Goal: Transaction & Acquisition: Book appointment/travel/reservation

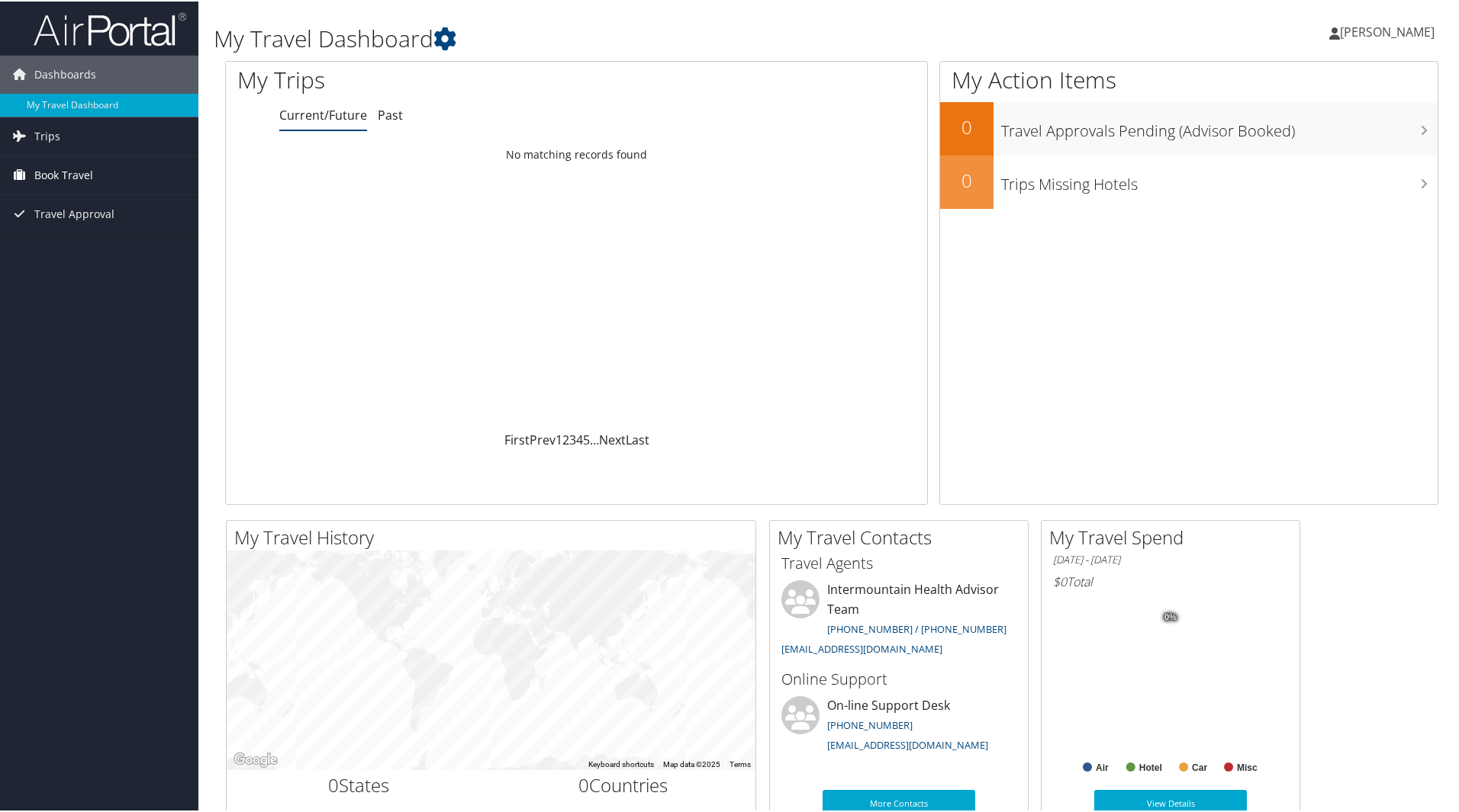
click at [38, 174] on span "Book Travel" at bounding box center [64, 174] width 59 height 38
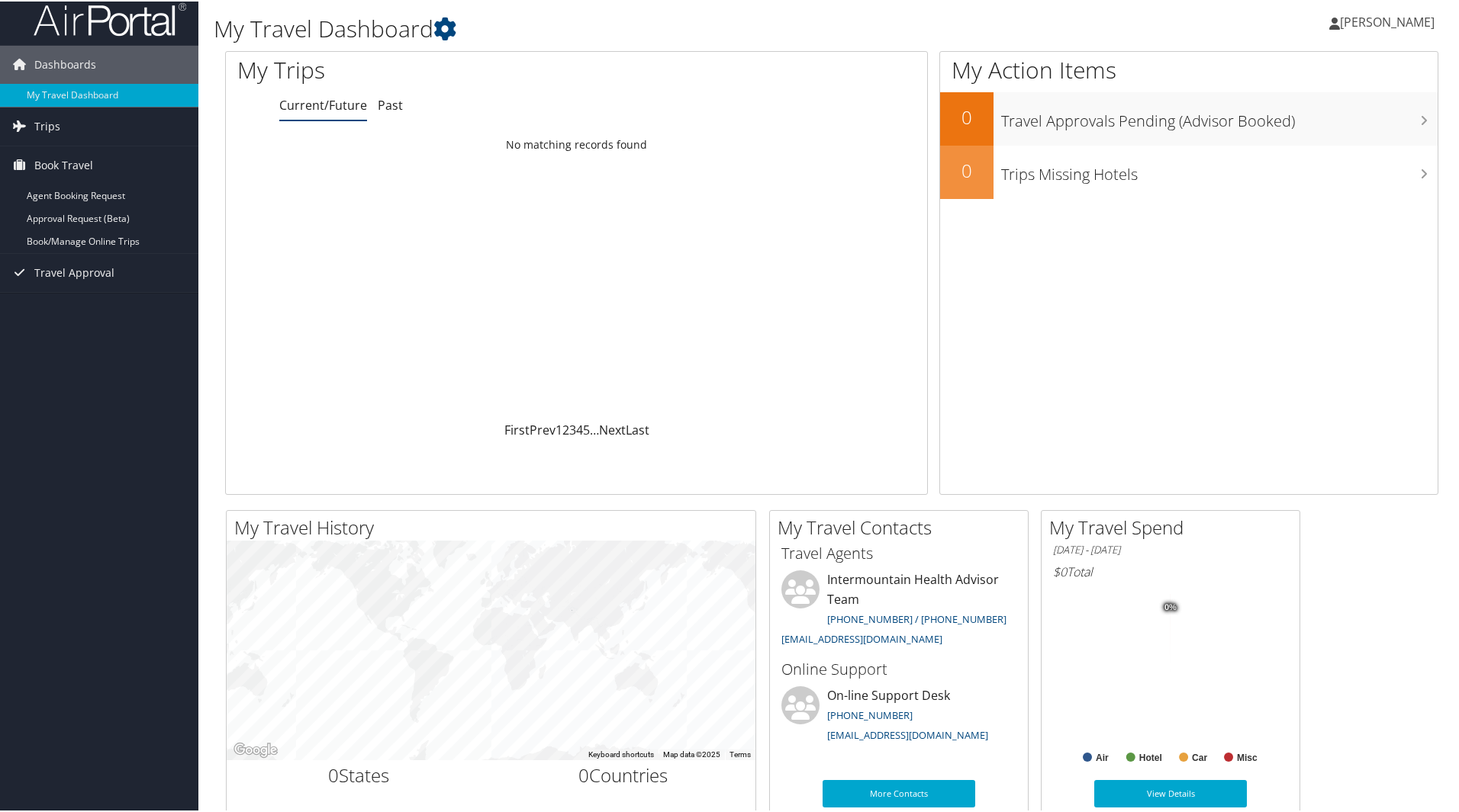
scroll to position [76, 0]
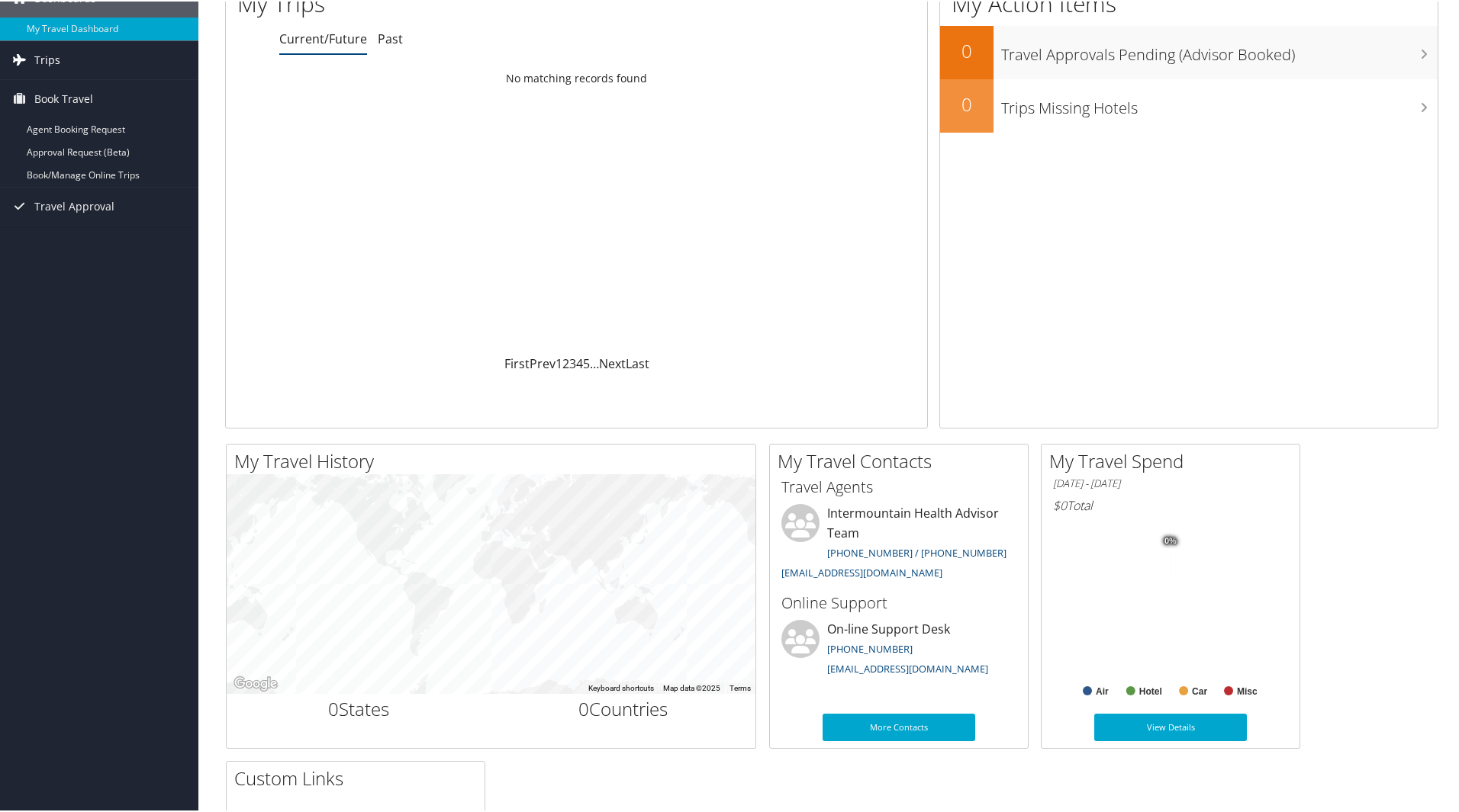
click at [44, 60] on span "Trips" at bounding box center [47, 59] width 26 height 38
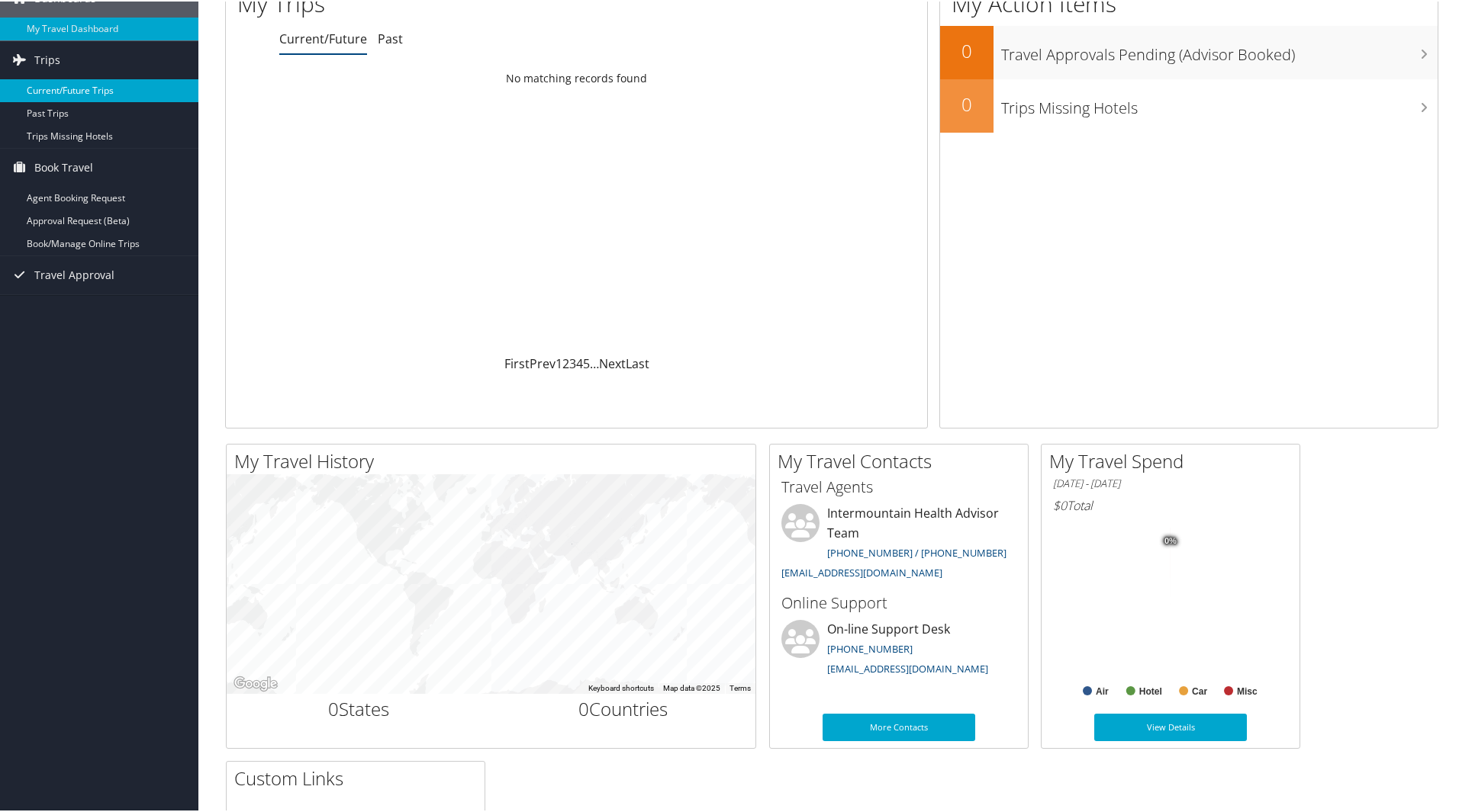
click at [55, 87] on link "Current/Future Trips" at bounding box center [99, 89] width 199 height 23
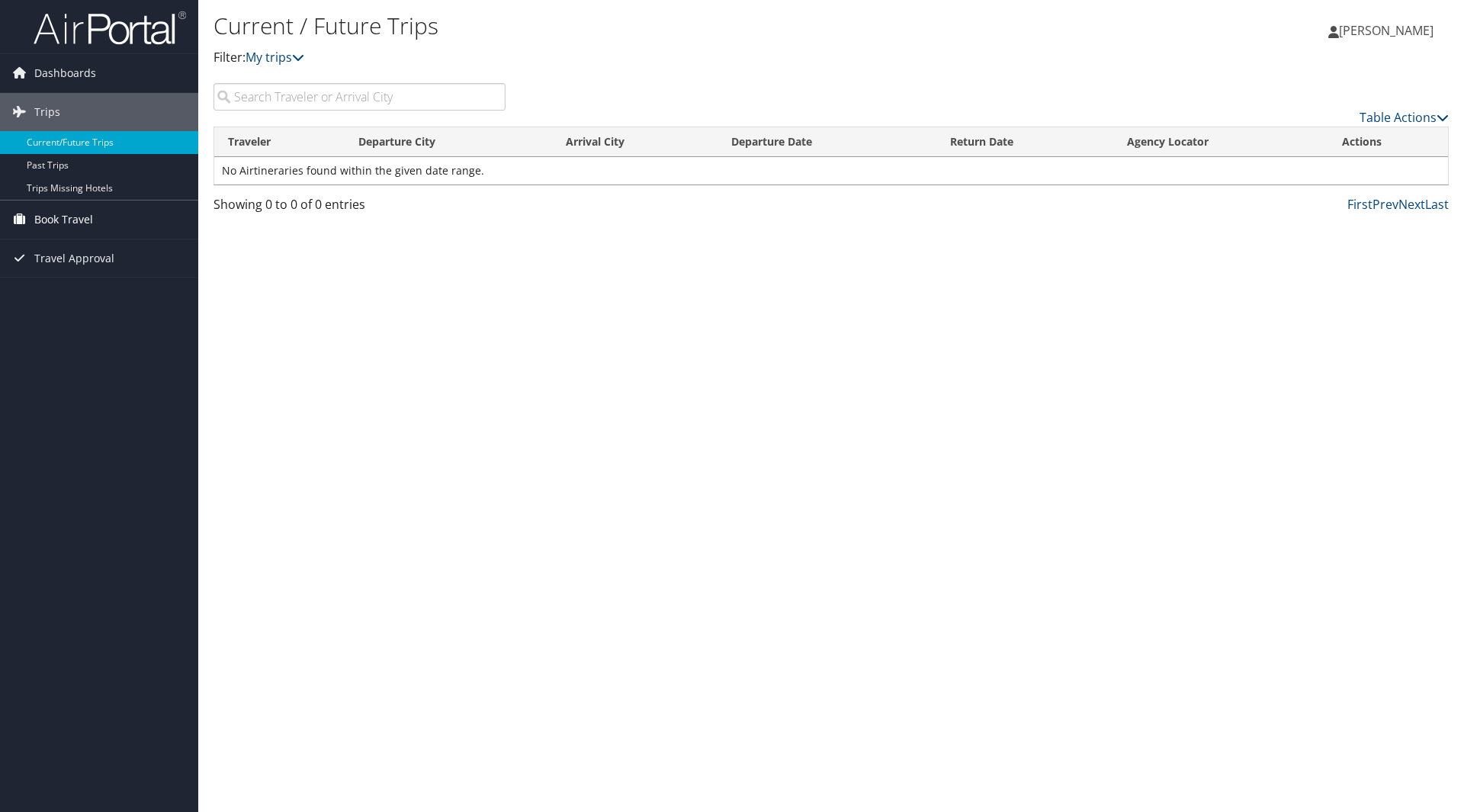
click at [44, 217] on span "Book Travel" at bounding box center [64, 220] width 59 height 38
click at [48, 247] on link "Agent Booking Request" at bounding box center [99, 250] width 198 height 23
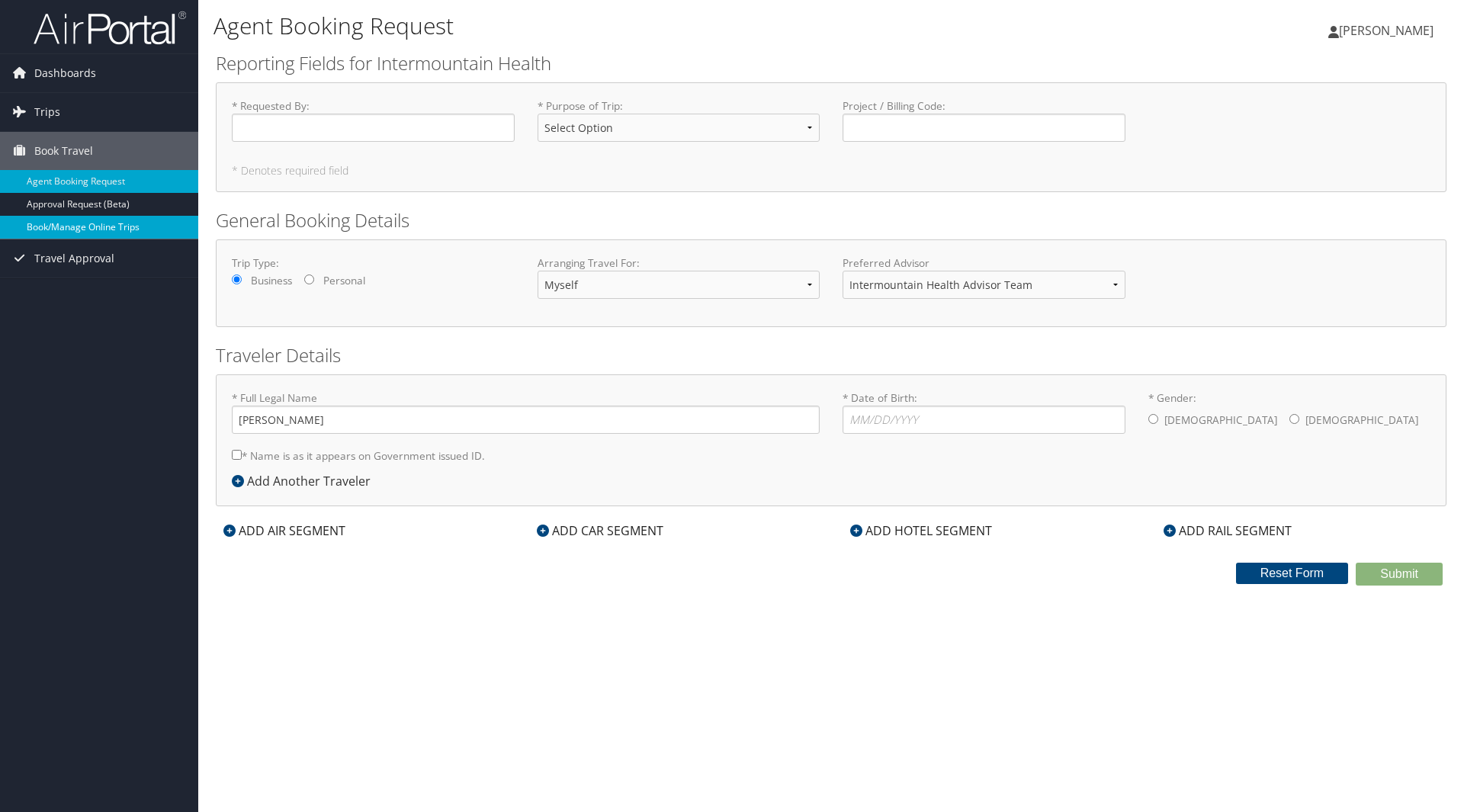
click at [56, 223] on link "Book/Manage Online Trips" at bounding box center [99, 227] width 198 height 23
drag, startPoint x: 332, startPoint y: 140, endPoint x: 433, endPoint y: 152, distance: 101.7
click at [335, 138] on input "* Requested By : Required" at bounding box center [373, 128] width 283 height 29
click at [631, 133] on select "Select Option 3rd Party Reimbursable Business CME Conf or Education Groups Pers…" at bounding box center [679, 128] width 283 height 29
select select "CME"
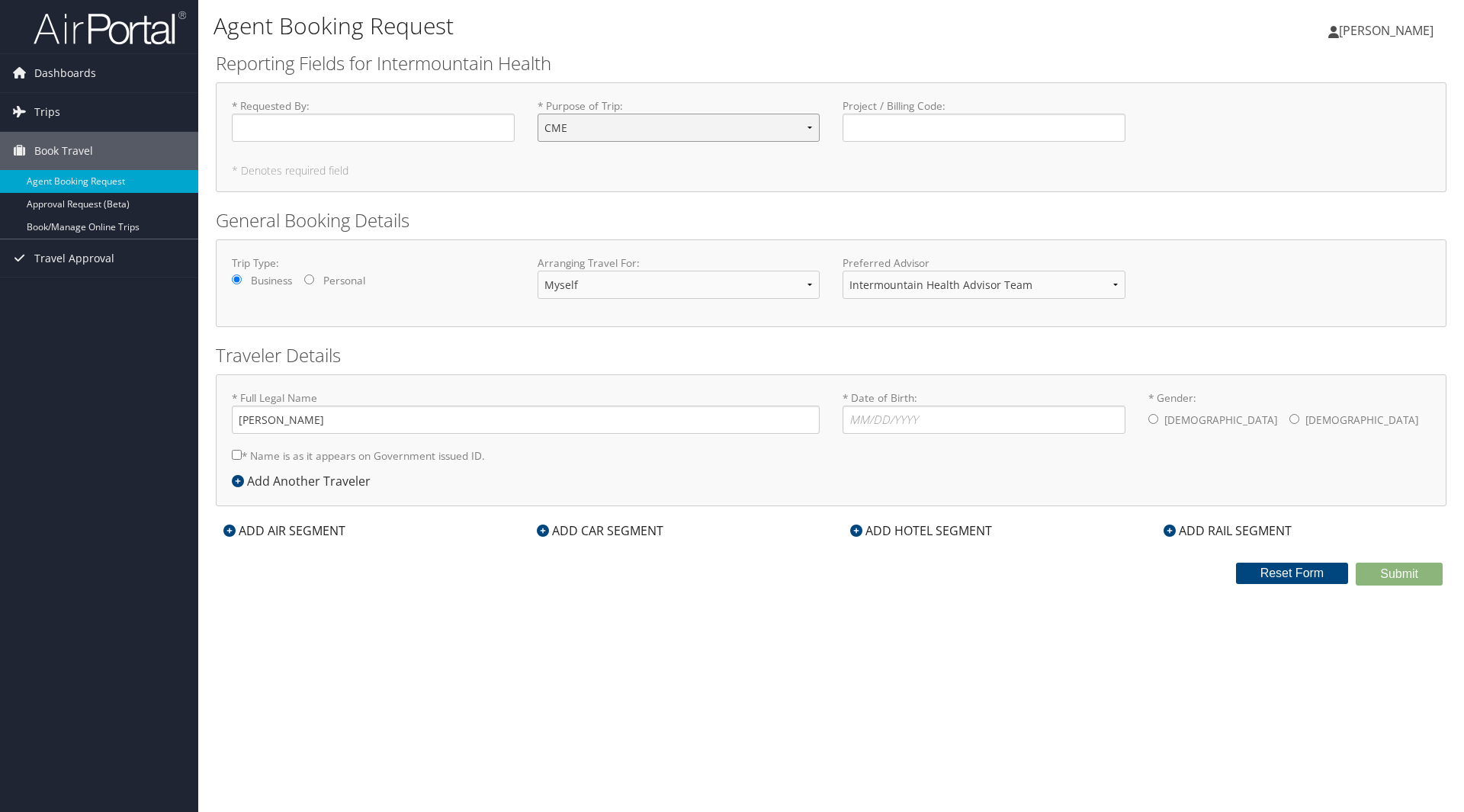
click at [537, 114] on select "Select Option 3rd Party Reimbursable Business CME Conf or Education Groups Pers…" at bounding box center [679, 128] width 283 height 29
click at [888, 129] on input "Project / Billing Code : Required" at bounding box center [984, 128] width 283 height 29
paste input "32869-1509"
type input "32869-1509"
click at [930, 427] on input "* Date of Birth: Invalid Date" at bounding box center [984, 420] width 283 height 29
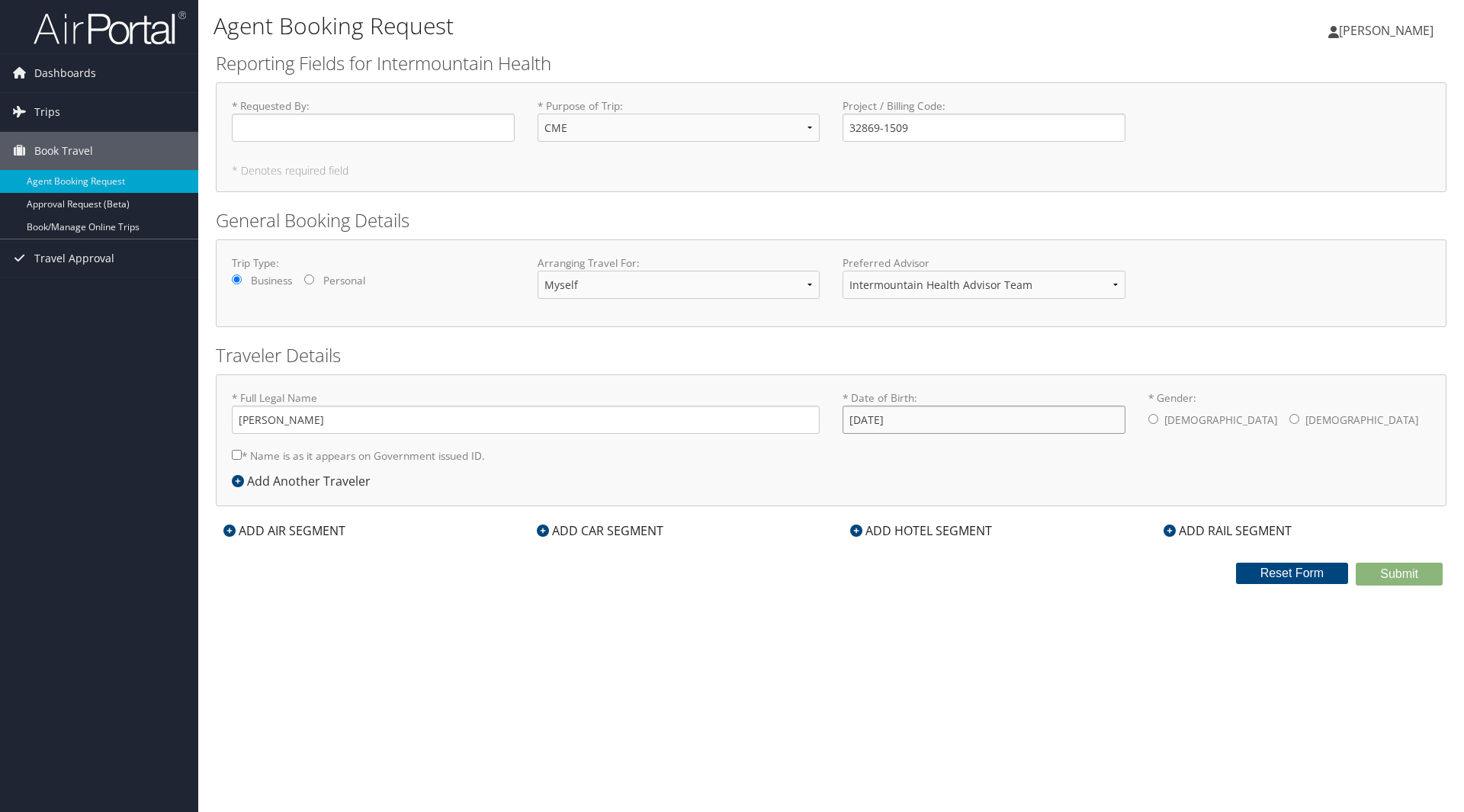
type input "02/26/1976"
click at [1152, 416] on input "* Gender: Male Female" at bounding box center [1154, 419] width 10 height 10
radio input "true"
click at [232, 530] on icon at bounding box center [229, 530] width 12 height 12
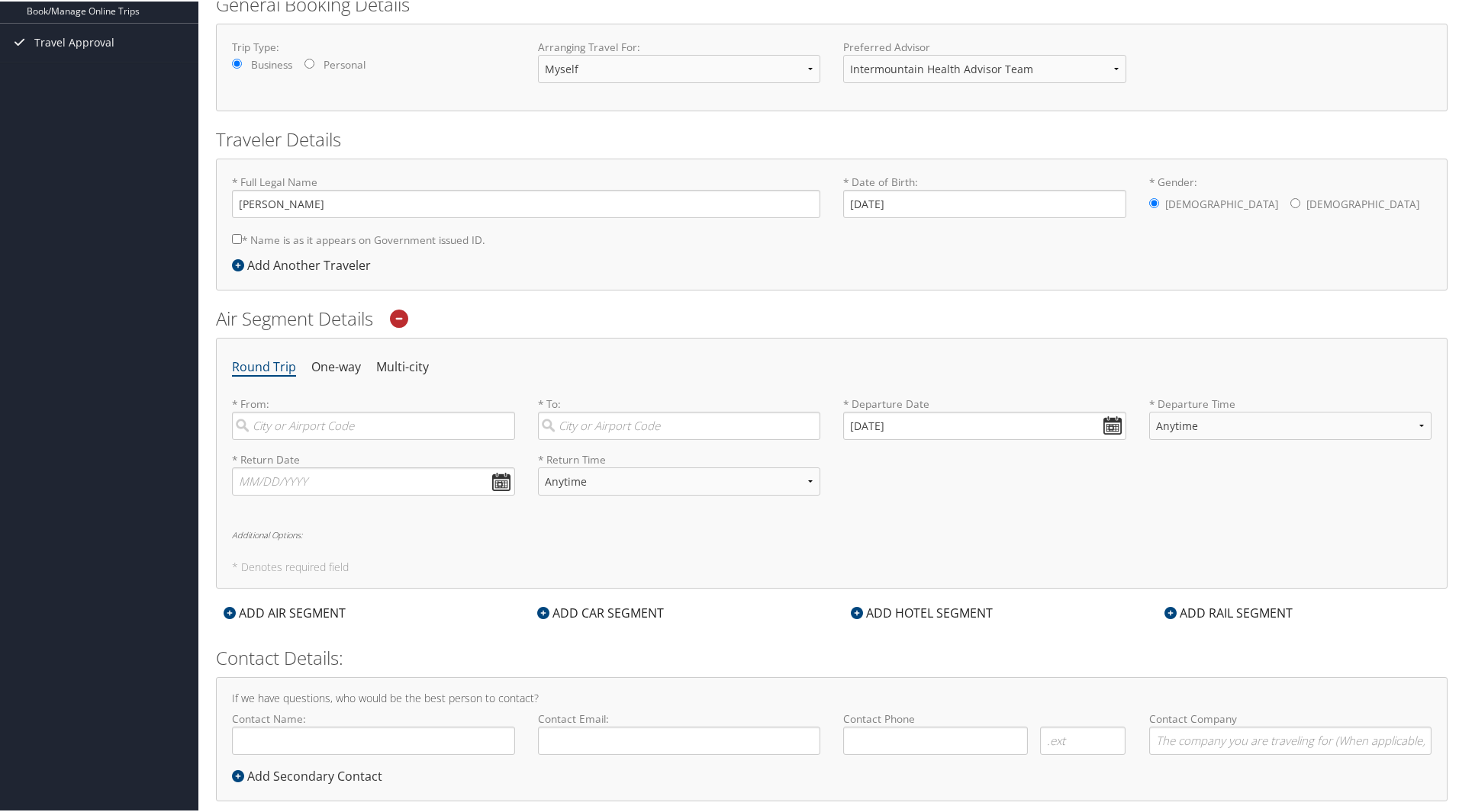
scroll to position [229, 0]
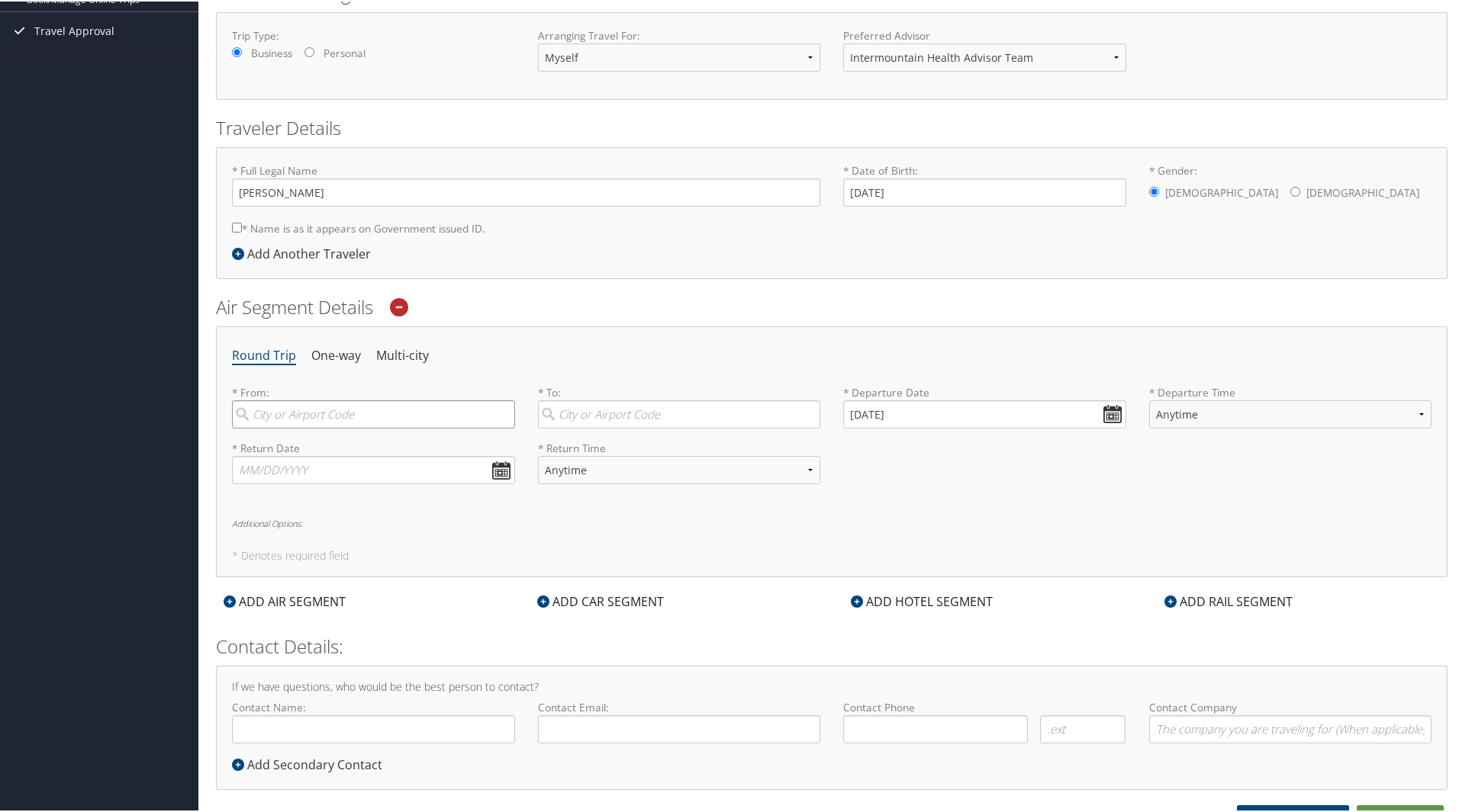
click at [284, 418] on input "search" at bounding box center [373, 413] width 283 height 29
click at [284, 439] on div "Salt Lake City (SLC Utah)" at bounding box center [375, 444] width 262 height 20
click at [284, 427] on input "slc" at bounding box center [373, 413] width 283 height 29
type input "Salt Lake City (SLC Utah)"
click at [566, 410] on input "search" at bounding box center [679, 413] width 283 height 29
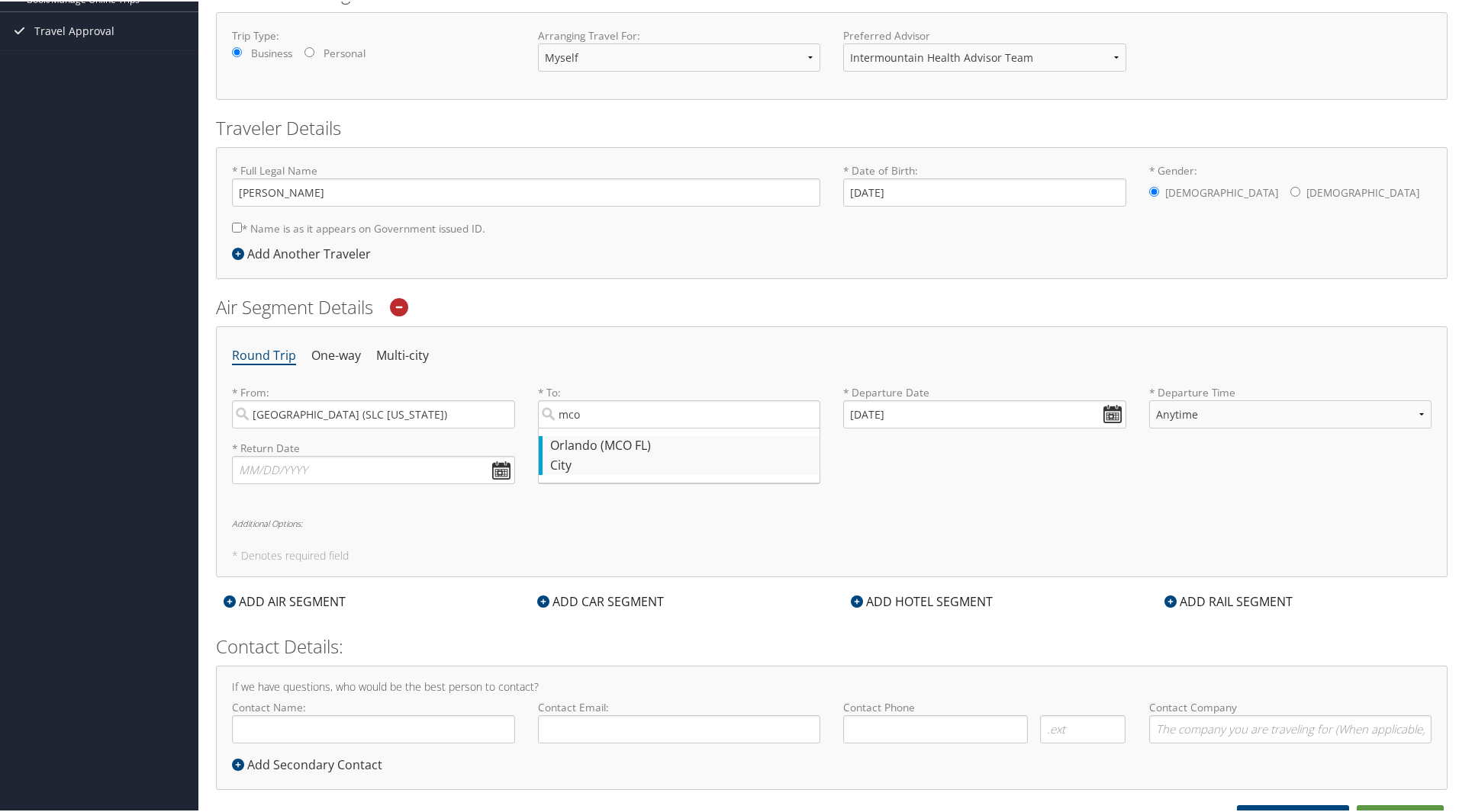
click at [572, 442] on div "Orlando (MCO FL)" at bounding box center [681, 444] width 262 height 20
click at [572, 427] on input "mco" at bounding box center [679, 413] width 283 height 29
type input "Orlando (MCO FL)"
click at [1098, 410] on input "10/01/2025" at bounding box center [984, 413] width 283 height 29
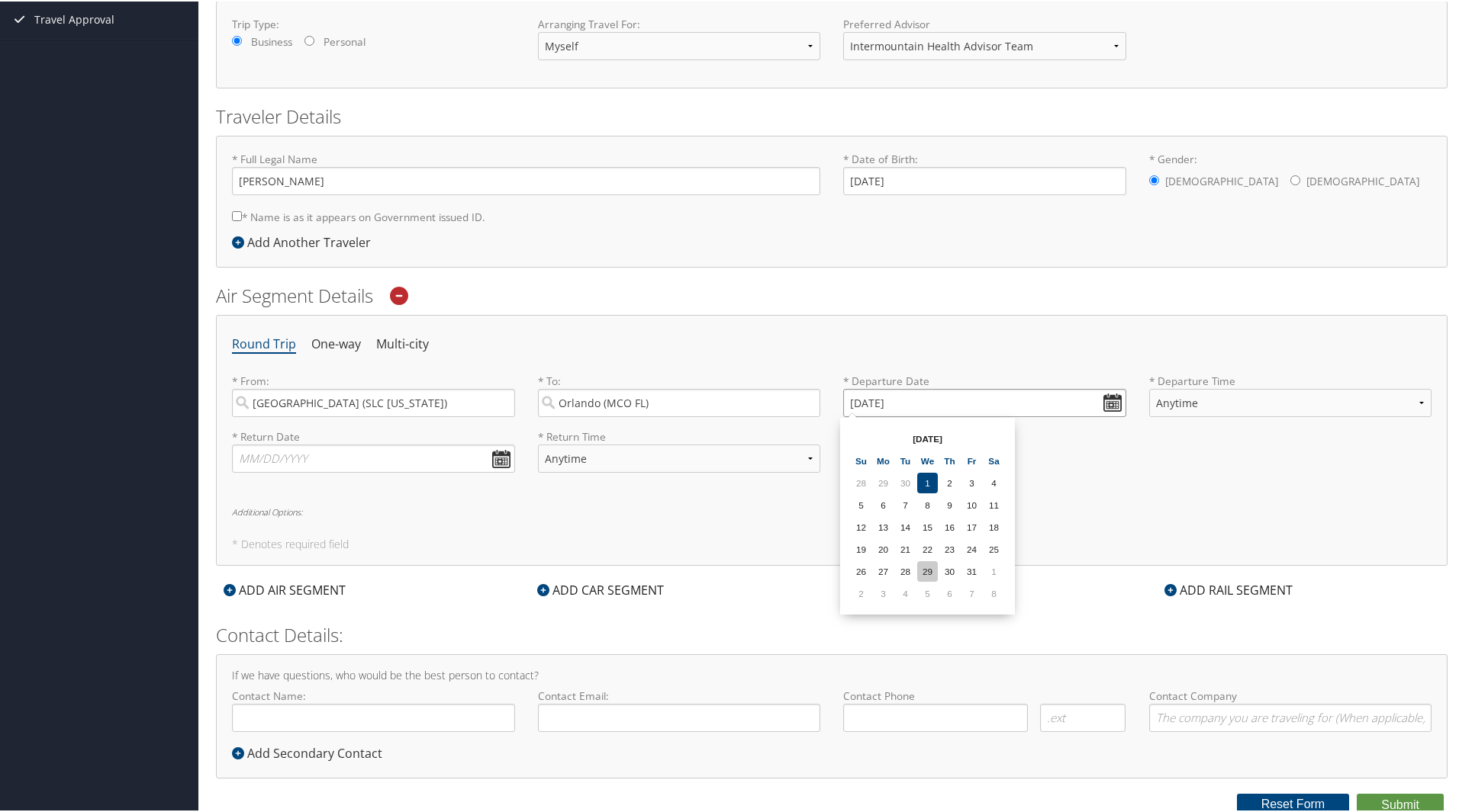
scroll to position [243, 0]
click at [928, 591] on td "5" at bounding box center [928, 589] width 21 height 21
type input "11/05/2025"
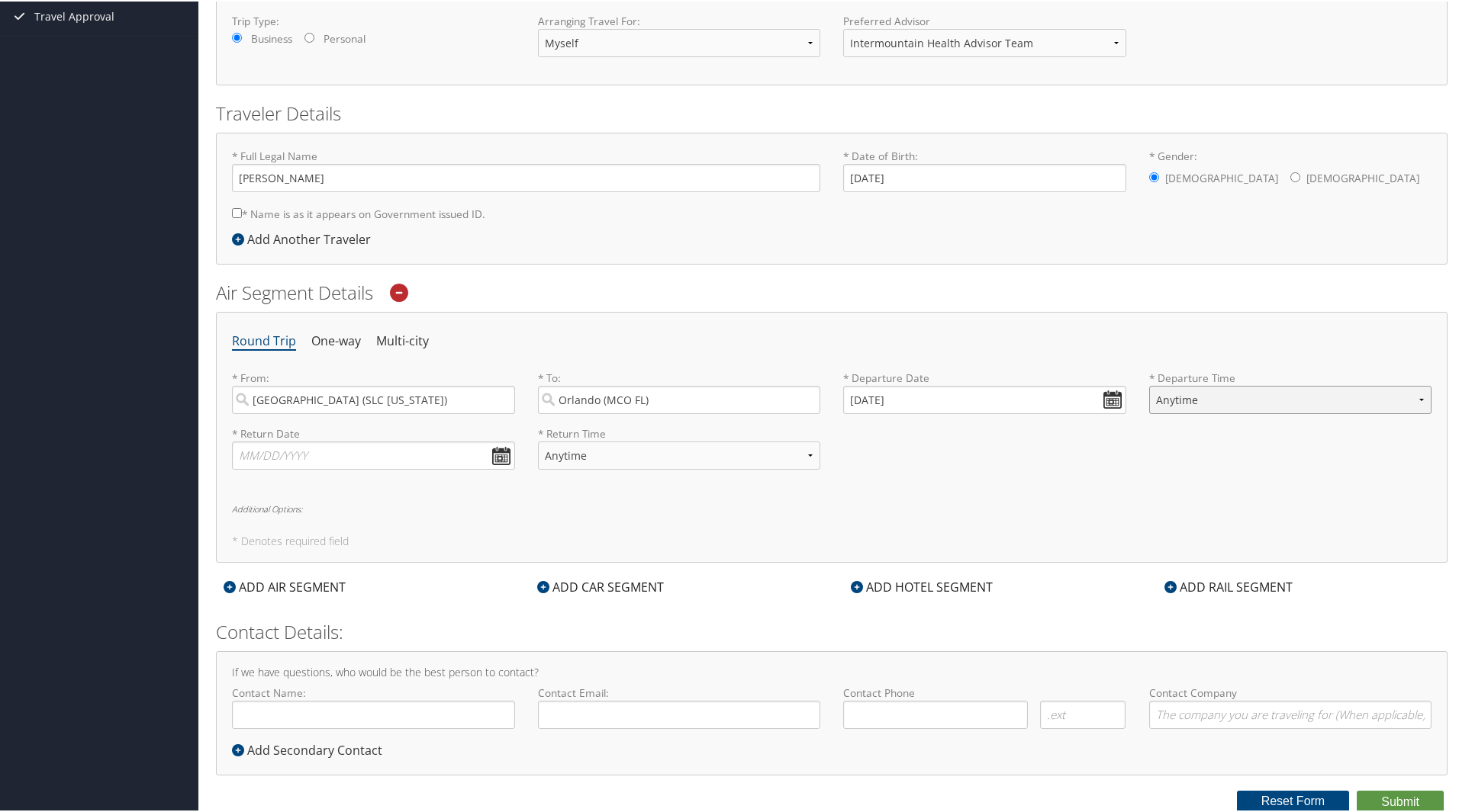
click at [1209, 396] on select "Anytime Early Morning (5AM-7AM) Morning (7AM-12PM) Afternoon (12PM-5PM) Evening…" at bounding box center [1291, 398] width 283 height 29
click at [1149, 384] on select "Anytime Early Morning (5AM-7AM) Morning (7AM-12PM) Afternoon (12PM-5PM) Evening…" at bounding box center [1291, 398] width 283 height 29
click at [276, 452] on input "text" at bounding box center [373, 454] width 283 height 29
click at [326, 491] on th "Oct 2025" at bounding box center [318, 490] width 109 height 21
click at [391, 642] on td "8" at bounding box center [386, 645] width 21 height 21
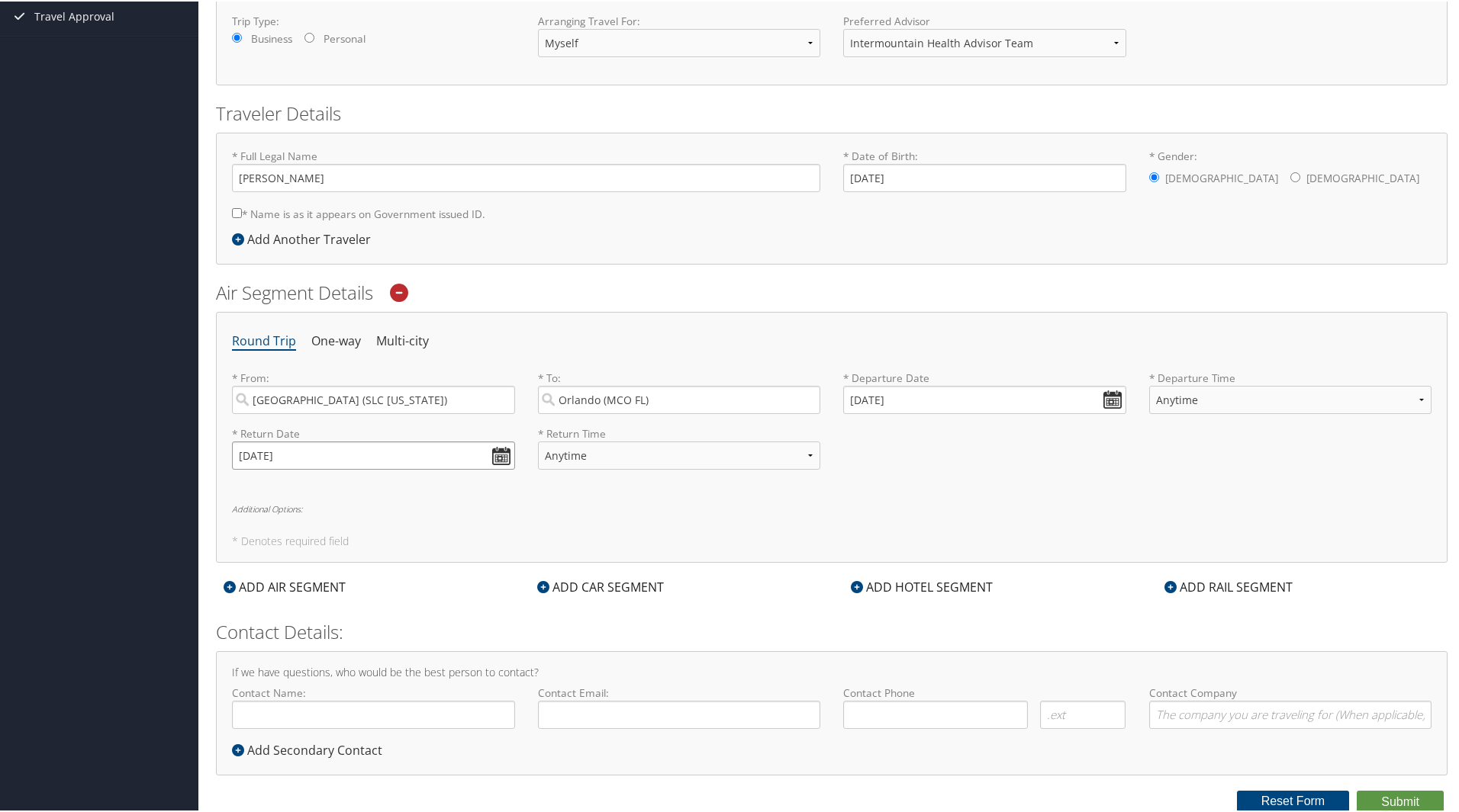
click at [498, 453] on input "11/08/2025" at bounding box center [373, 454] width 283 height 29
type input "11/10/2025"
click at [565, 545] on h5 "* Denotes required field" at bounding box center [832, 539] width 1199 height 10
click at [448, 600] on form "Reporting Fields for Intermountain Health * Requested By : Required * Purpose o…" at bounding box center [832, 310] width 1231 height 1005
click at [291, 710] on input "Contact Name:" at bounding box center [373, 714] width 283 height 29
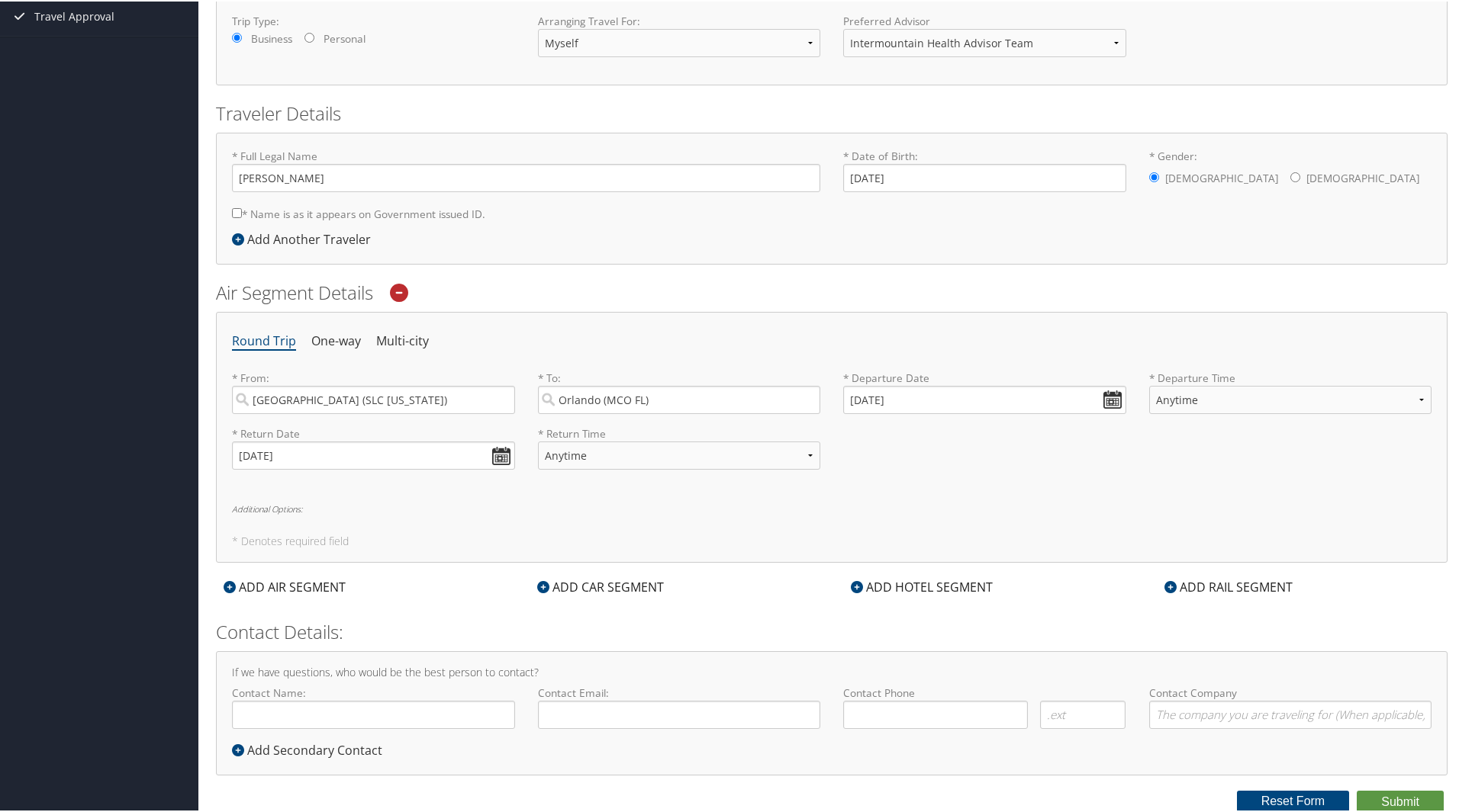
click at [851, 582] on icon at bounding box center [856, 585] width 12 height 12
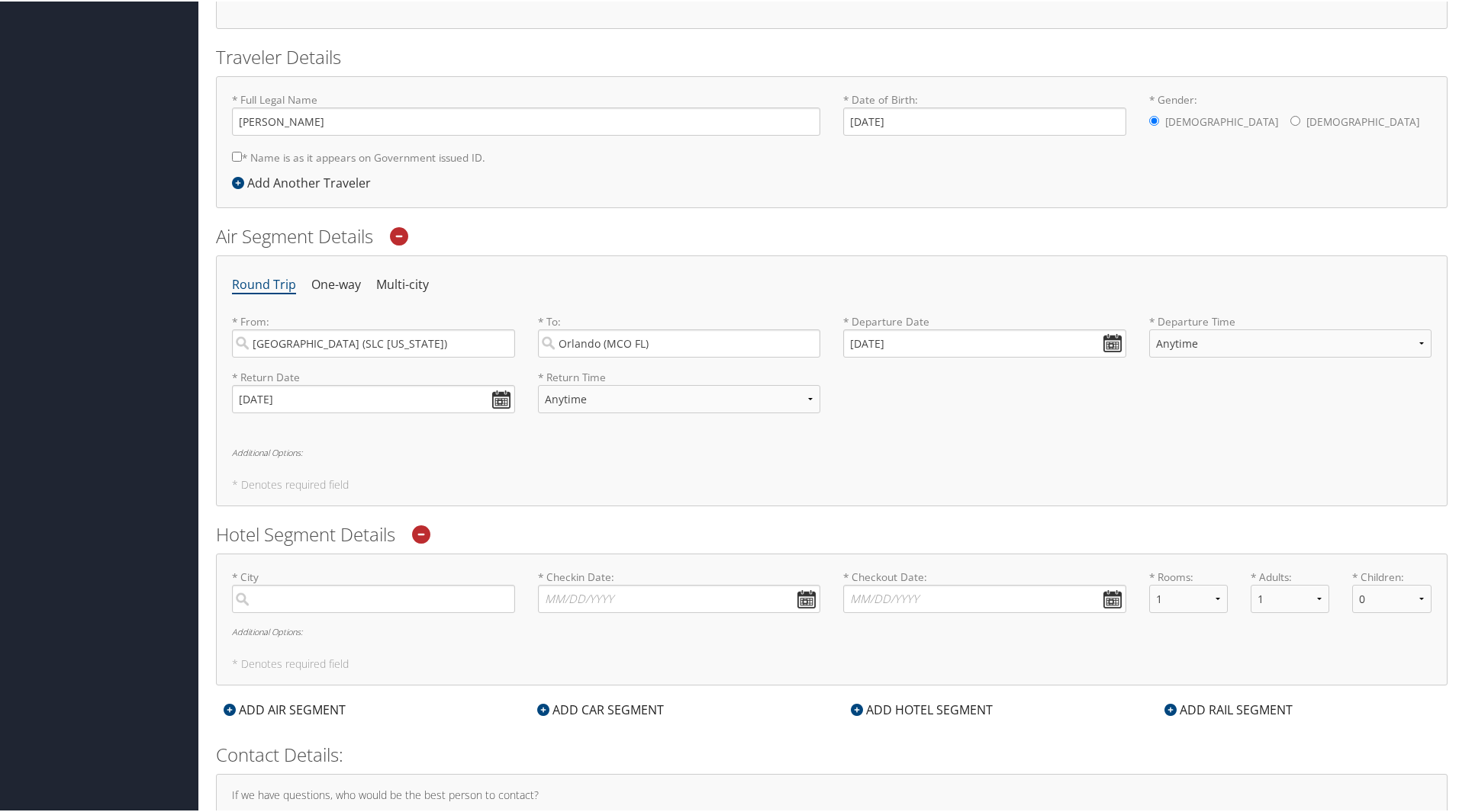
scroll to position [422, 0]
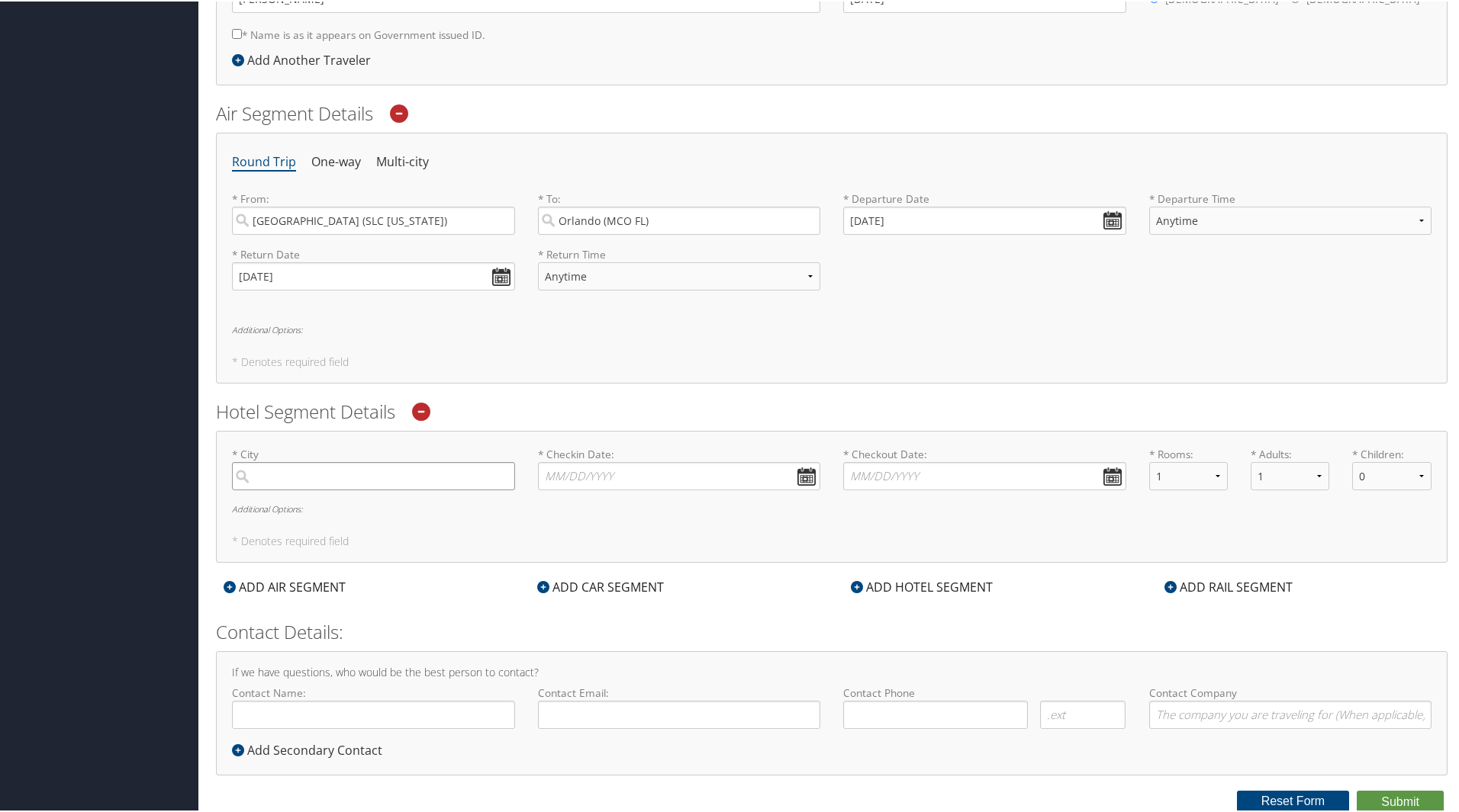
click at [302, 470] on input "search" at bounding box center [373, 475] width 283 height 29
type input "Orlando, FL"
click at [1357, 789] on button "Submit" at bounding box center [1400, 800] width 87 height 23
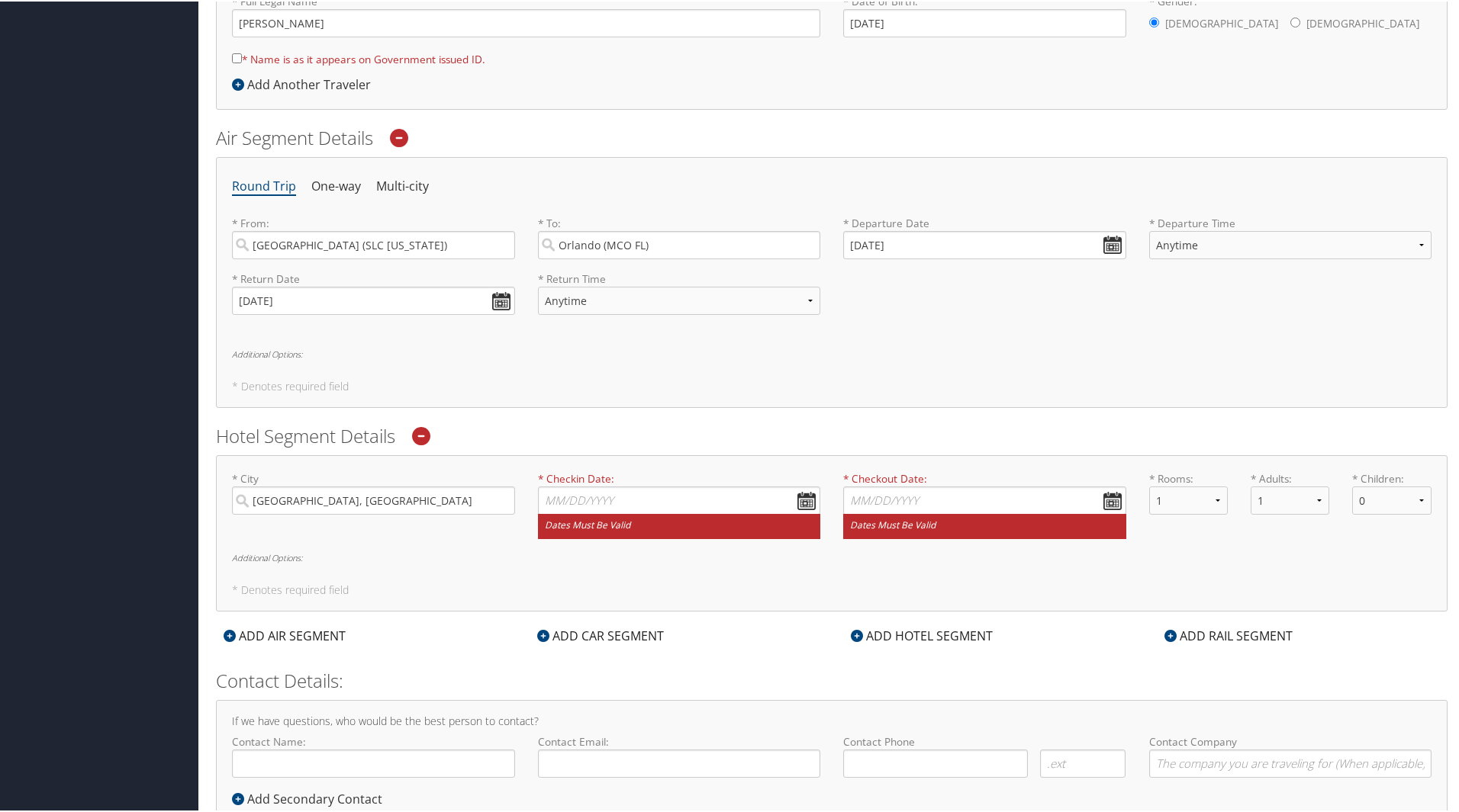
scroll to position [0, 0]
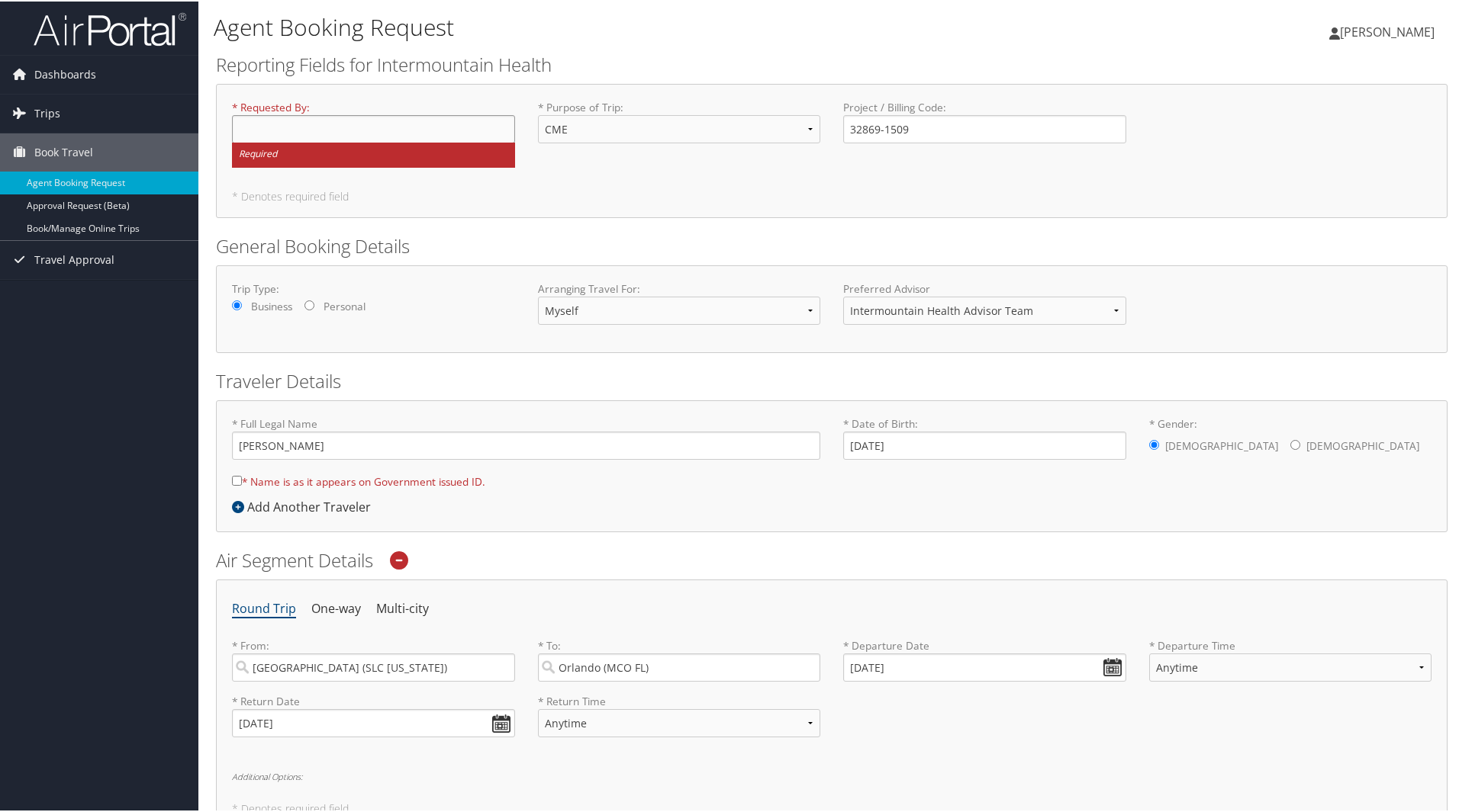
click at [295, 123] on input "* Requested By : Required" at bounding box center [373, 128] width 283 height 29
click at [264, 129] on input "* Requested By : Required" at bounding box center [373, 128] width 283 height 29
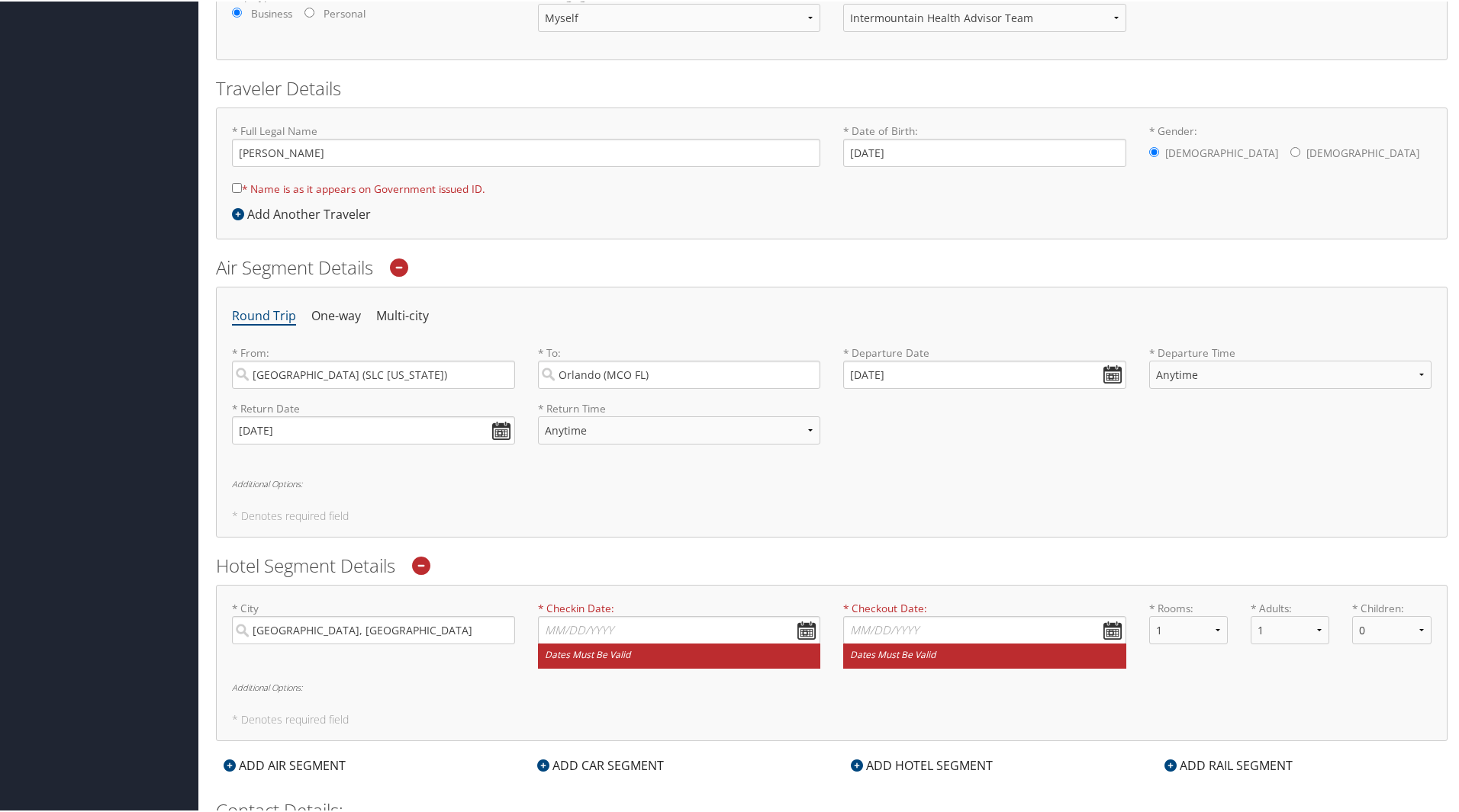
scroll to position [305, 0]
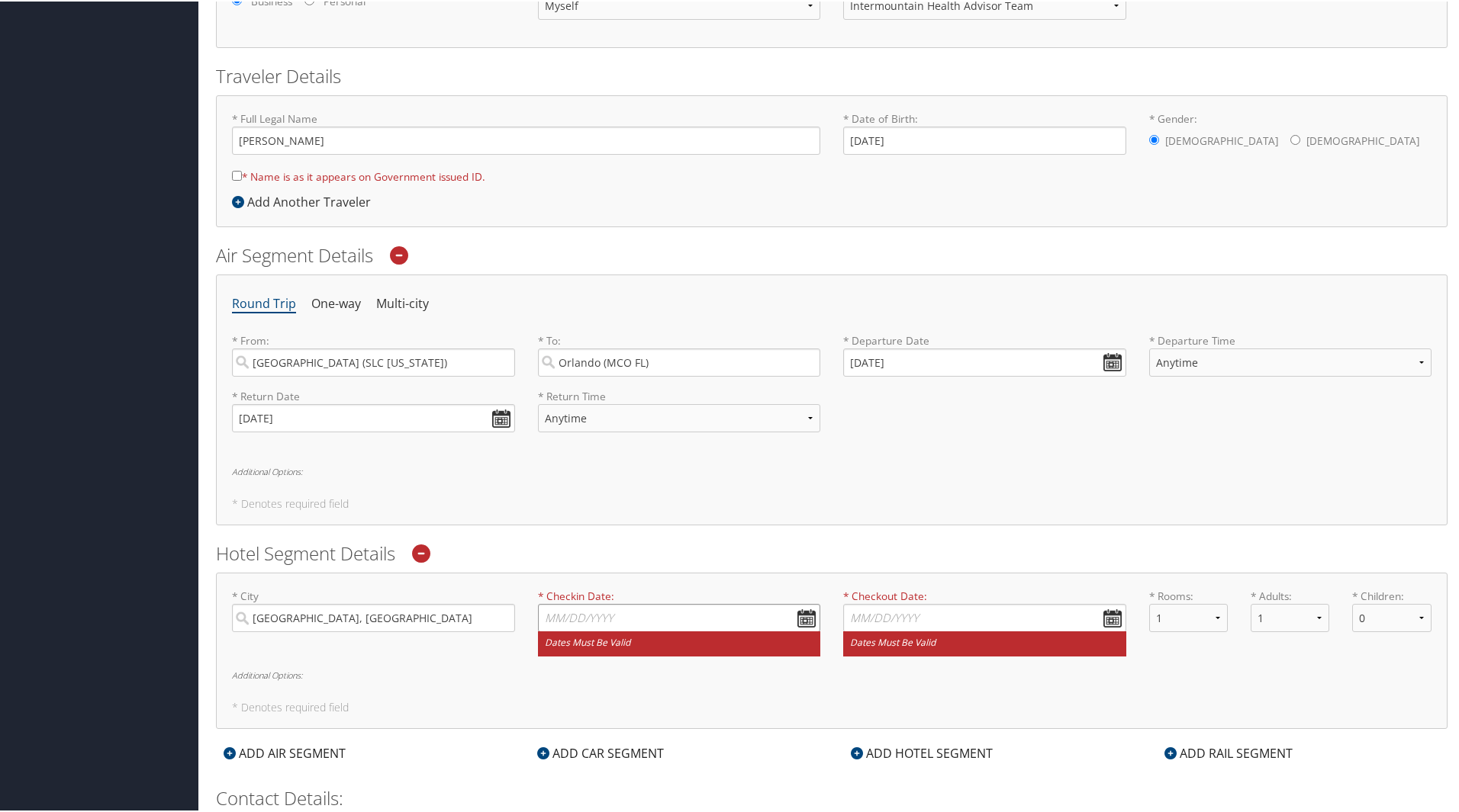
click at [601, 614] on input "* Checkin Date: Dates must be valid" at bounding box center [679, 617] width 283 height 29
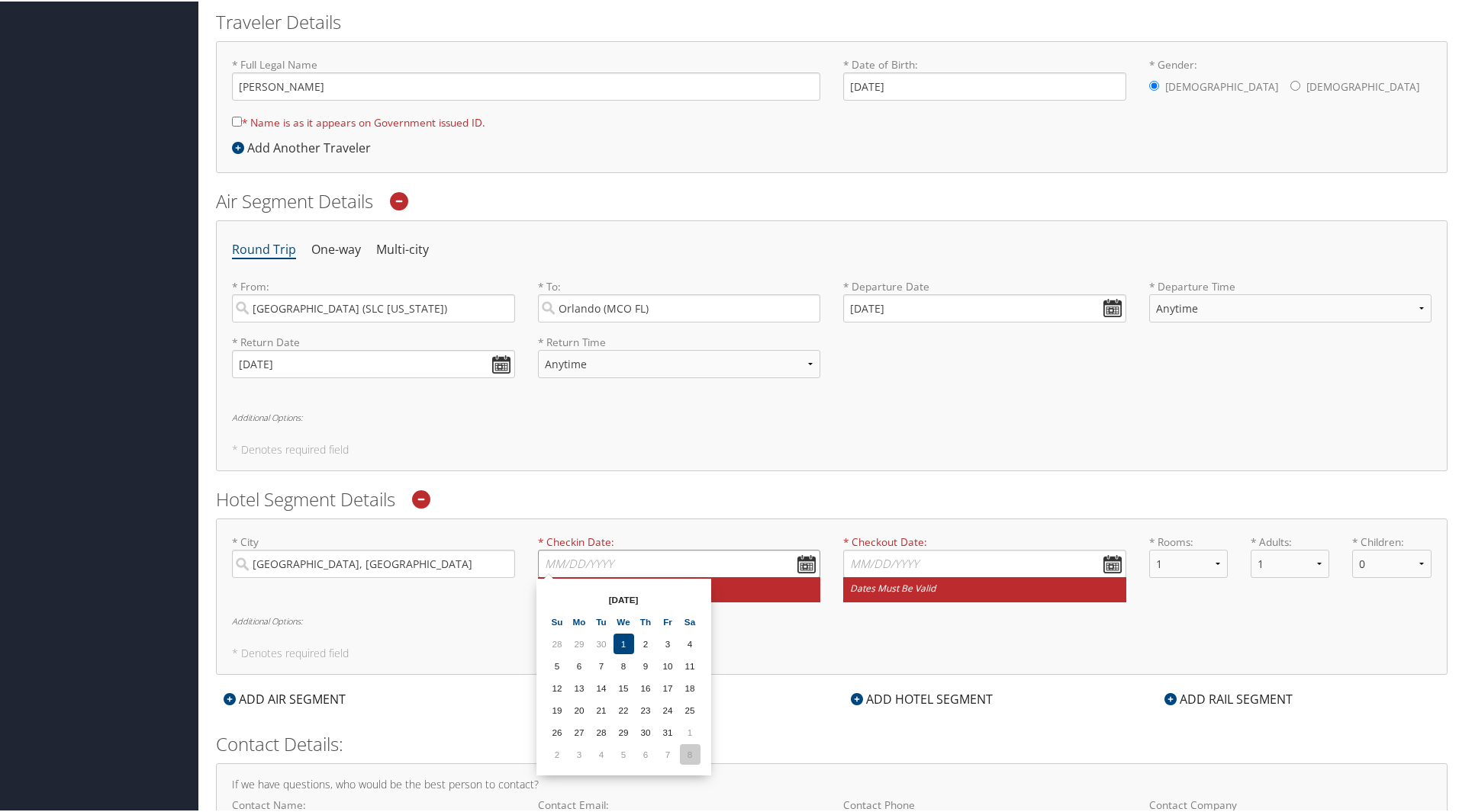
scroll to position [471, 0]
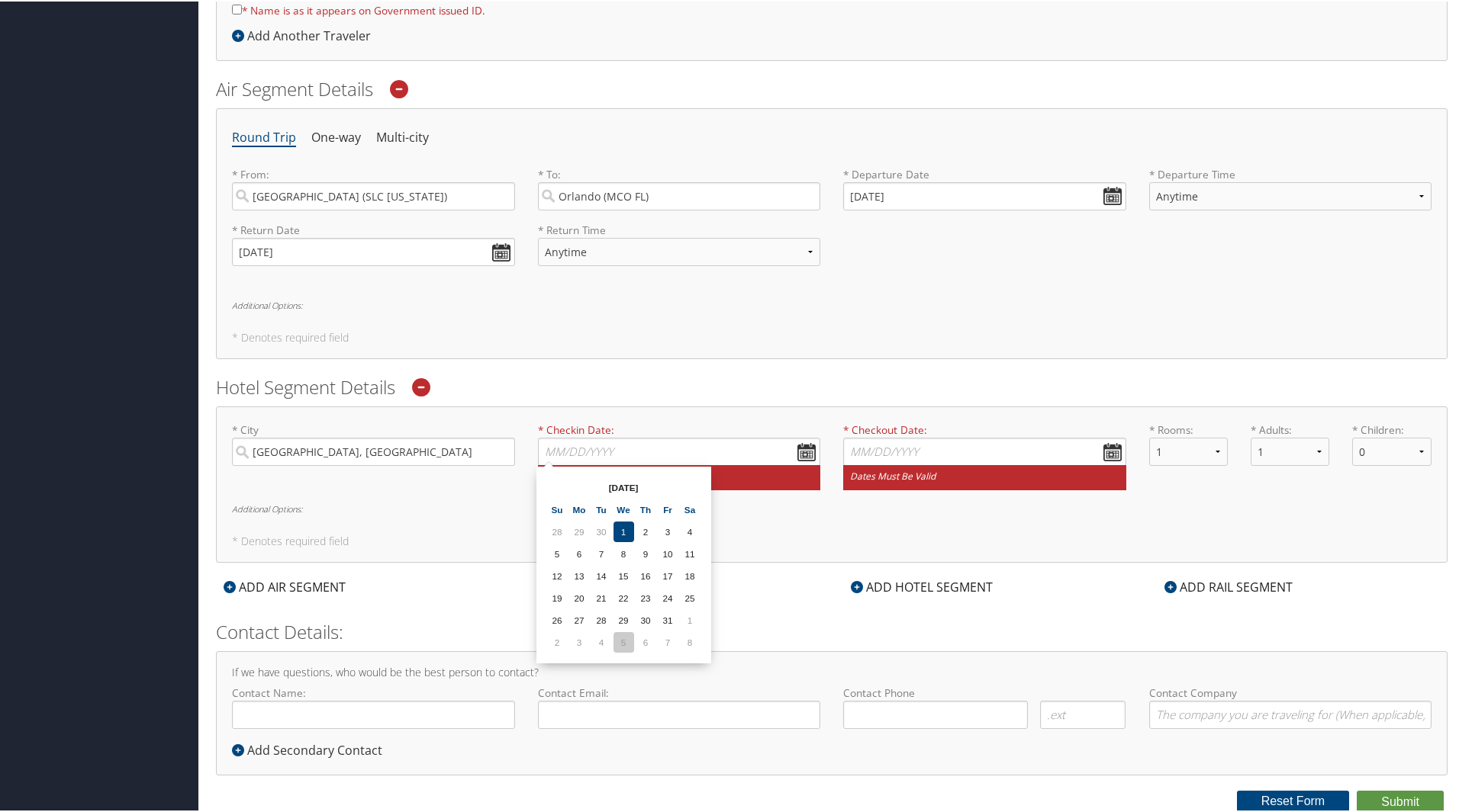
click at [627, 640] on td "5" at bounding box center [623, 641] width 21 height 21
type input "11/05/2025"
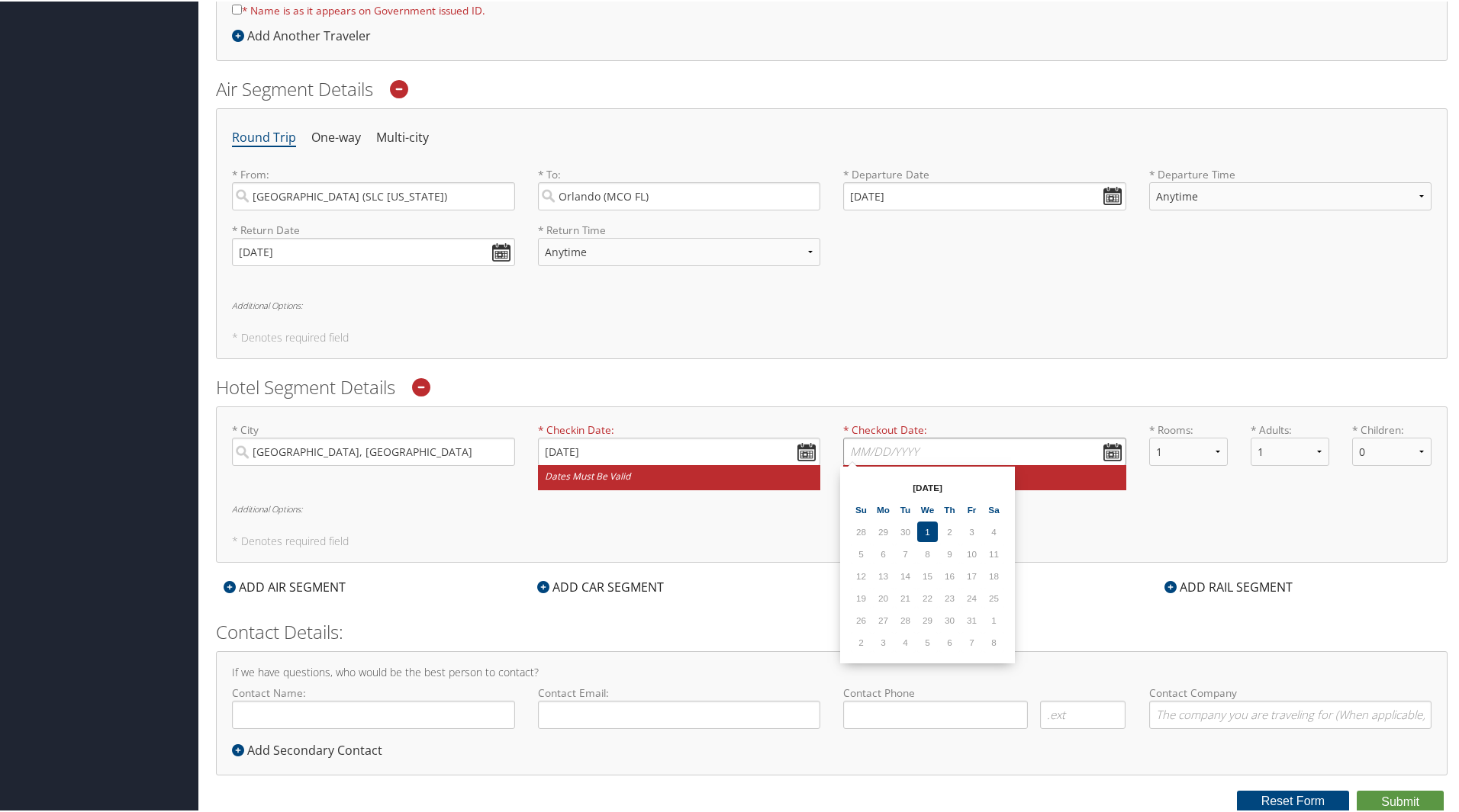
click at [1106, 441] on input "* Checkout Date: Dates must be valid" at bounding box center [984, 450] width 283 height 29
click at [993, 643] on td "8" at bounding box center [994, 641] width 21 height 21
click at [873, 448] on input "11/08/2025" at bounding box center [984, 450] width 283 height 29
type input "11/10/2025"
click at [1175, 492] on div "* City Orlando, FL No results found -1 Required * Checkin Date: 11/05/2025 Date…" at bounding box center [832, 460] width 1222 height 80
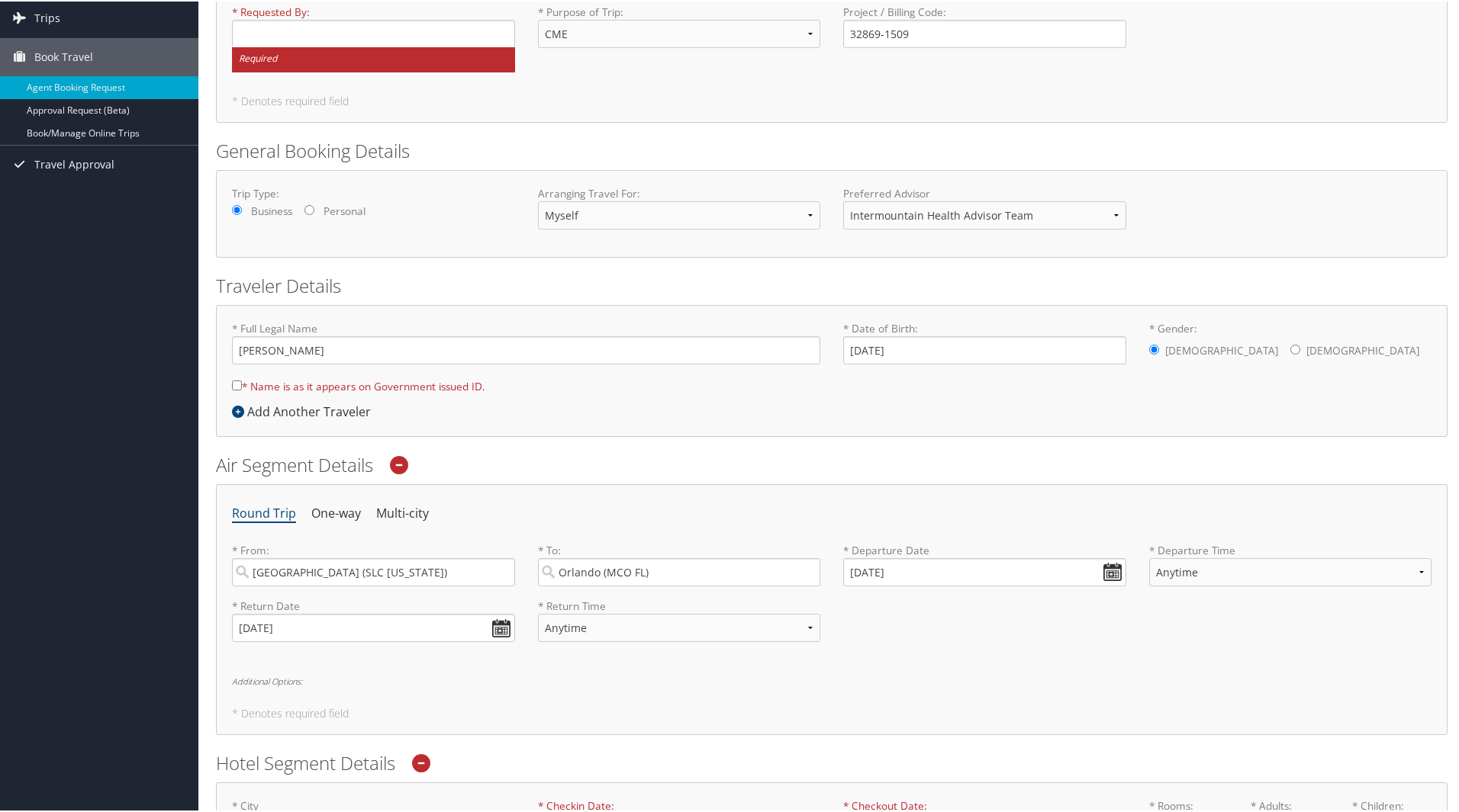
scroll to position [0, 0]
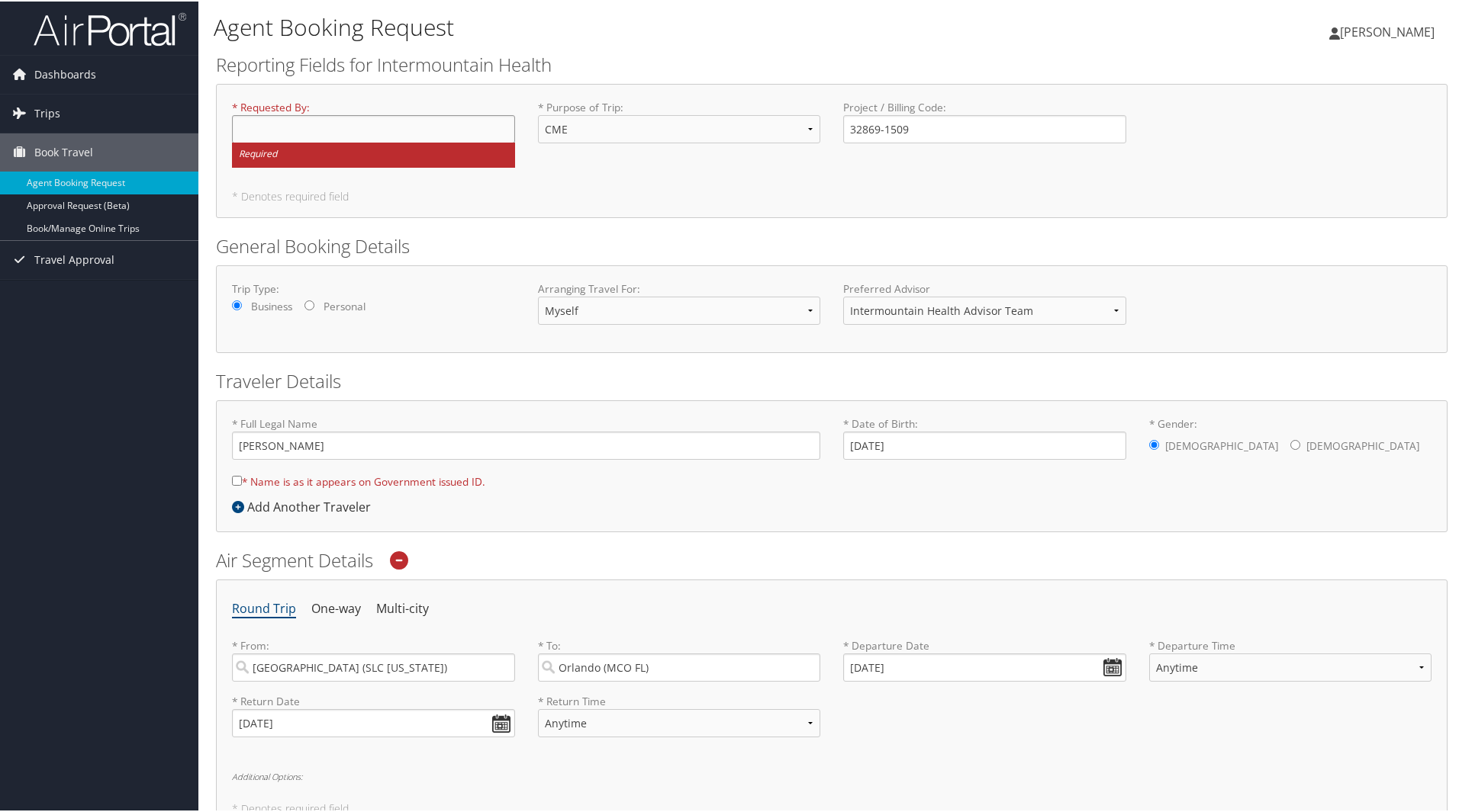
click at [271, 130] on input "* Requested By : Required" at bounding box center [373, 128] width 283 height 29
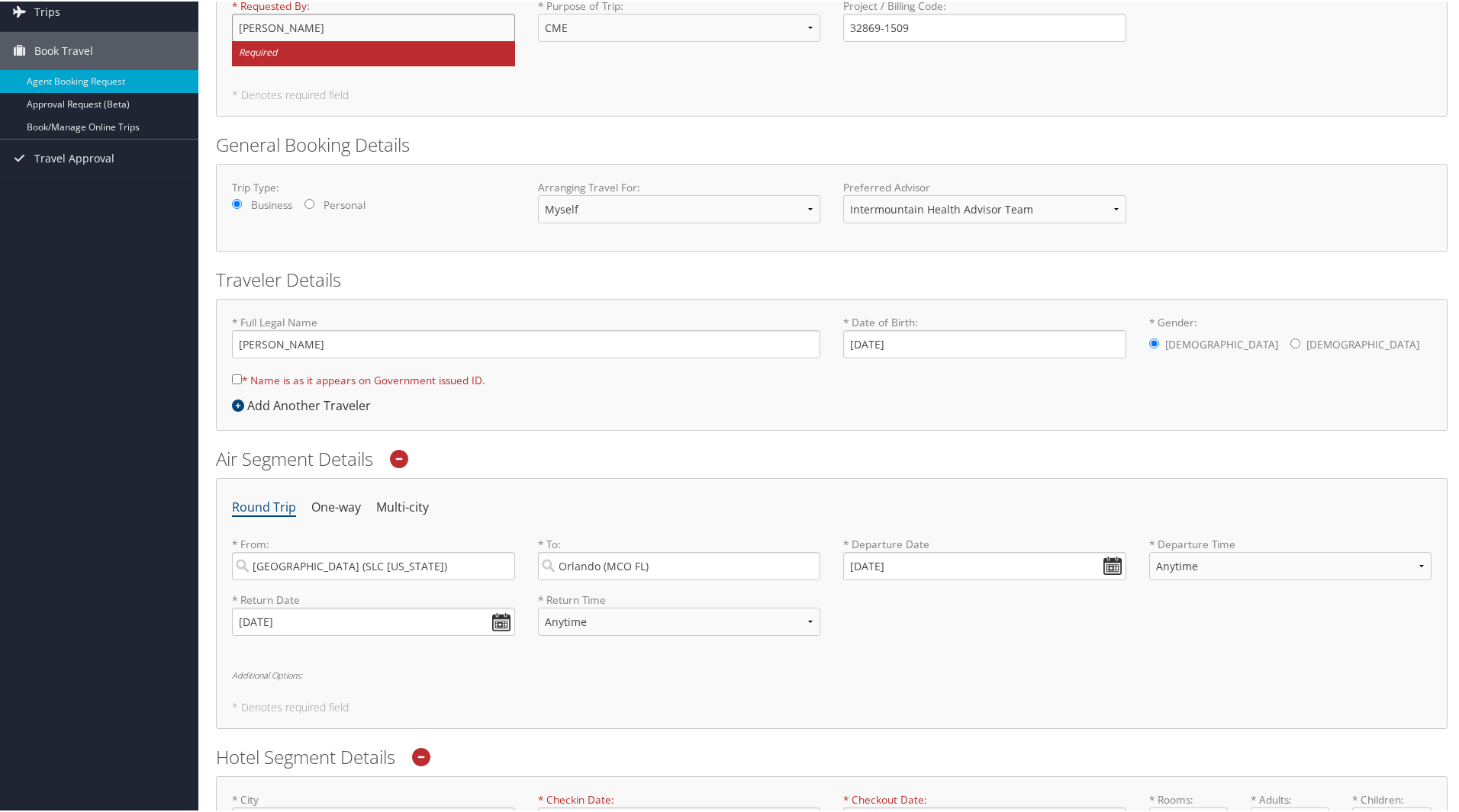
scroll to position [152, 0]
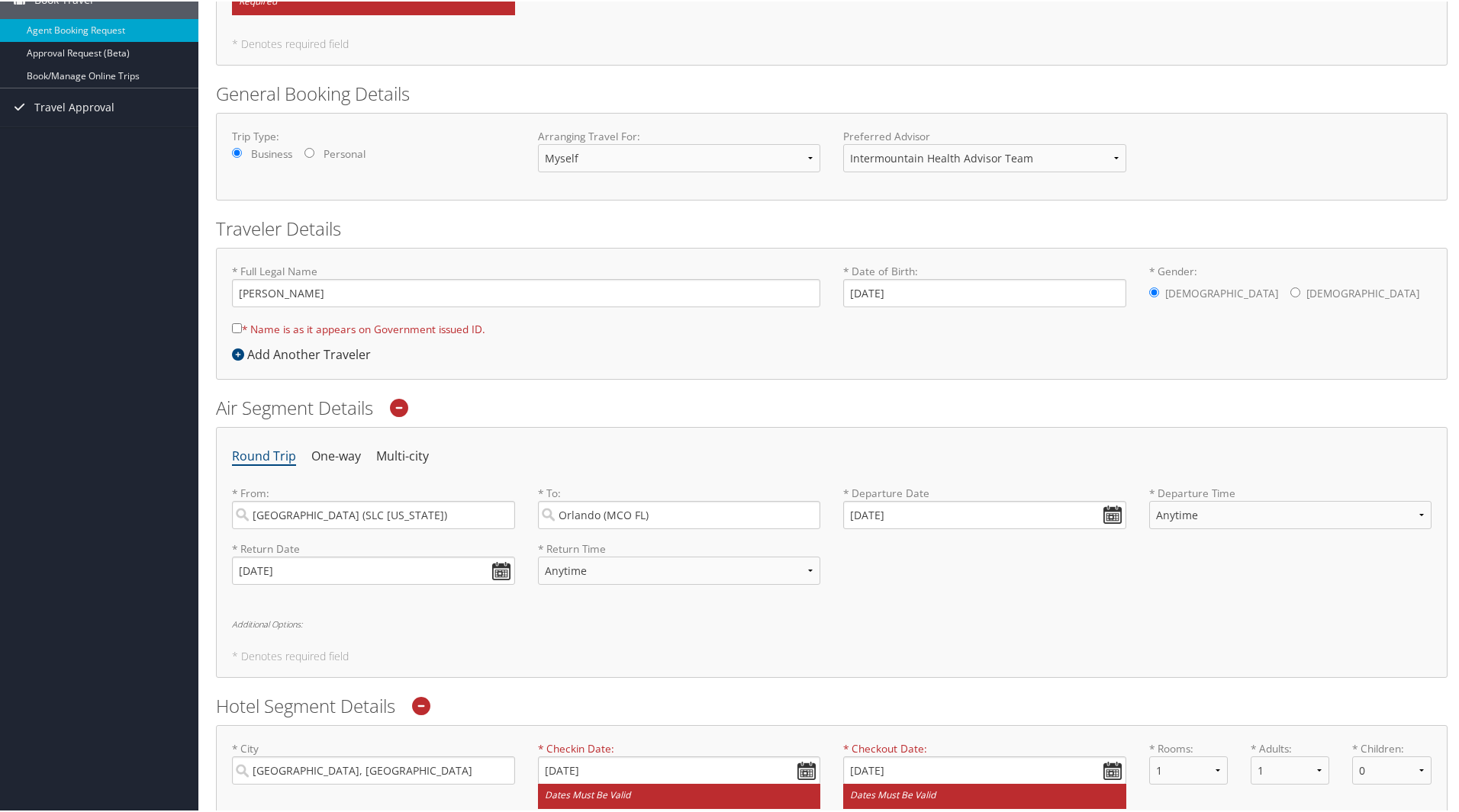
type input "[PERSON_NAME]"
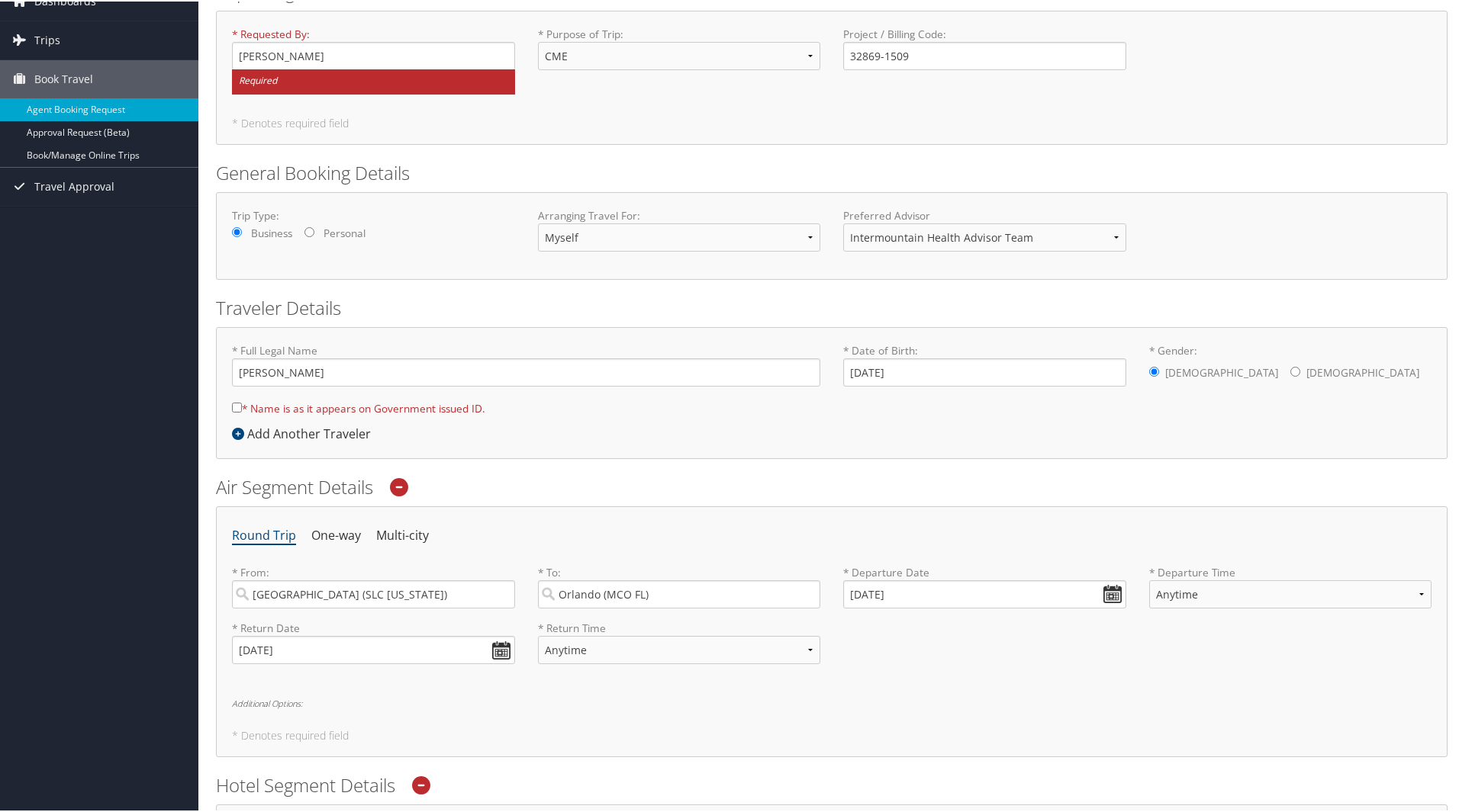
scroll to position [0, 0]
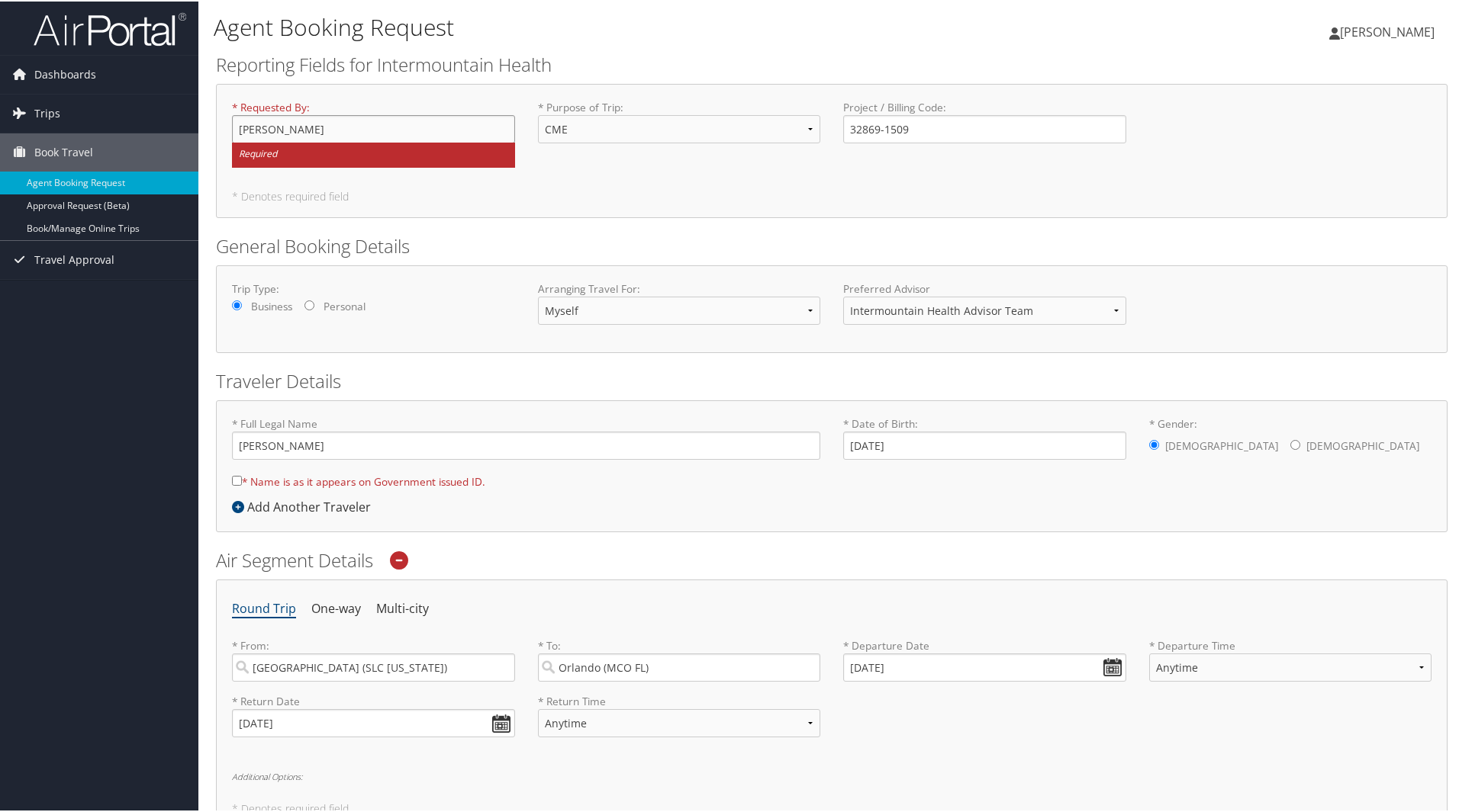
click at [362, 129] on input "[PERSON_NAME]" at bounding box center [373, 128] width 283 height 29
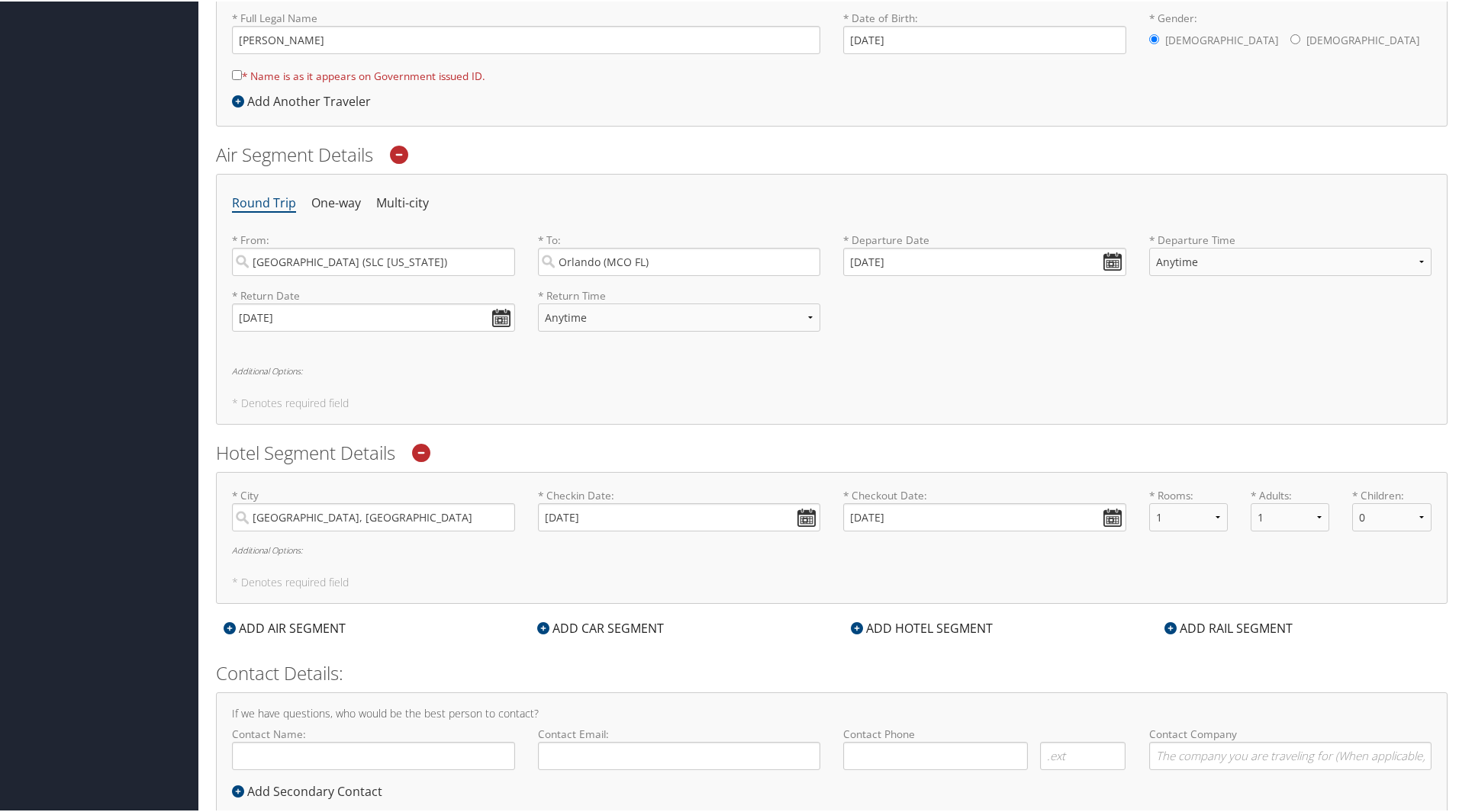
scroll to position [305, 0]
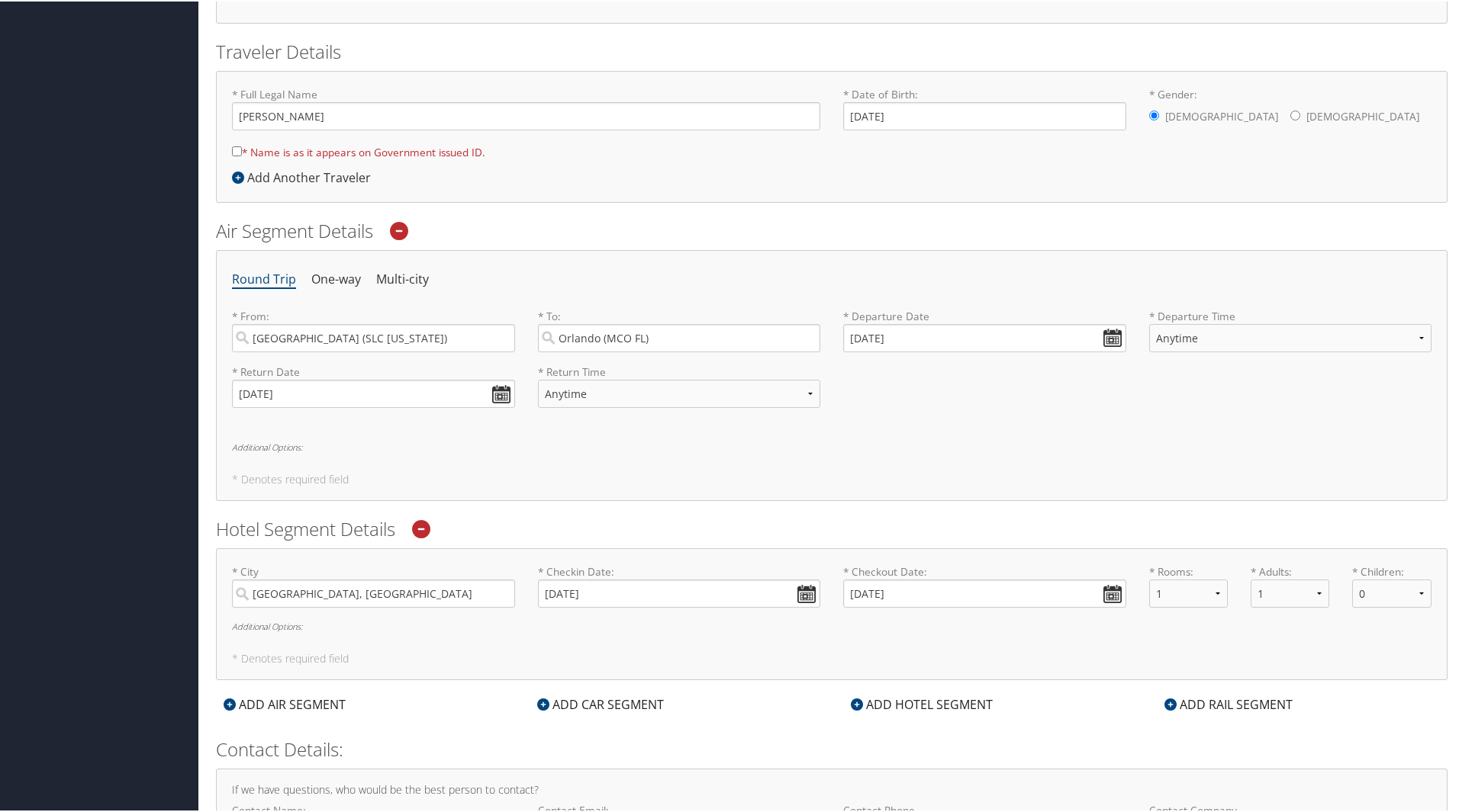
click at [236, 150] on input "* Name is as it appears on Government issued ID." at bounding box center [237, 150] width 10 height 10
checkbox input "true"
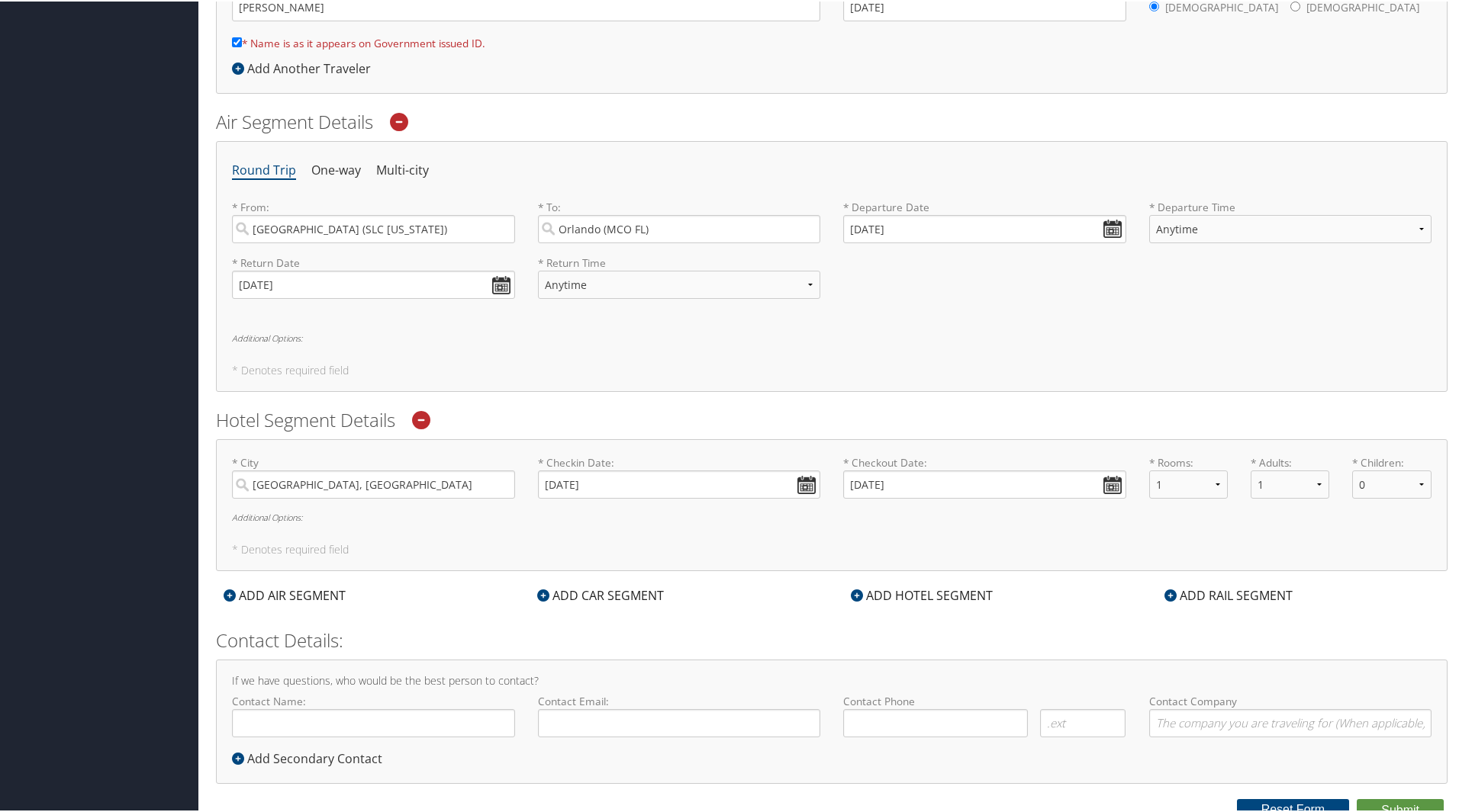
scroll to position [422, 0]
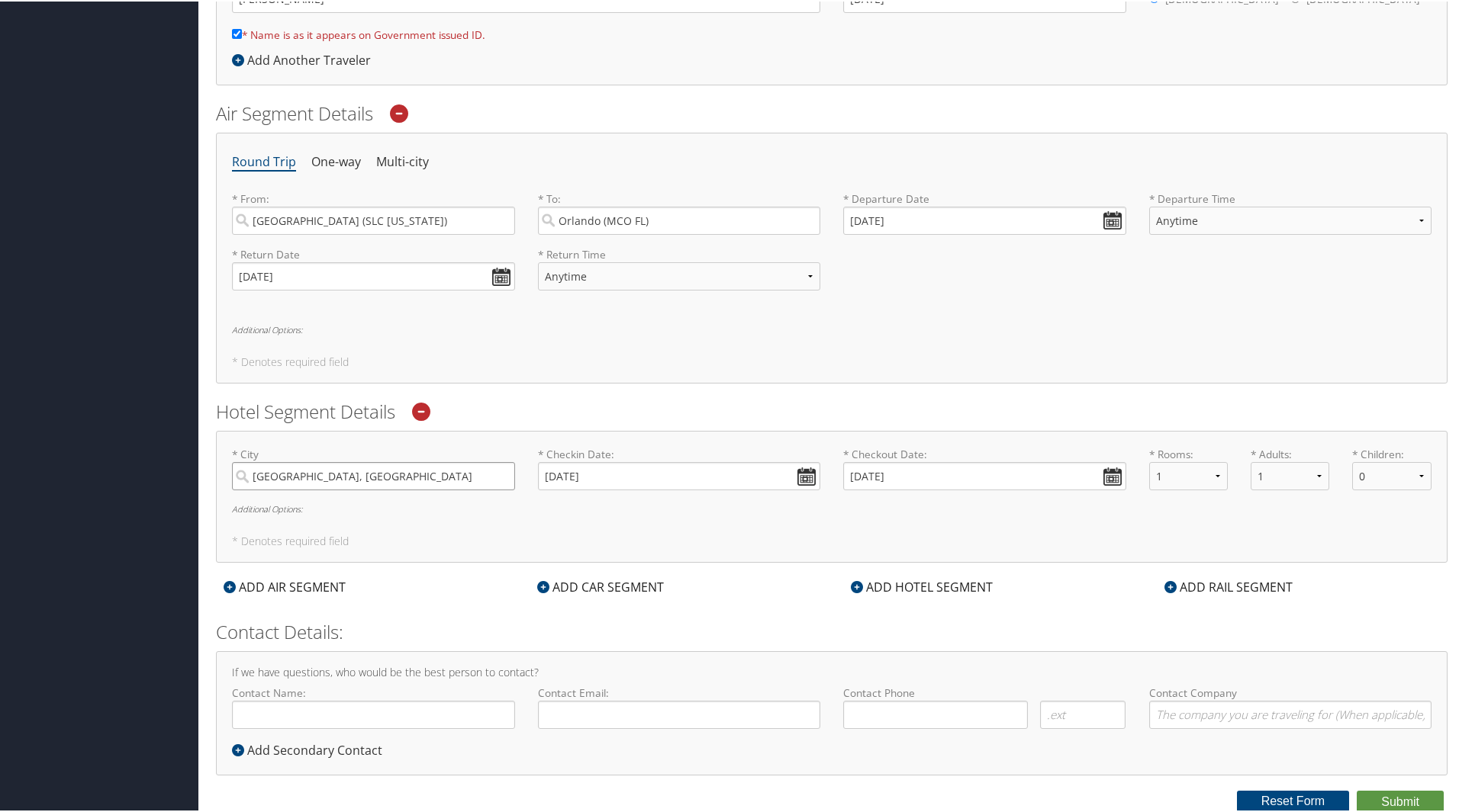
click at [352, 464] on input "Orlando, FL" at bounding box center [373, 475] width 283 height 29
click at [500, 475] on input "Orlando, FL" at bounding box center [373, 475] width 283 height 29
type input "O"
type input "Orange County Convention Center Orlando, FL"
click at [1357, 789] on button "Submit" at bounding box center [1400, 800] width 87 height 23
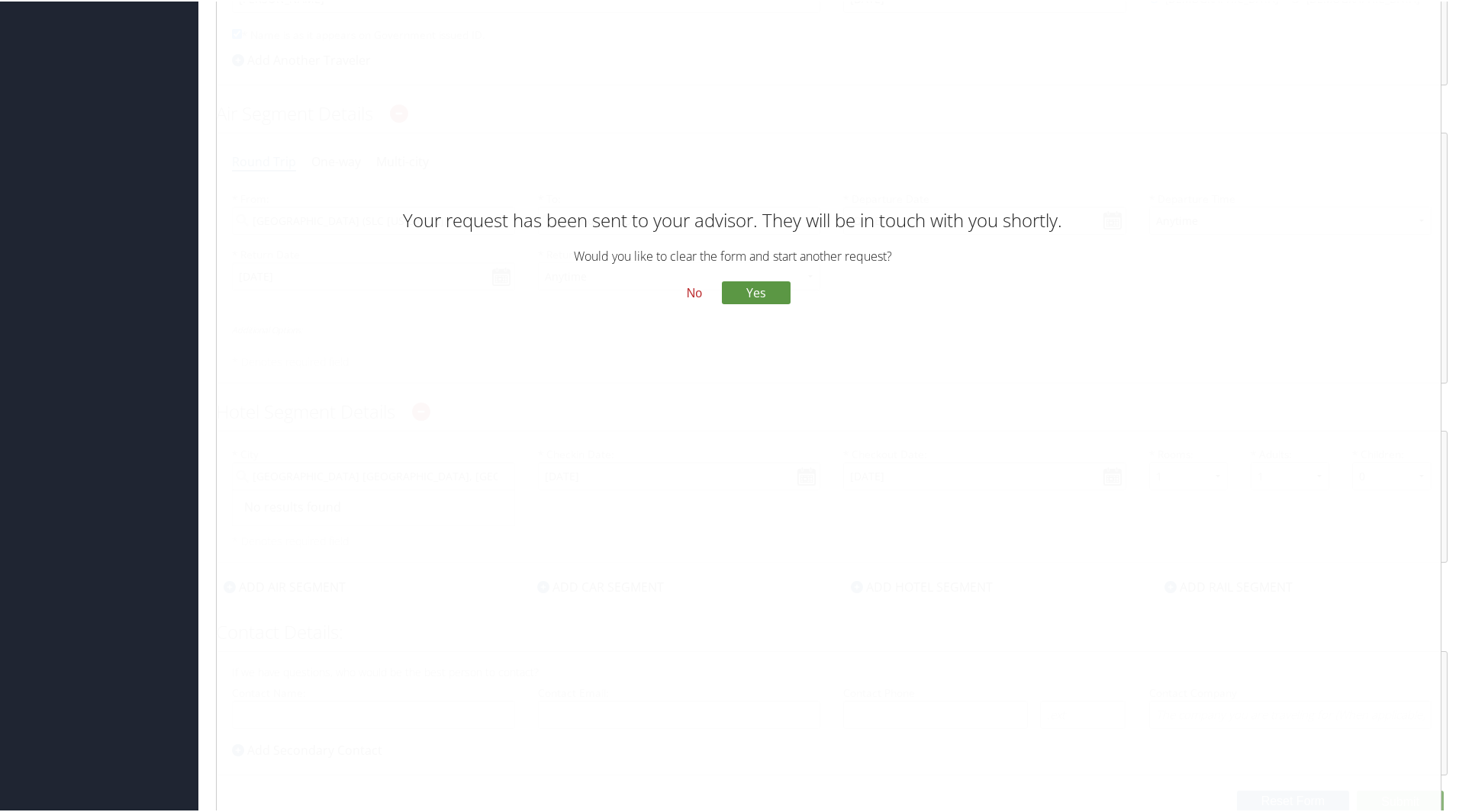
click at [696, 286] on button "No" at bounding box center [694, 291] width 40 height 26
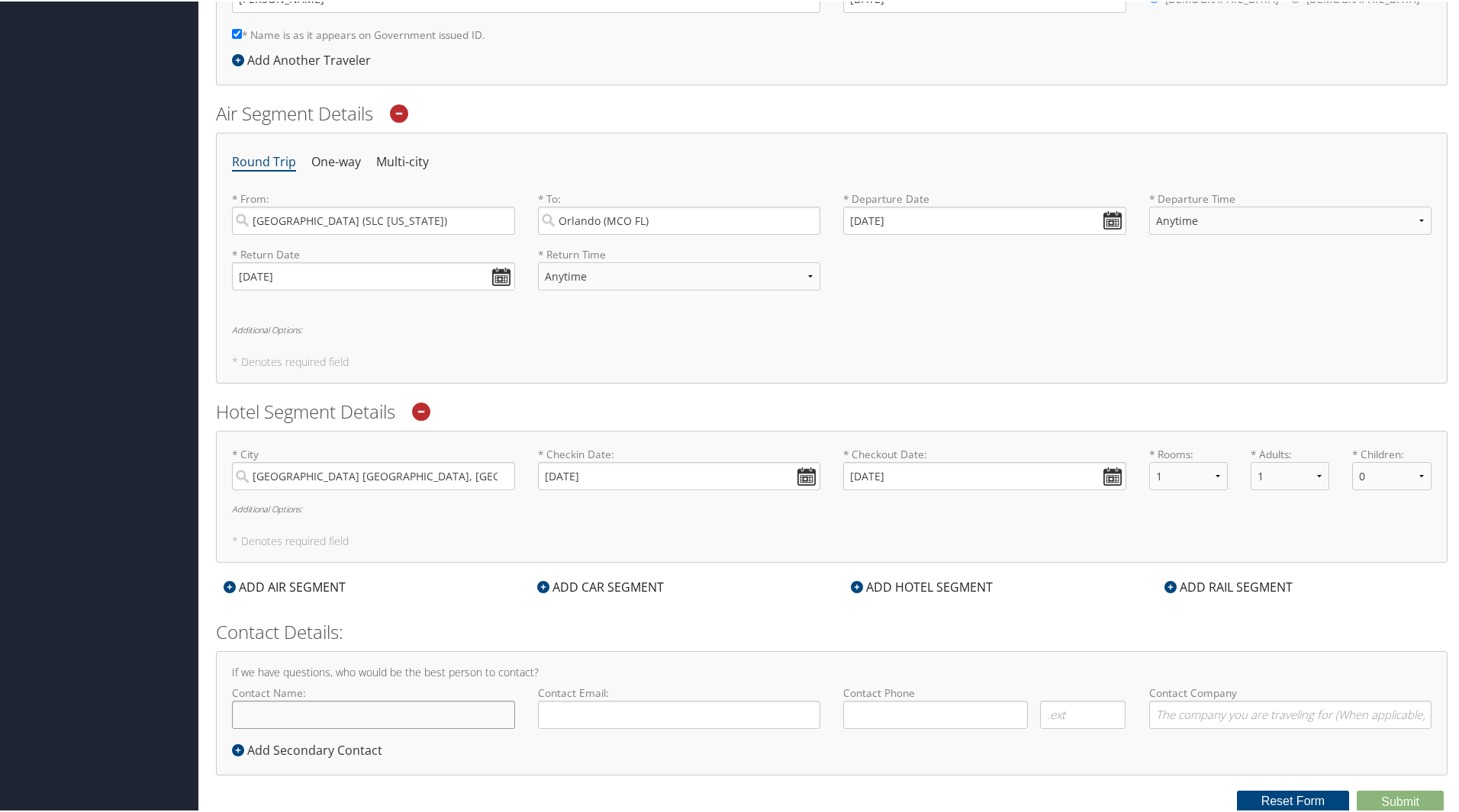
click at [239, 714] on input "Contact Name:" at bounding box center [373, 714] width 283 height 29
type input "[PERSON_NAME]"
click at [596, 708] on input "Contact Email:" at bounding box center [679, 714] width 283 height 29
type input "scott.dickson@imail.org"
click at [878, 714] on input "( ) -" at bounding box center [935, 714] width 184 height 29
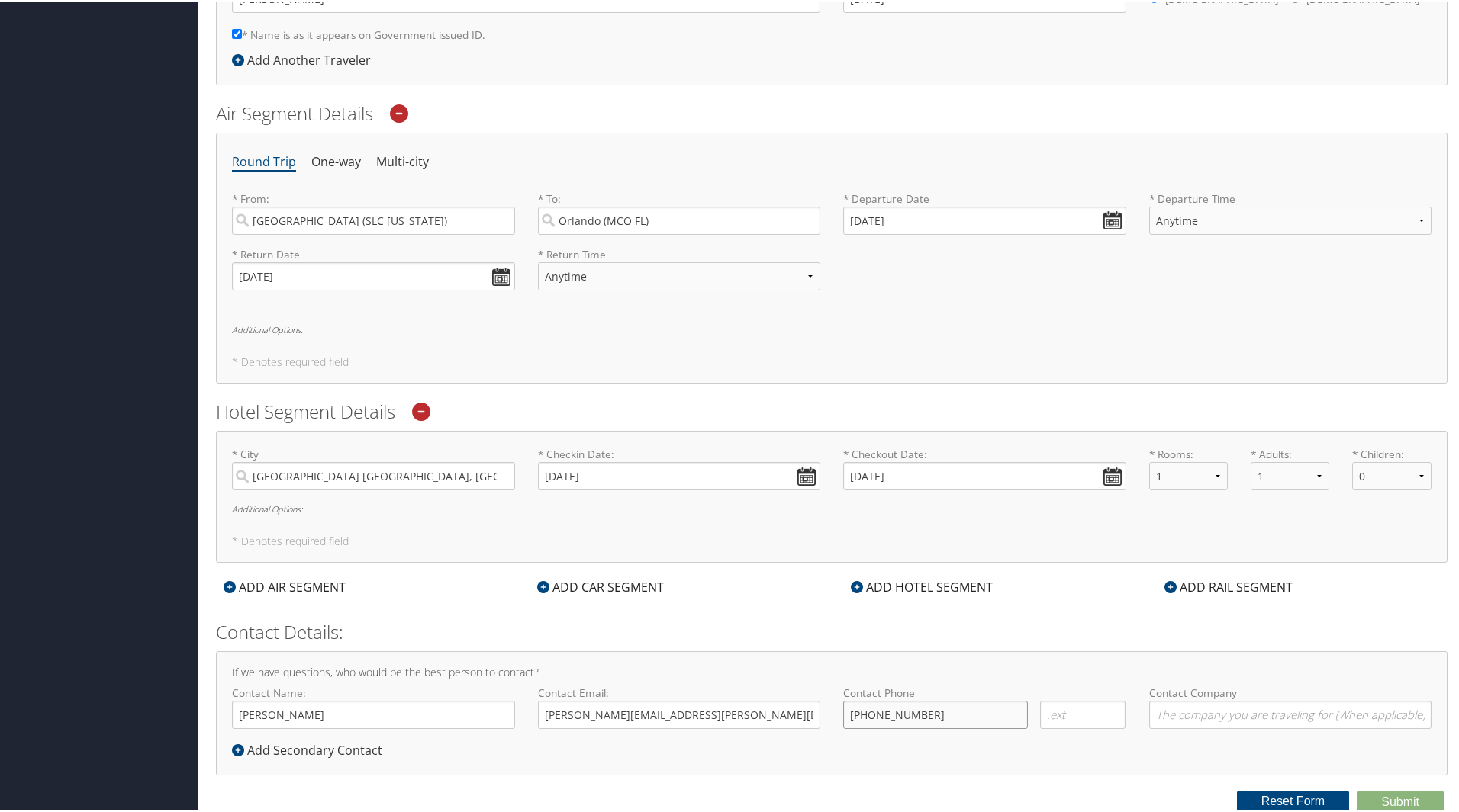
type input "(937) 751-7696"
click at [1210, 719] on input "Contact Company" at bounding box center [1291, 714] width 283 height 29
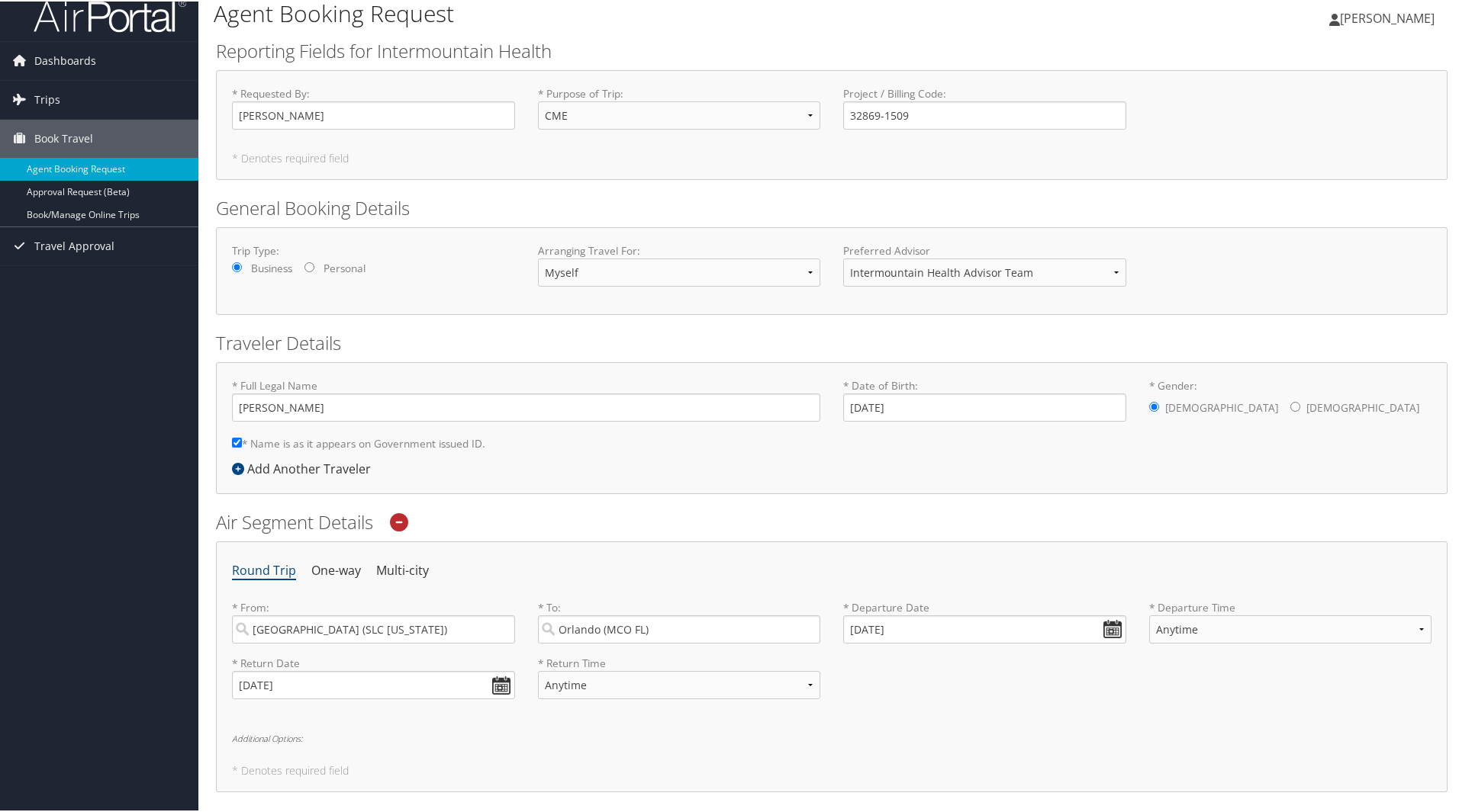
scroll to position [0, 0]
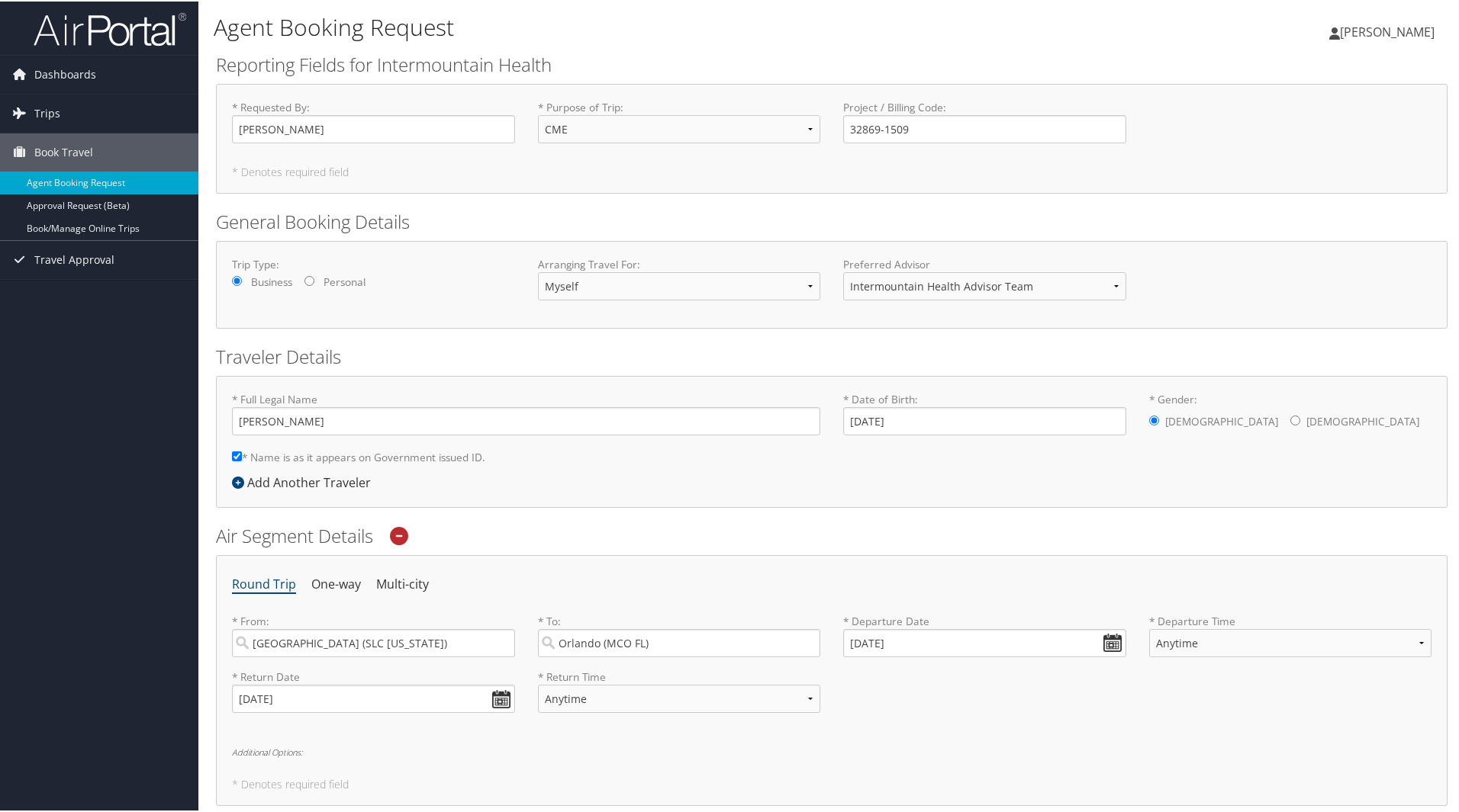
type input "Intermountain Health"
click at [311, 281] on input "Personal" at bounding box center [309, 279] width 10 height 10
radio input "true"
click at [234, 277] on input "Business" at bounding box center [237, 279] width 10 height 10
radio input "true"
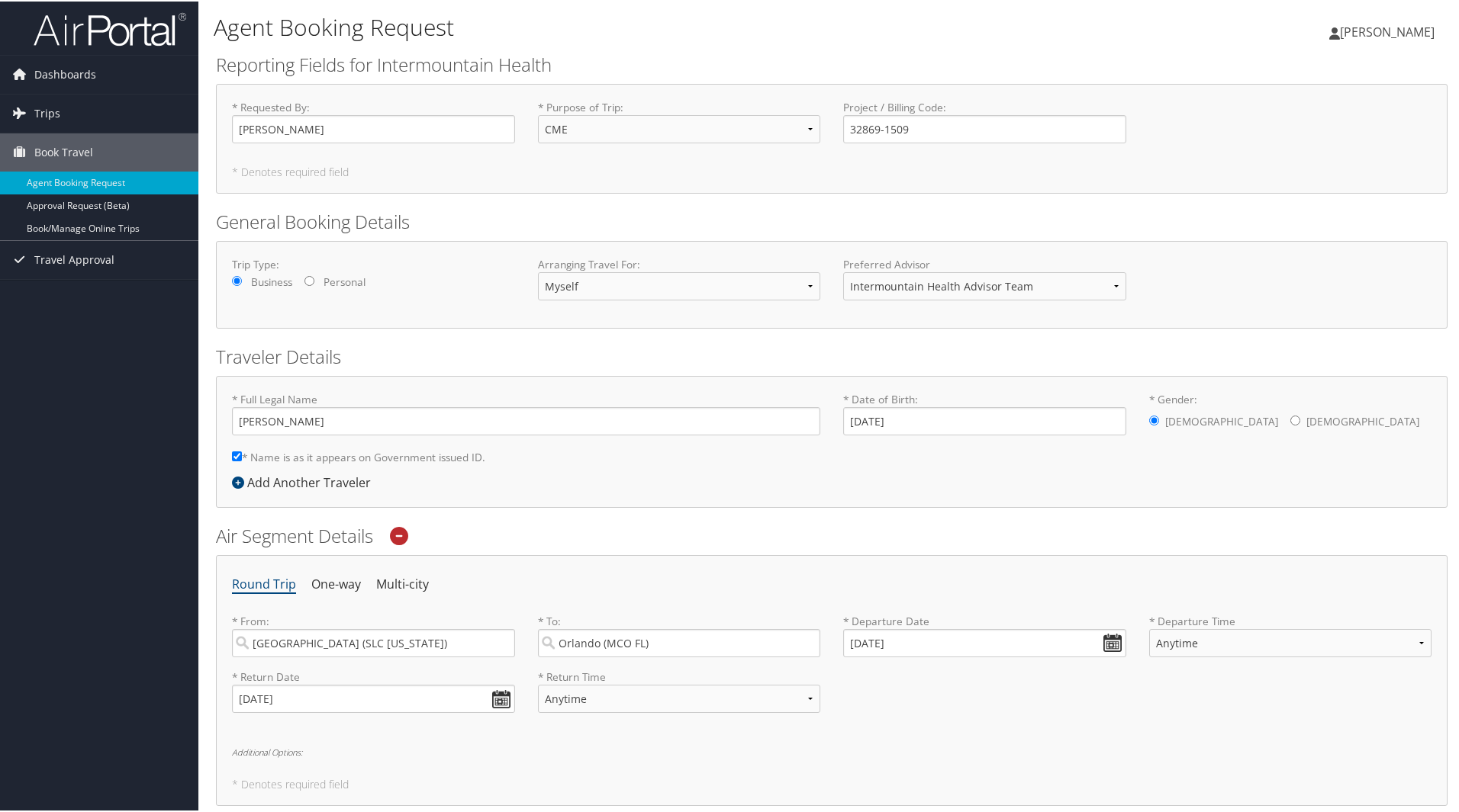
click at [311, 278] on input "Personal" at bounding box center [309, 279] width 10 height 10
radio input "true"
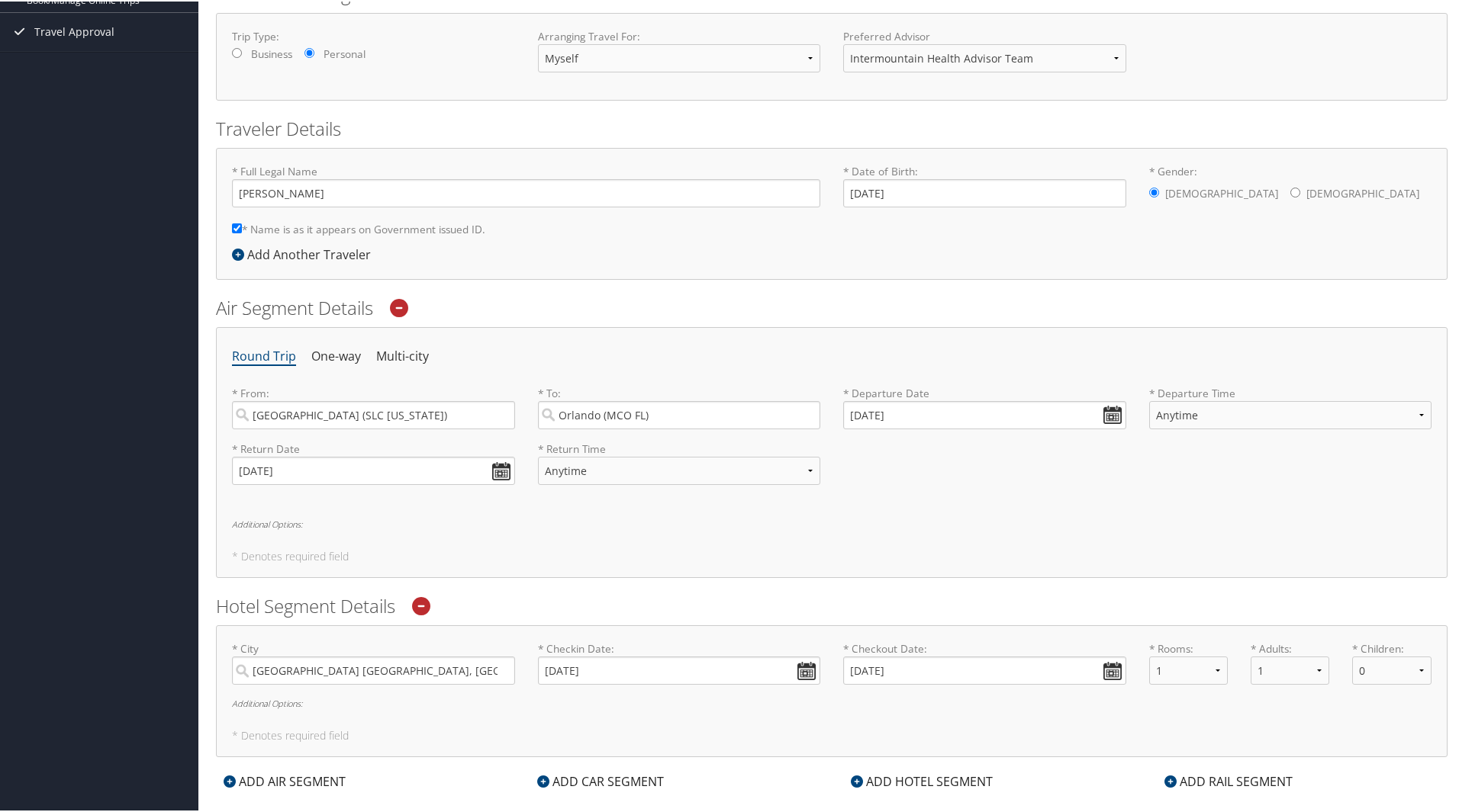
scroll to position [229, 0]
click at [319, 306] on h2 "Air Segment Details" at bounding box center [832, 306] width 1231 height 26
click at [326, 564] on div "Round Trip One-way Multi-city * From: Salt Lake City (SLC Utah) Required * To: …" at bounding box center [832, 450] width 1231 height 251
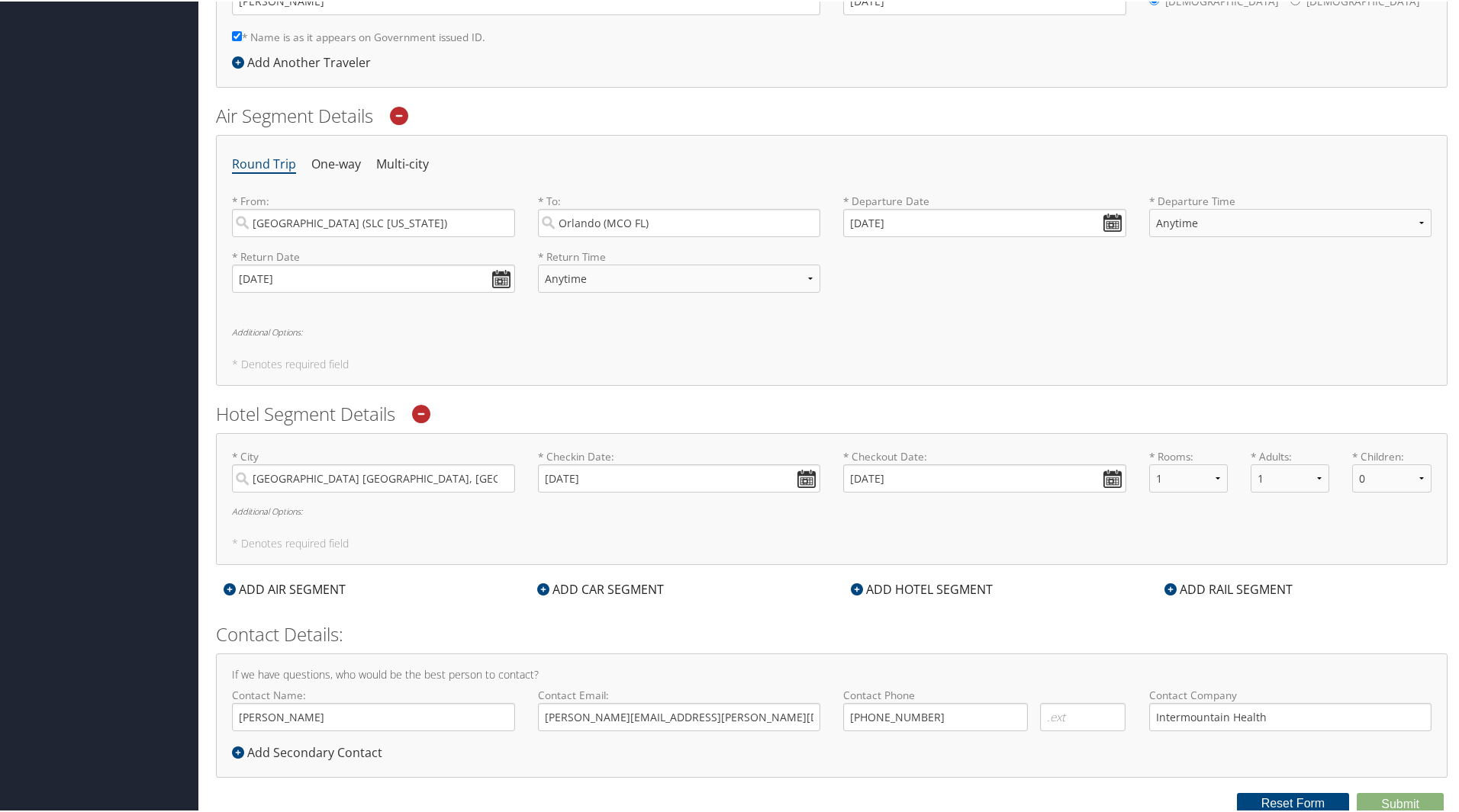
scroll to position [422, 0]
click at [502, 480] on input "Orange County Convention Center Orlando, FL" at bounding box center [373, 475] width 283 height 29
type input "O"
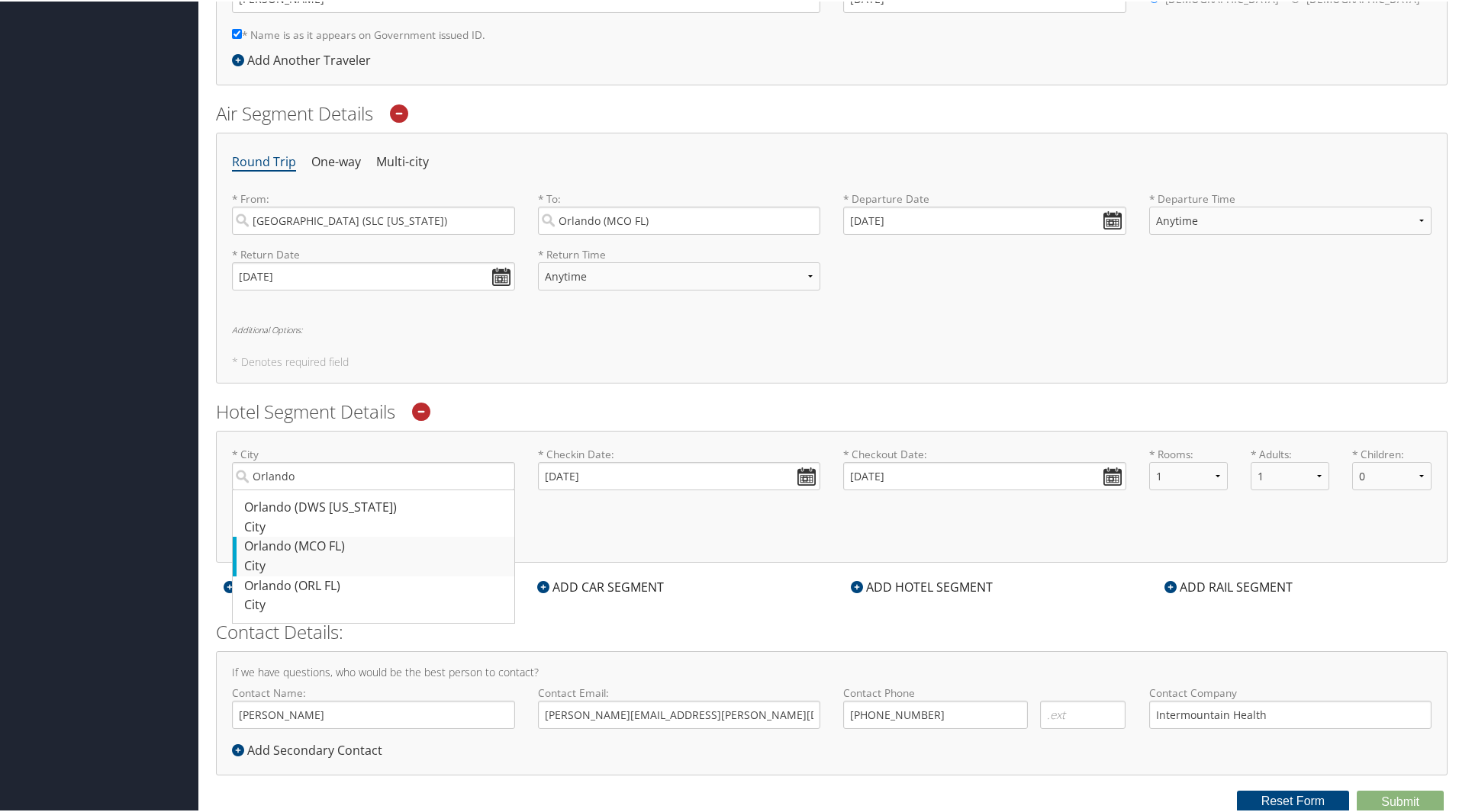
click at [270, 559] on div "City" at bounding box center [375, 564] width 262 height 20
click at [270, 489] on input "Orlando" at bounding box center [373, 475] width 283 height 29
type input "Orlando"
click at [553, 333] on h6 "Additional Options:" at bounding box center [832, 328] width 1199 height 9
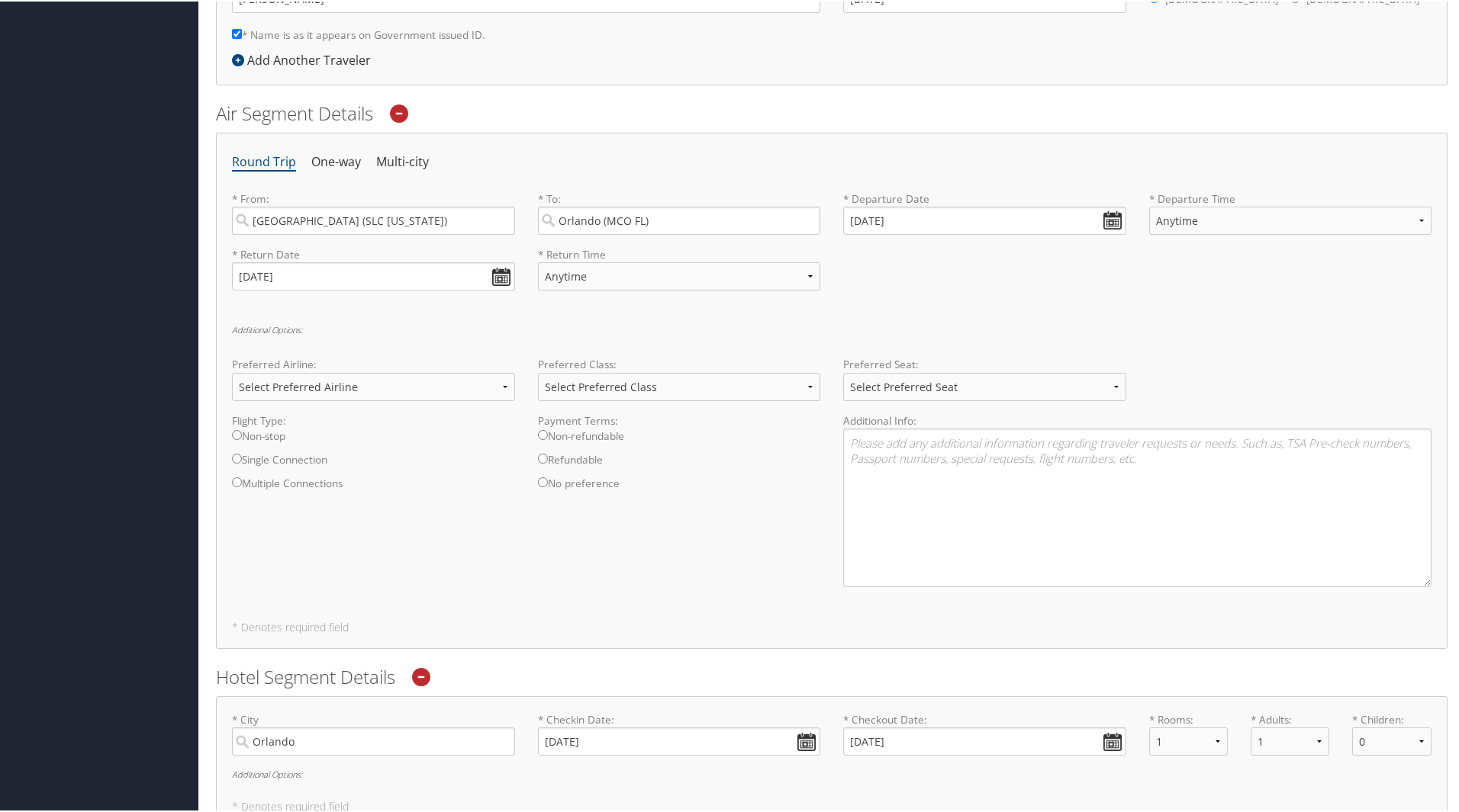
click at [237, 434] on input "Non-stop" at bounding box center [237, 433] width 10 height 10
radio input "true"
click at [719, 386] on select "Select Preferred Class Economy Economy Plus Business First Class" at bounding box center [679, 386] width 283 height 29
select select "Economy"
click at [538, 371] on select "Select Preferred Class Economy Economy Plus Business First Class" at bounding box center [679, 386] width 283 height 29
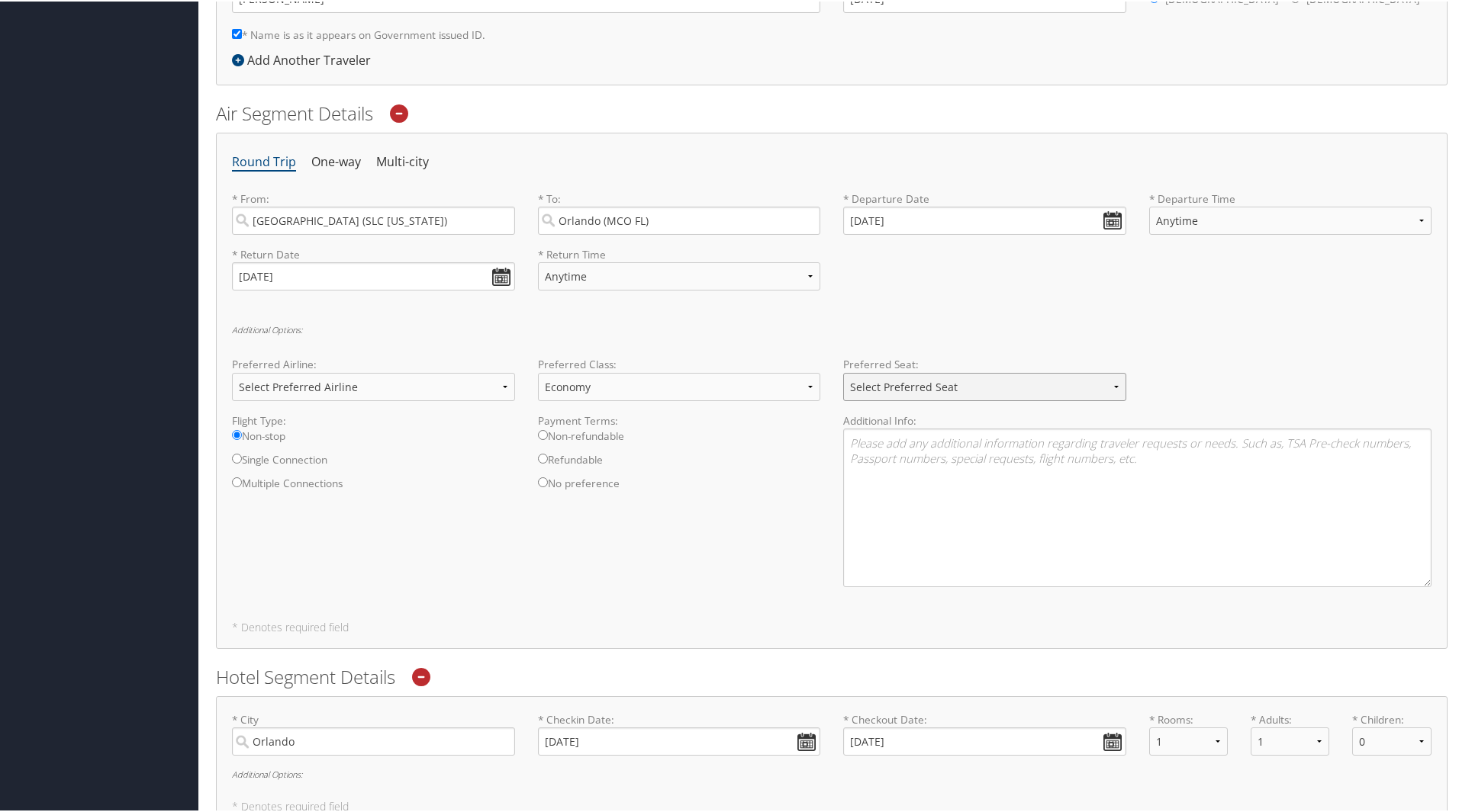
click at [974, 384] on select "Select Preferred Seat Aisle Window Middle" at bounding box center [984, 386] width 283 height 29
select select "Aisle"
click at [843, 371] on select "Select Preferred Seat Aisle Window Middle" at bounding box center [984, 386] width 283 height 29
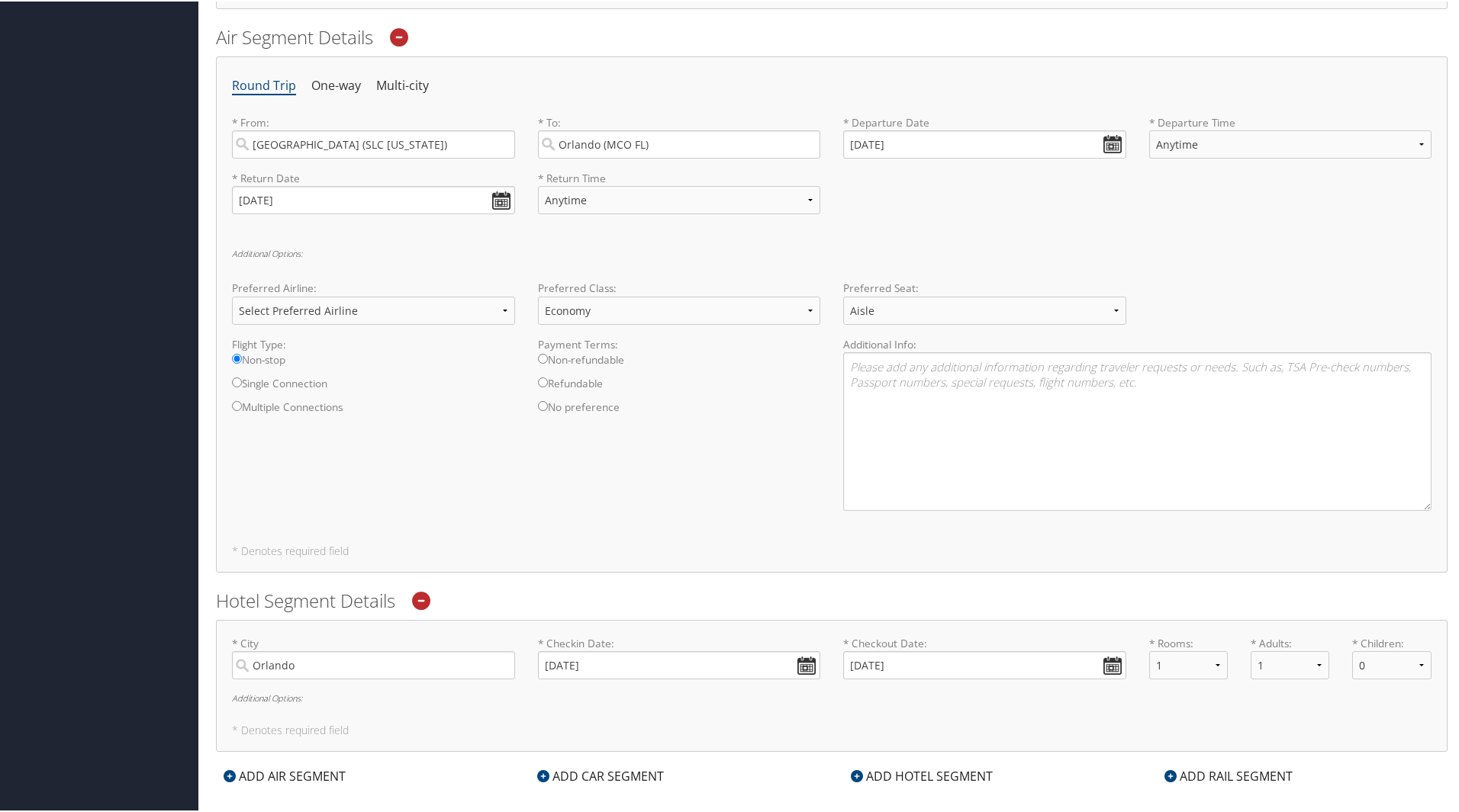
click at [538, 405] on input "No preference" at bounding box center [542, 404] width 10 height 10
radio input "true"
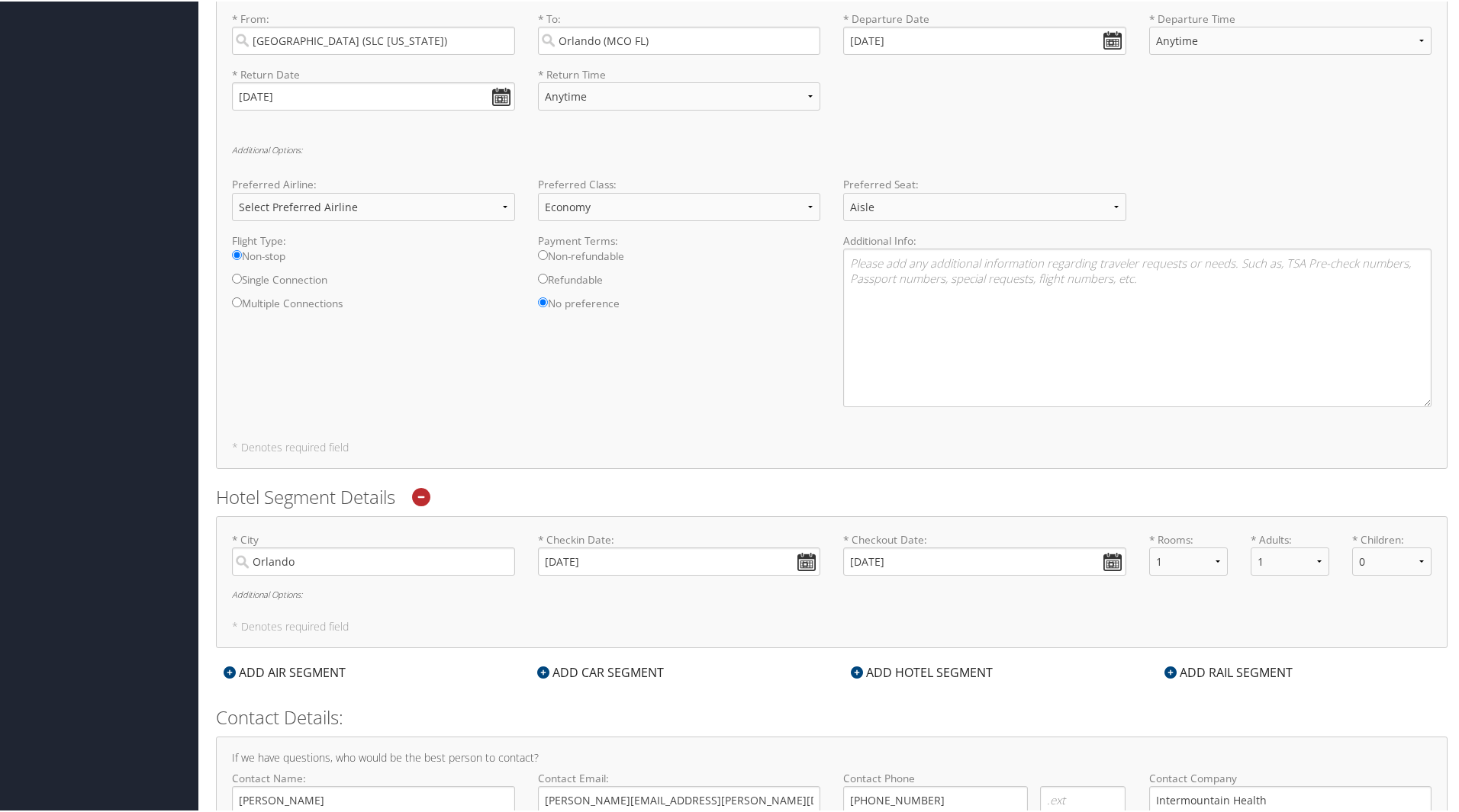
scroll to position [687, 0]
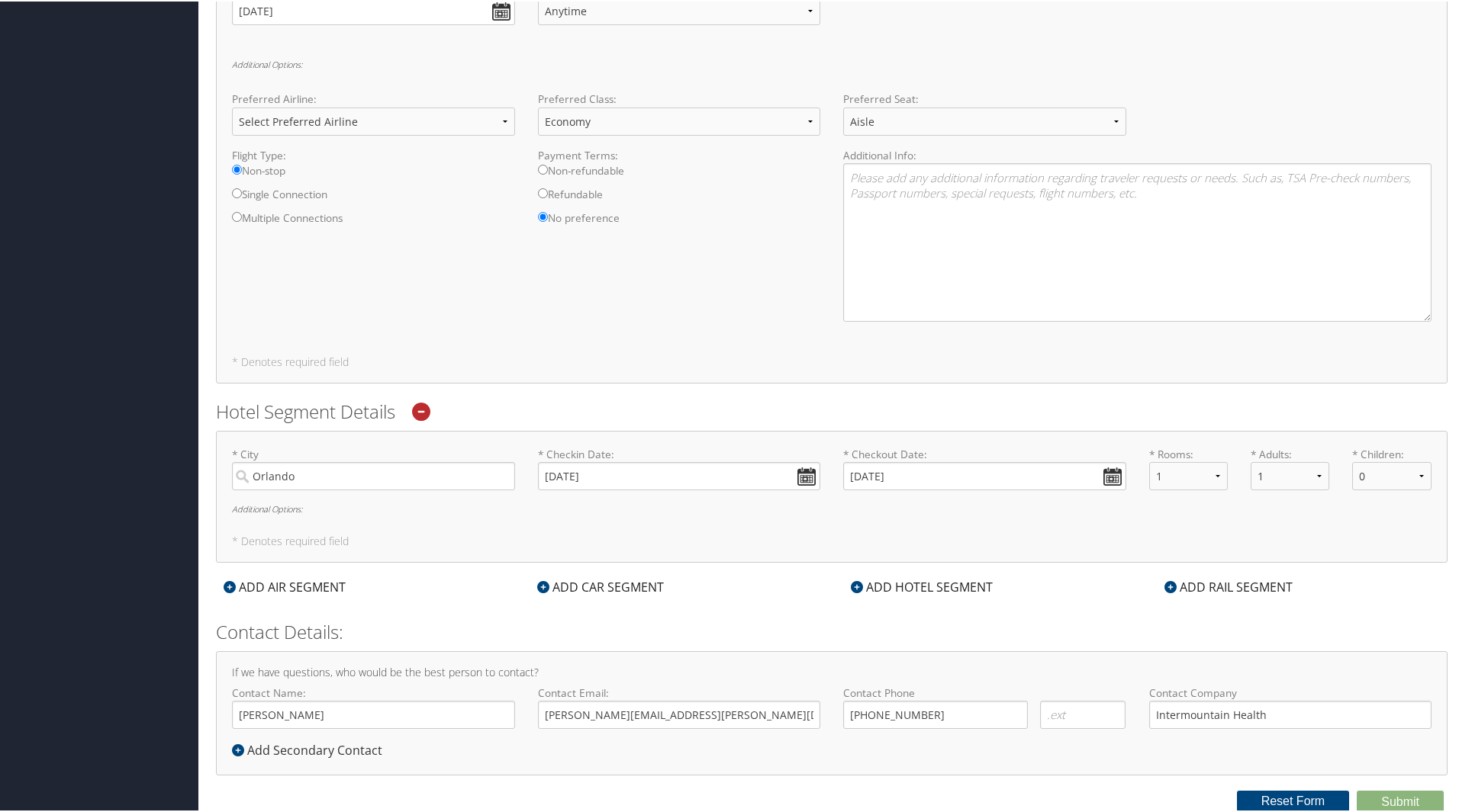
click at [301, 520] on div "* City Orlando Required * Checkin Date: 11/05/2025 Dates must be valid * Checko…" at bounding box center [832, 495] width 1231 height 133
click at [294, 505] on h6 "Additional Options:" at bounding box center [832, 507] width 1199 height 9
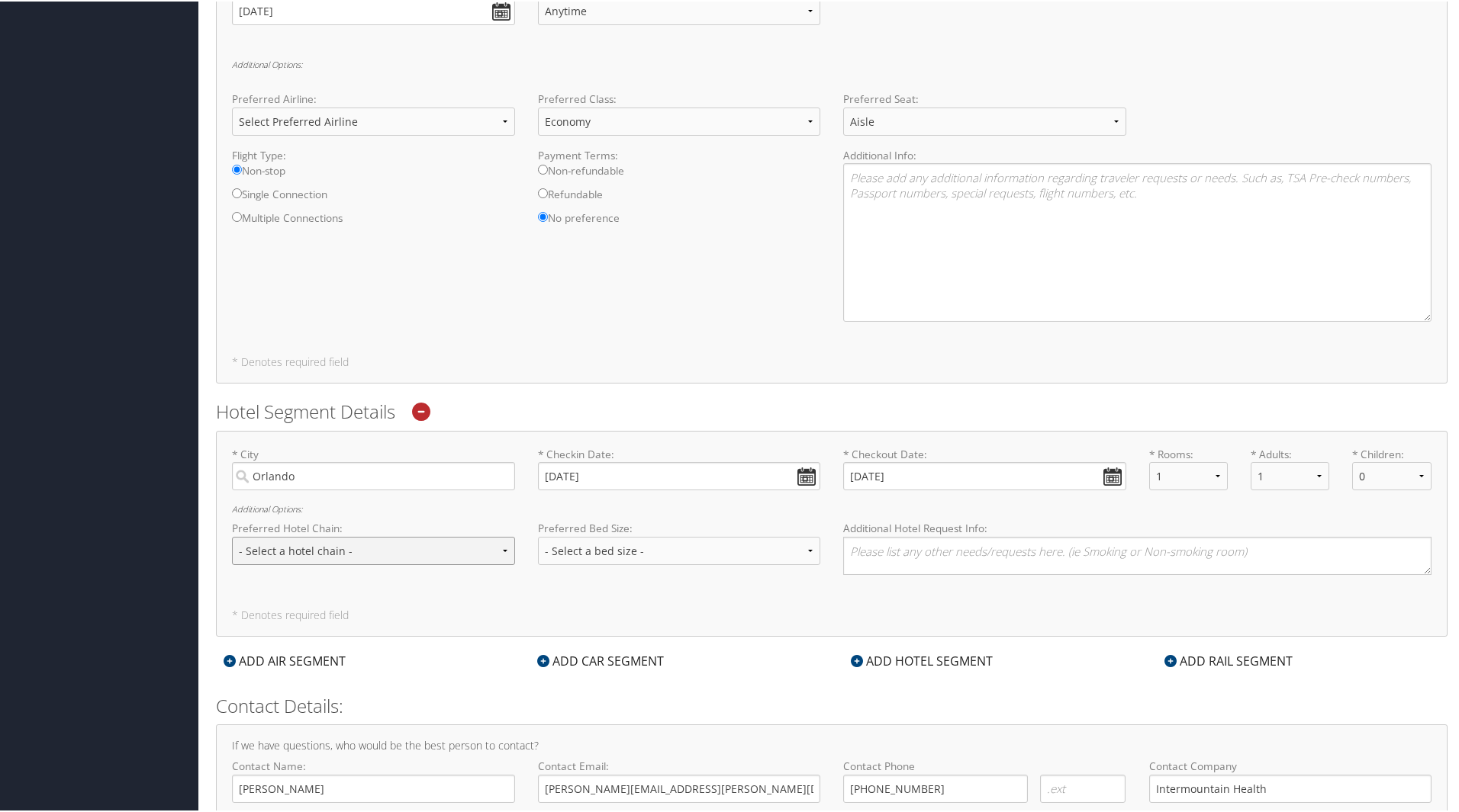
click at [403, 551] on select "- Select a hotel chain - Hyatt Mandarin Oriental Hilton Hotels Pullman Hotels M…" at bounding box center [373, 549] width 283 height 29
select select "Hilton Hotels (HL)"
click at [232, 535] on select "- Select a hotel chain - Hyatt Mandarin Oriental Hilton Hotels Pullman Hotels M…" at bounding box center [373, 549] width 283 height 29
click at [612, 537] on select "- Select a bed size - Twin Full Queen King" at bounding box center [679, 549] width 283 height 29
select select "King"
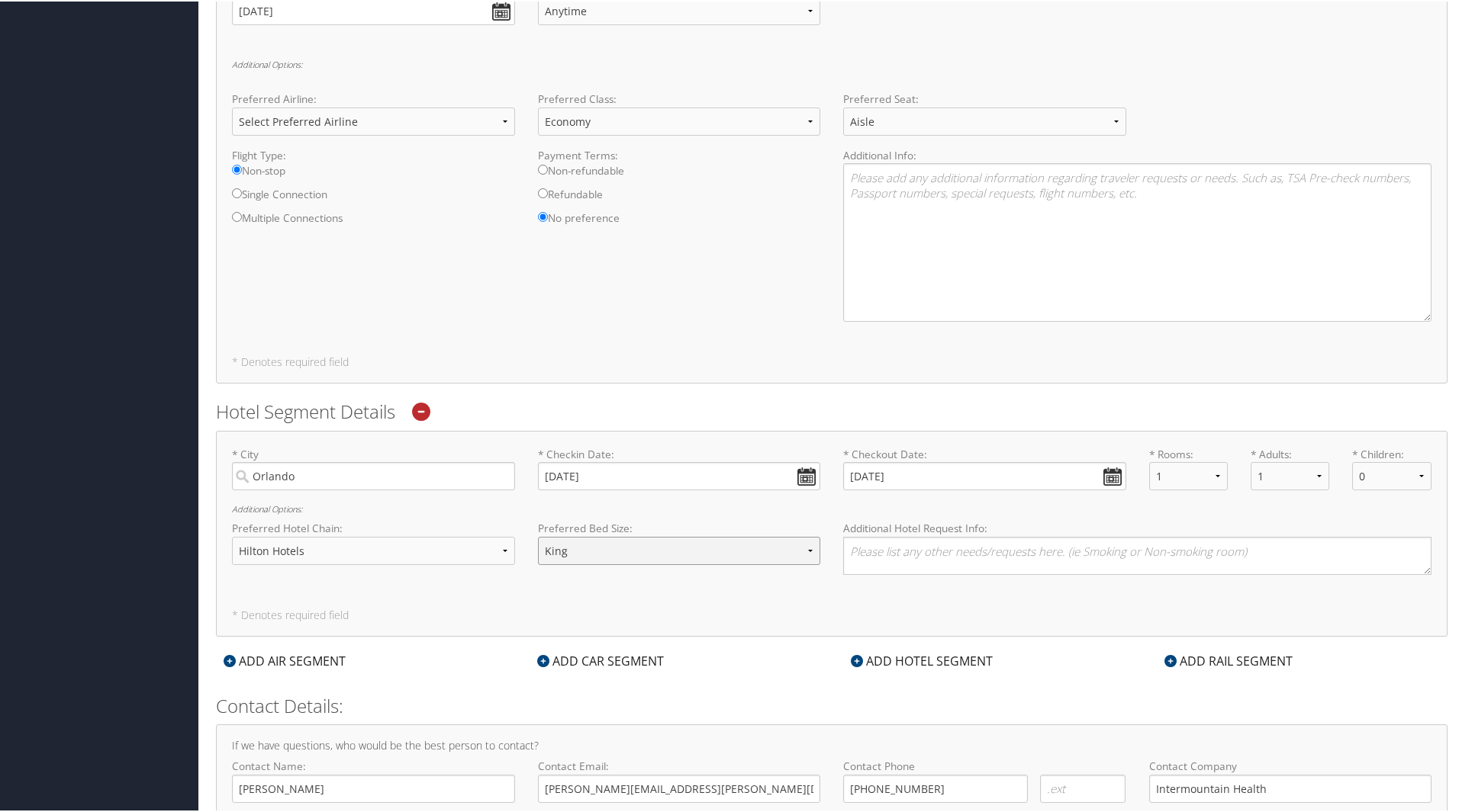
click at [538, 535] on select "- Select a bed size - Twin Full Queen King" at bounding box center [679, 549] width 283 height 29
click at [907, 553] on textarea at bounding box center [1137, 554] width 589 height 38
type textarea "T"
paste textarea "Tru By Hilton Orlando Convention Center Area"
paste textarea "Westwood Boulevard, Orlando, Florida, Orlando, United States of America"
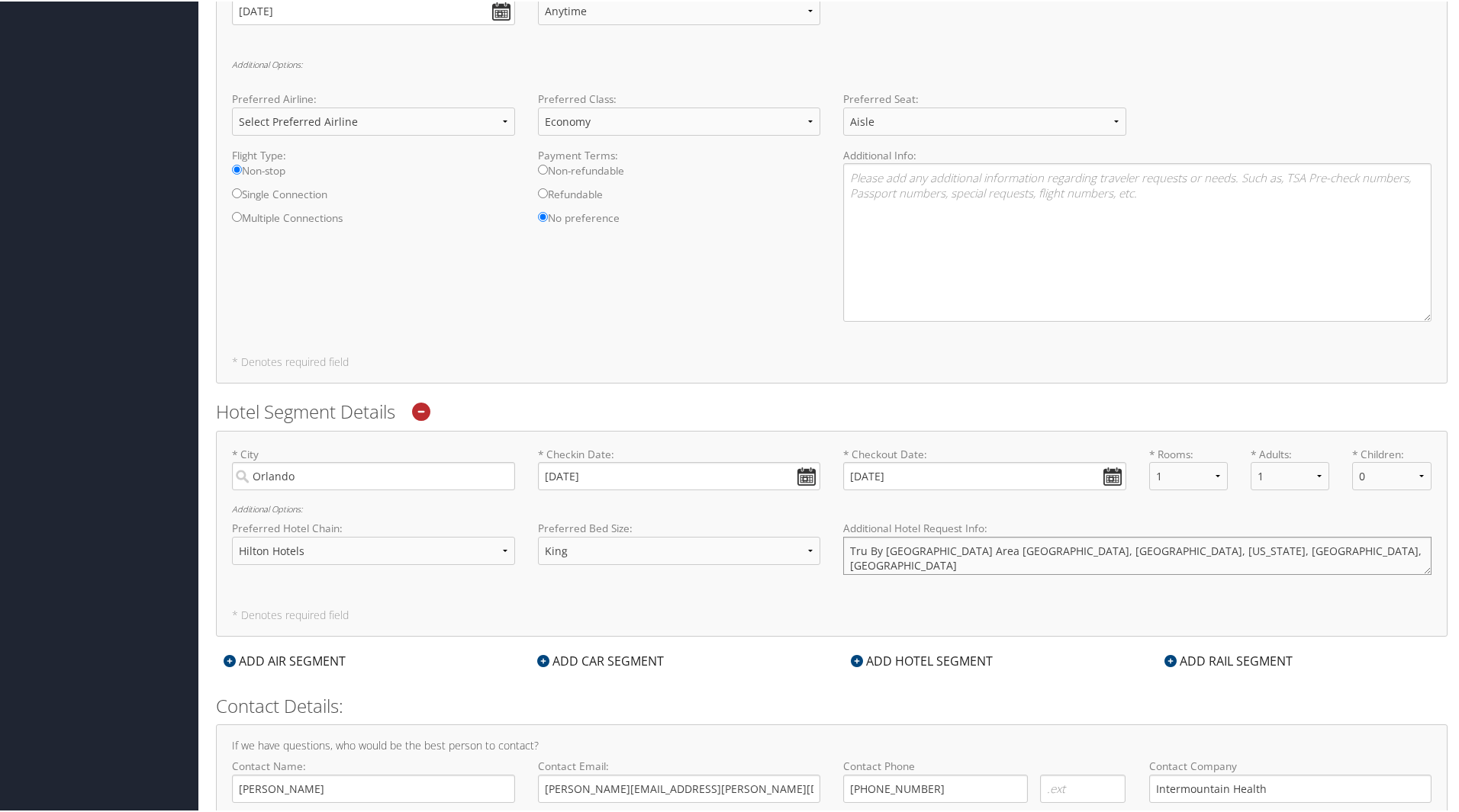
type textarea "Tru By Hilton Orlando Convention Center Area Westwood Boulevard, Orlando, Flori…"
click at [664, 607] on div "* City Orlando Required * Checkin Date: 11/05/2025 Dates must be valid * Checko…" at bounding box center [832, 532] width 1231 height 206
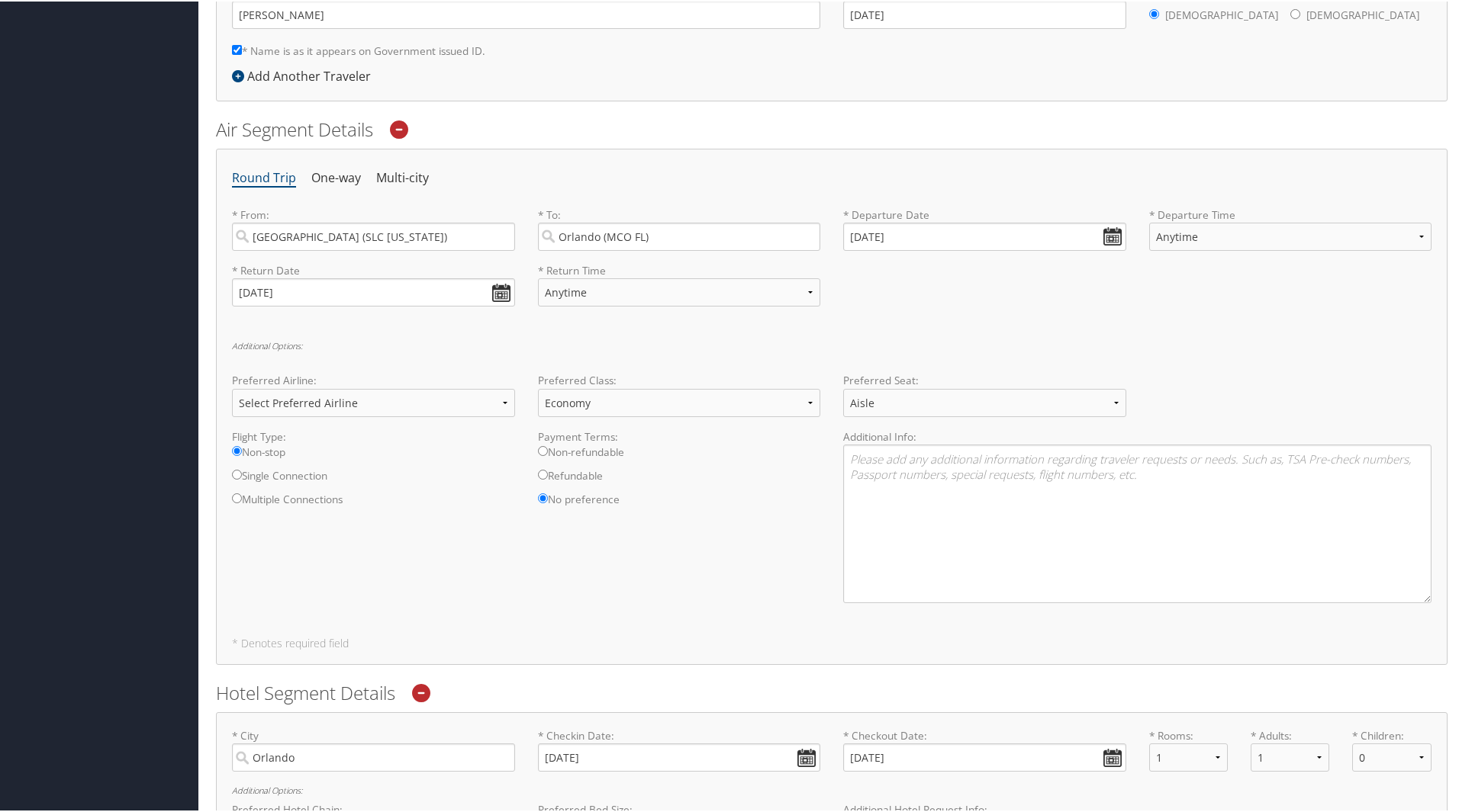
scroll to position [380, 0]
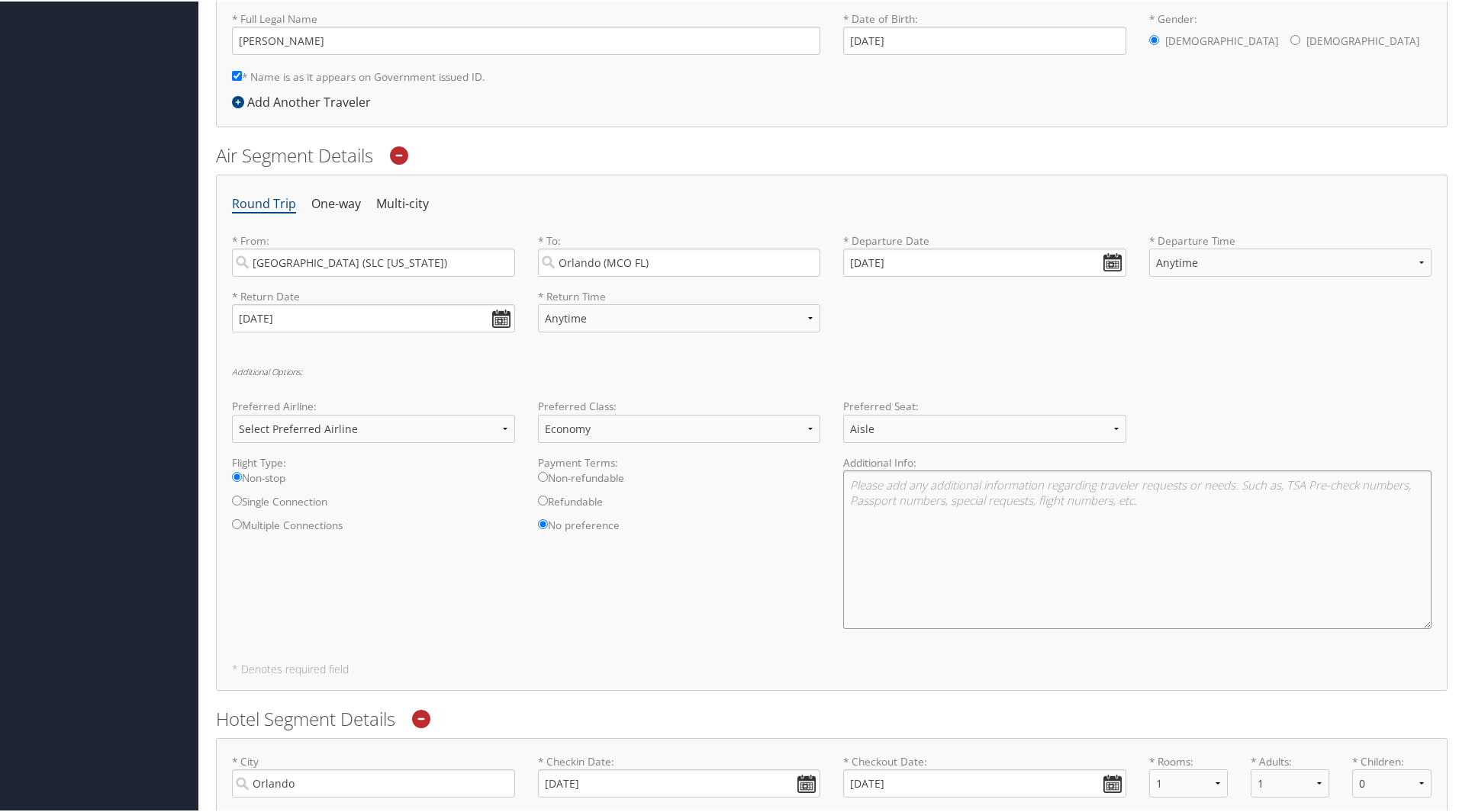
click at [886, 481] on textarea at bounding box center [1137, 548] width 589 height 159
click at [376, 360] on div "Round Trip One-way Multi-city * From: Salt Lake City (SLC Utah) Required * To: …" at bounding box center [832, 431] width 1231 height 516
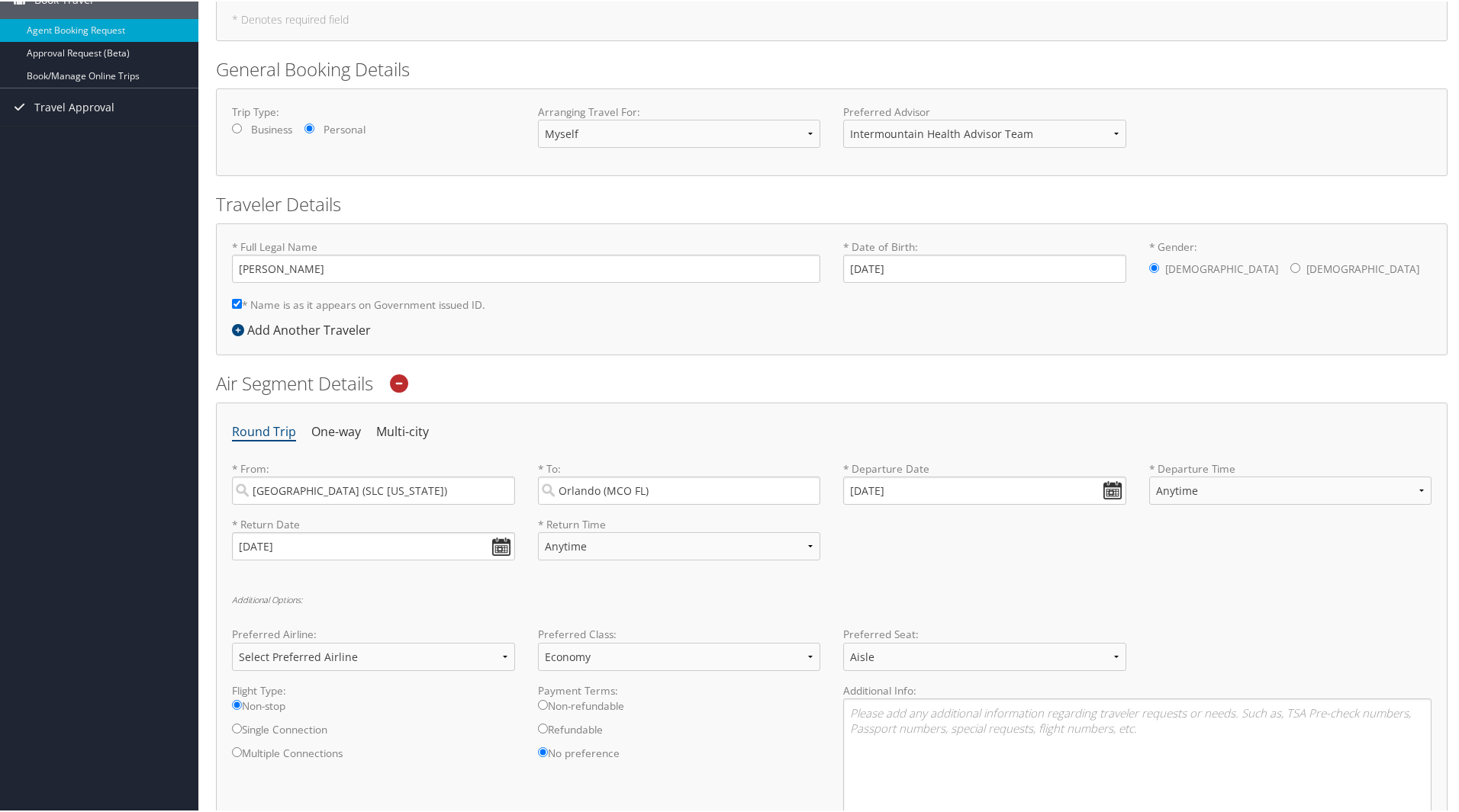
scroll to position [152, 0]
click at [278, 599] on h6 "Additional Options:" at bounding box center [832, 598] width 1199 height 9
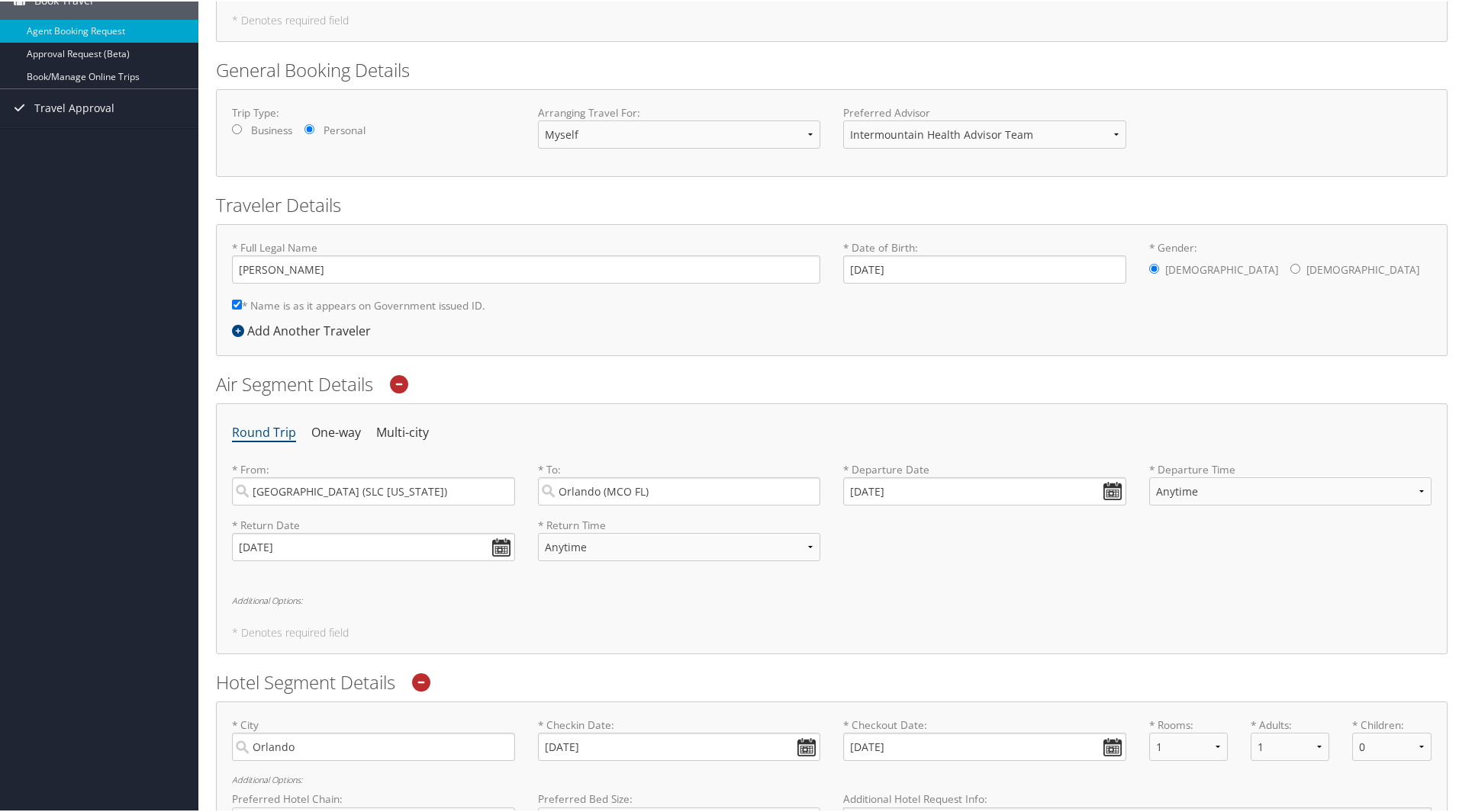
click at [278, 599] on h6 "Additional Options:" at bounding box center [832, 598] width 1199 height 9
select select "Economy"
select select "Aisle"
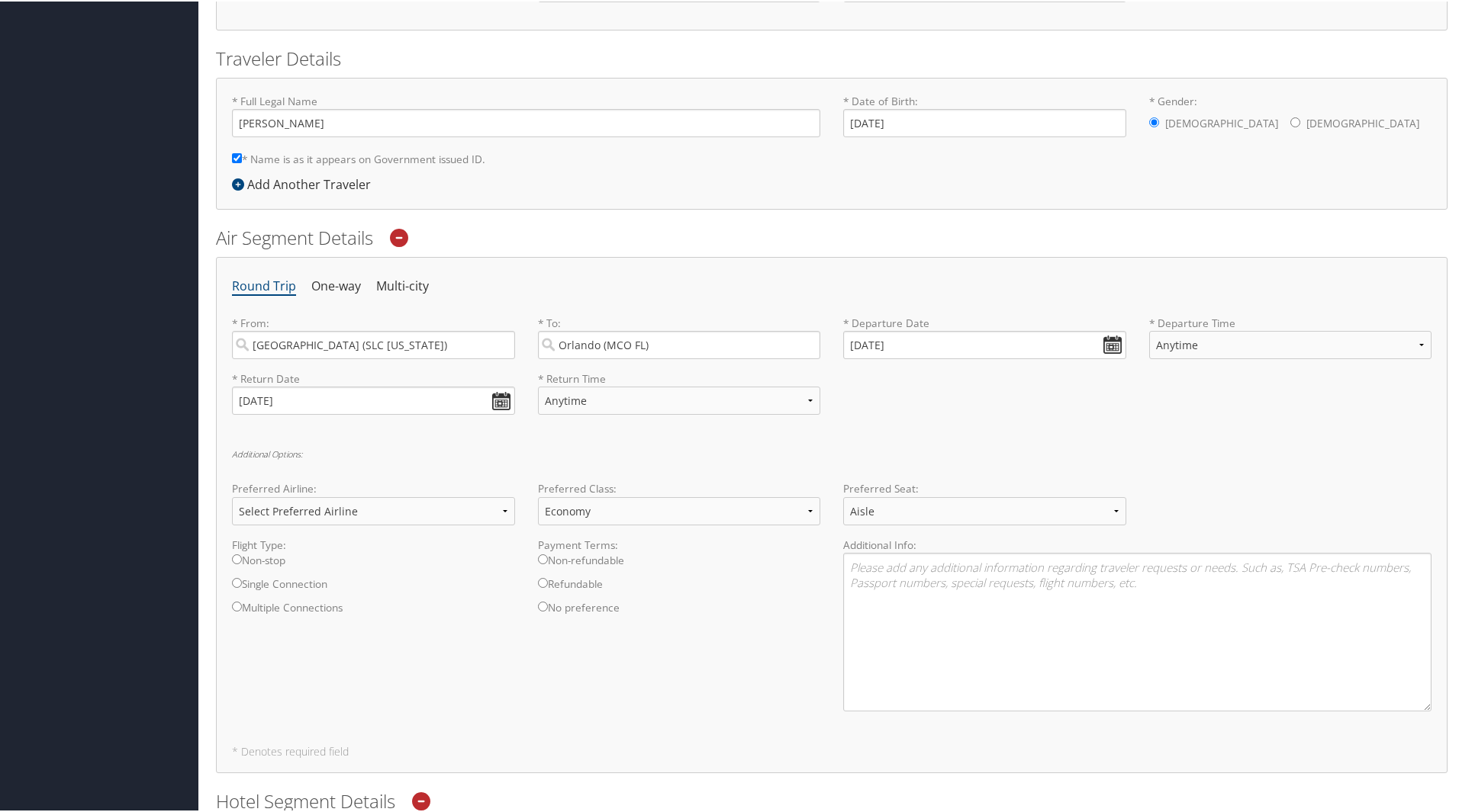
scroll to position [304, 0]
click at [335, 510] on select "Select Preferred Airline Delta United Airlines American Airlines Southwest Airl…" at bounding box center [373, 504] width 283 height 29
select select "Delta(DL)"
click at [232, 490] on select "Select Preferred Airline Delta United Airlines American Airlines Southwest Airl…" at bounding box center [373, 504] width 283 height 29
click at [239, 548] on input "Non-stop" at bounding box center [237, 552] width 10 height 10
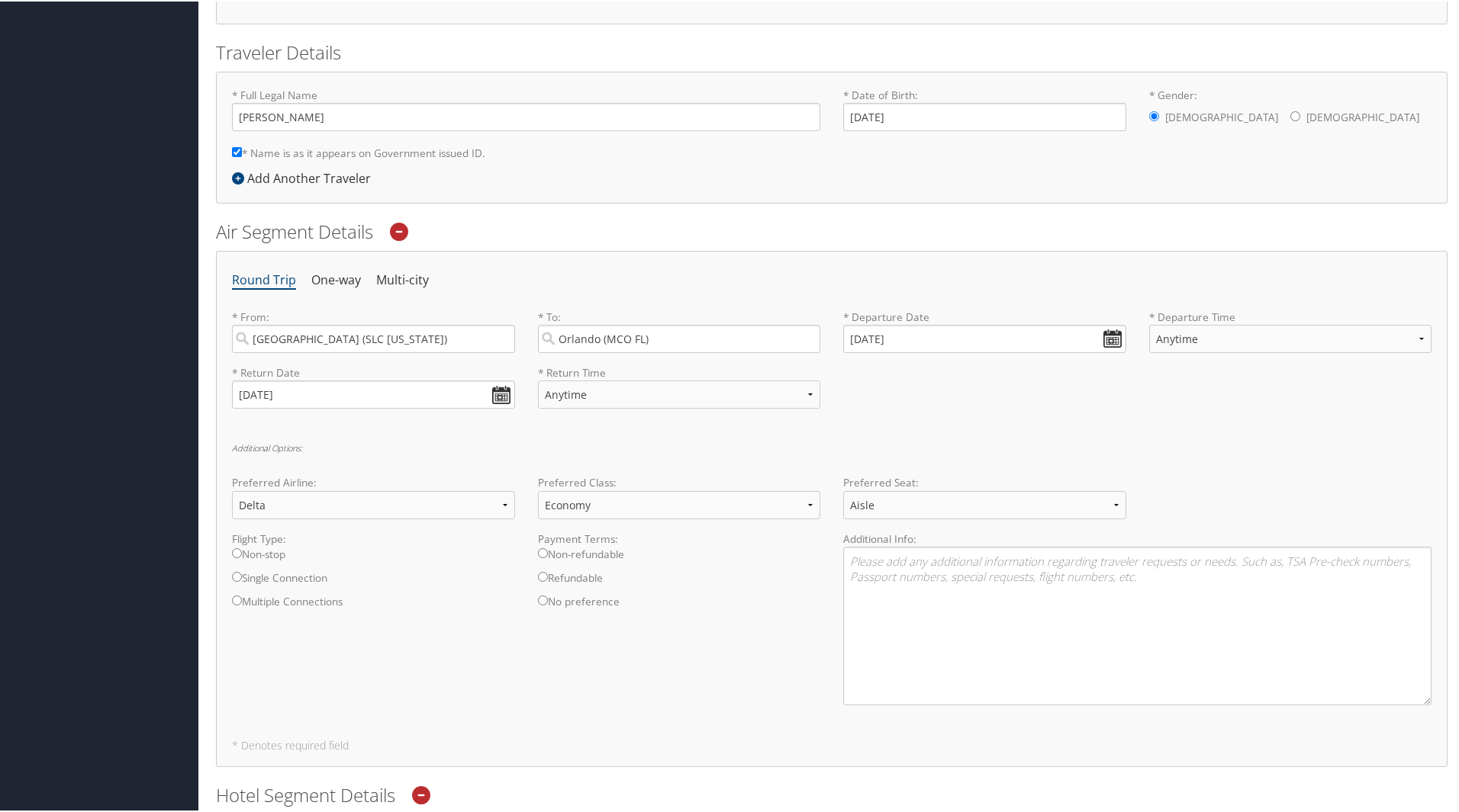
radio input "true"
click at [540, 601] on input "No preference" at bounding box center [542, 598] width 10 height 10
radio input "true"
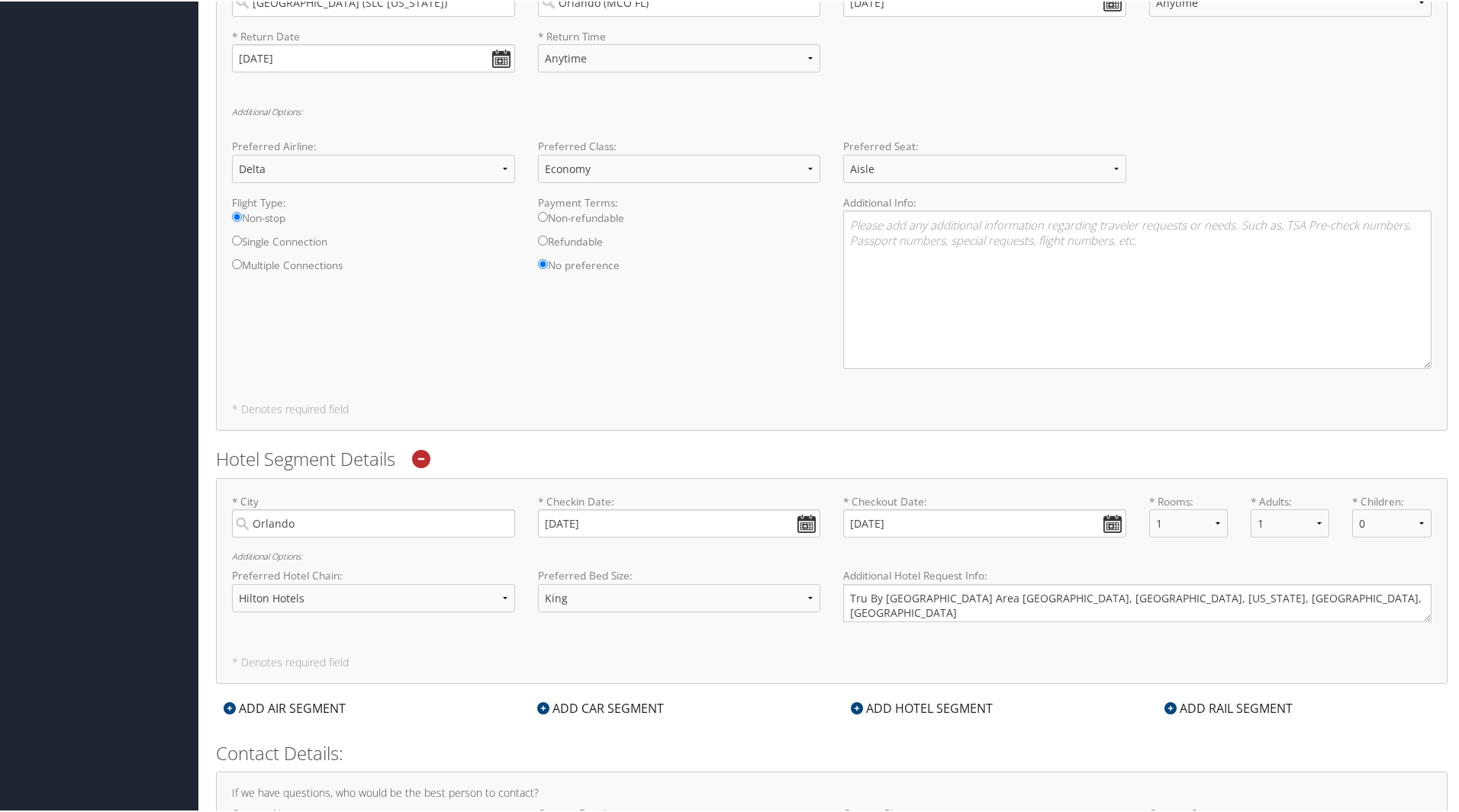
scroll to position [686, 0]
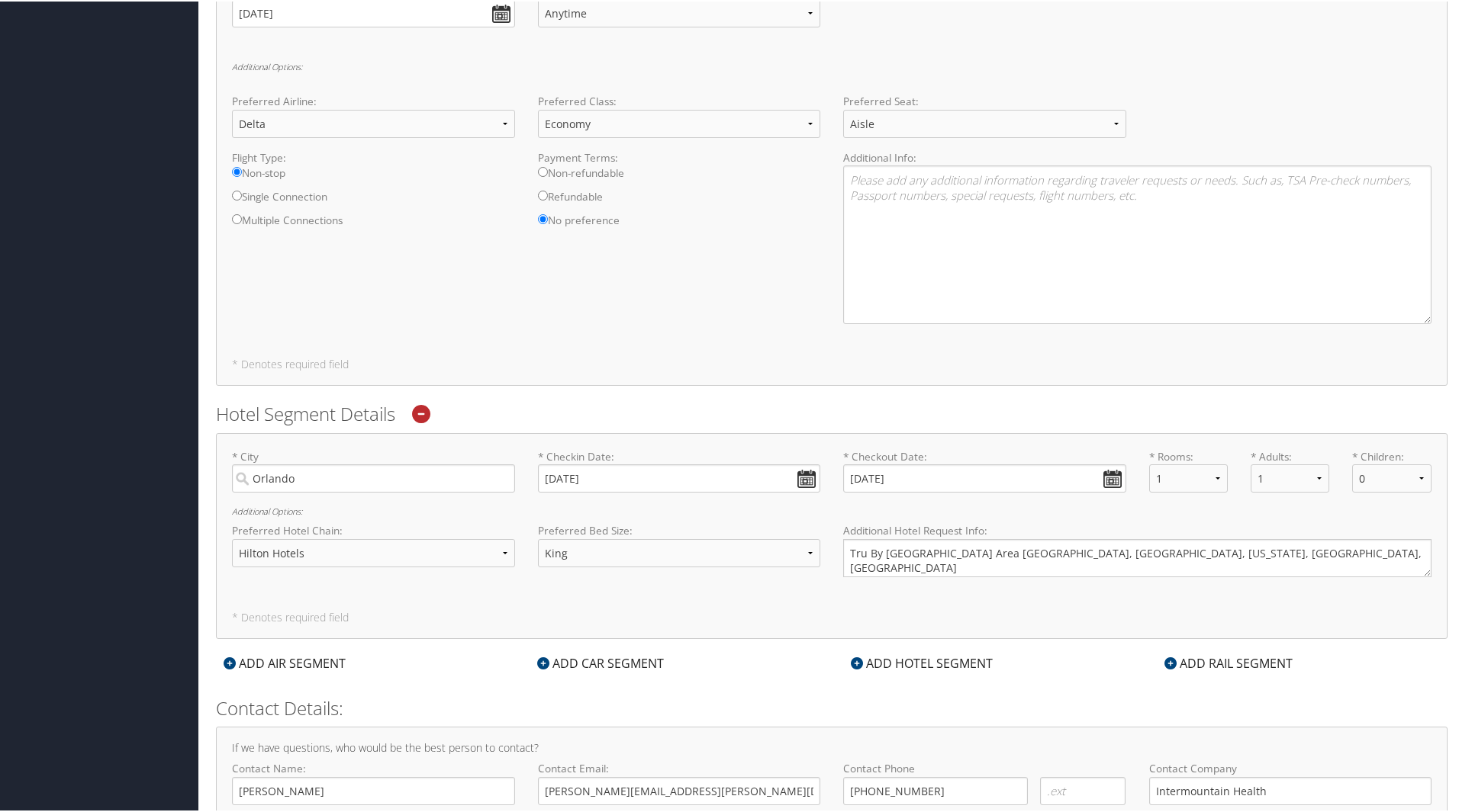
click at [422, 412] on icon at bounding box center [421, 412] width 18 height 18
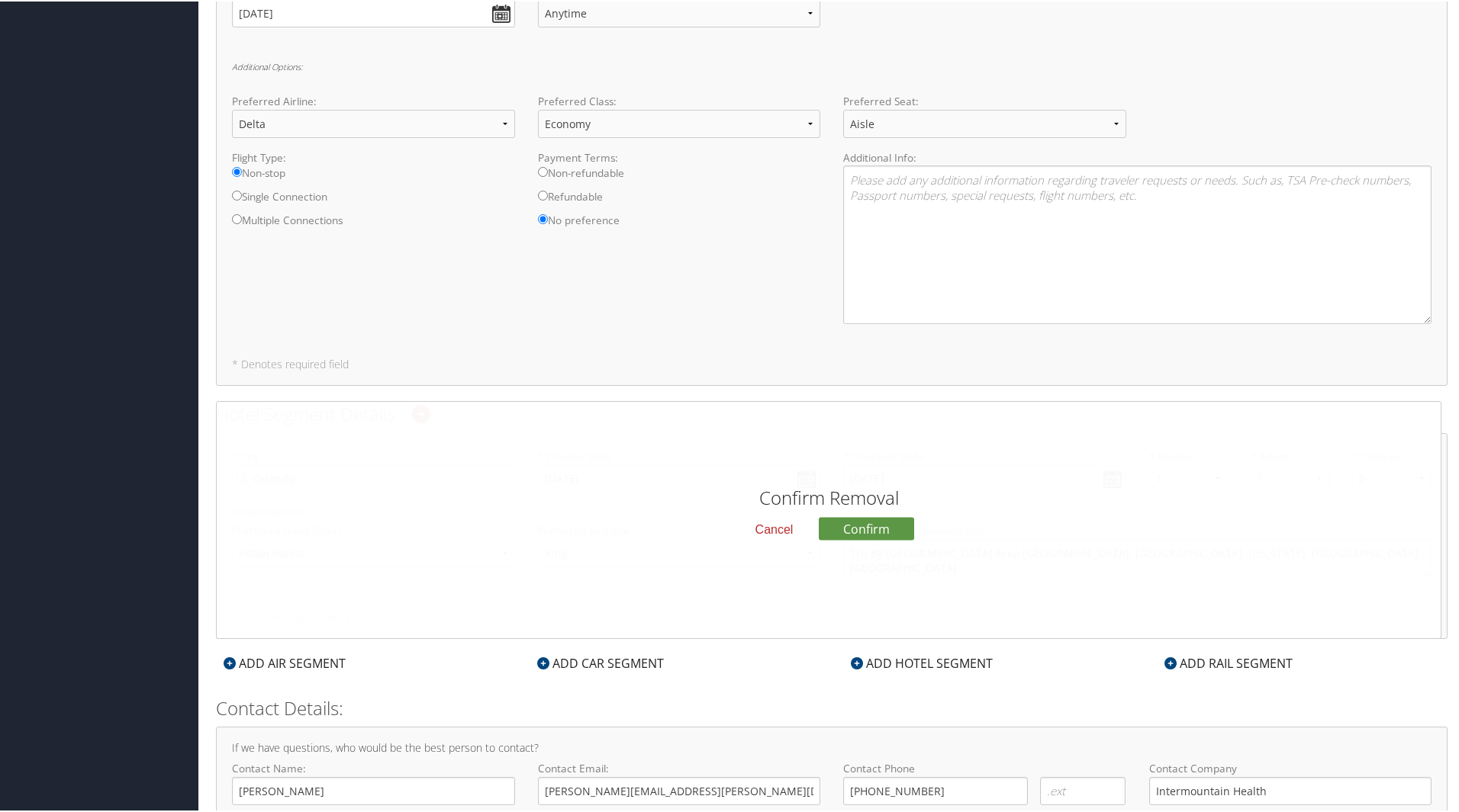
click at [768, 530] on button "Cancel" at bounding box center [774, 527] width 63 height 26
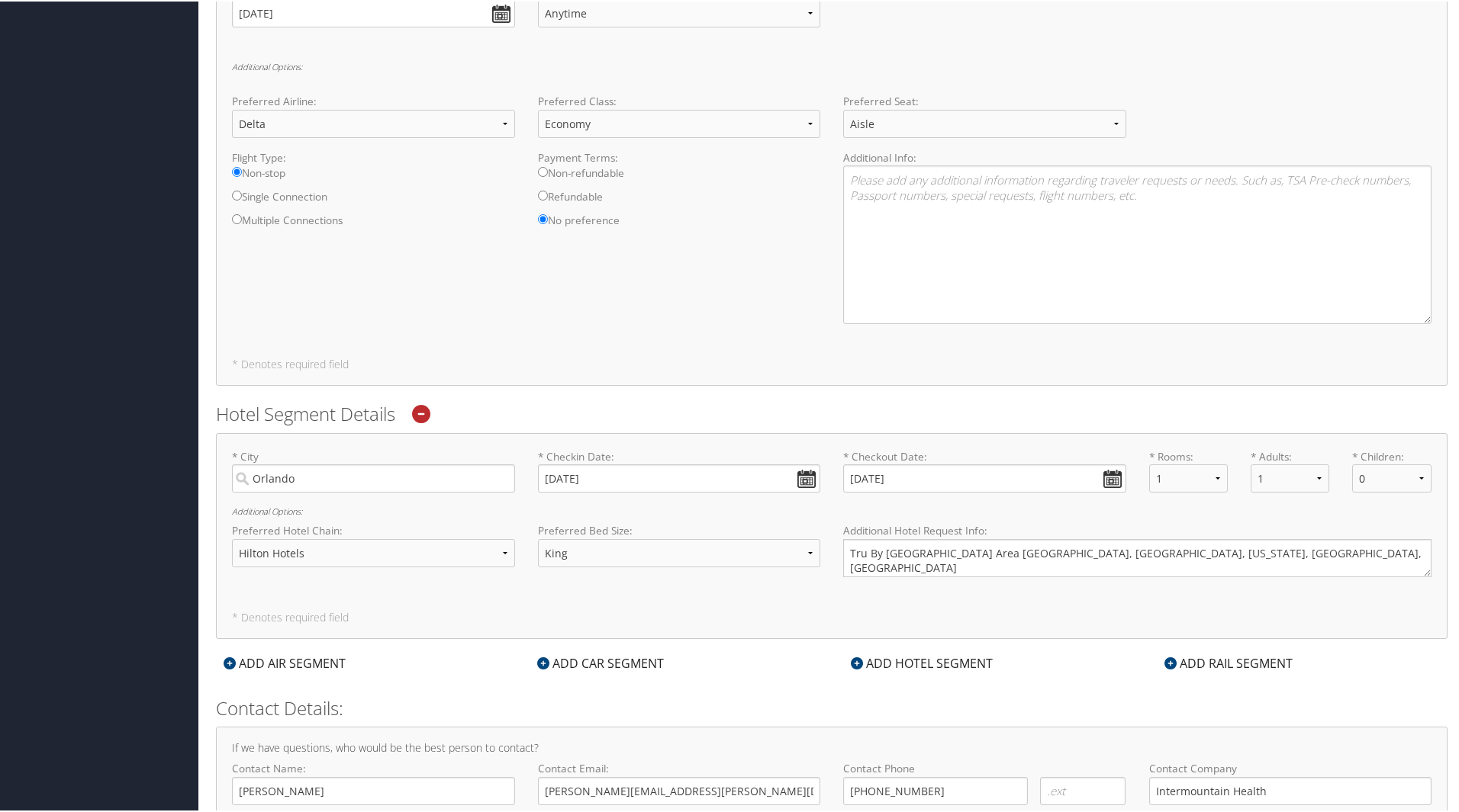
scroll to position [762, 0]
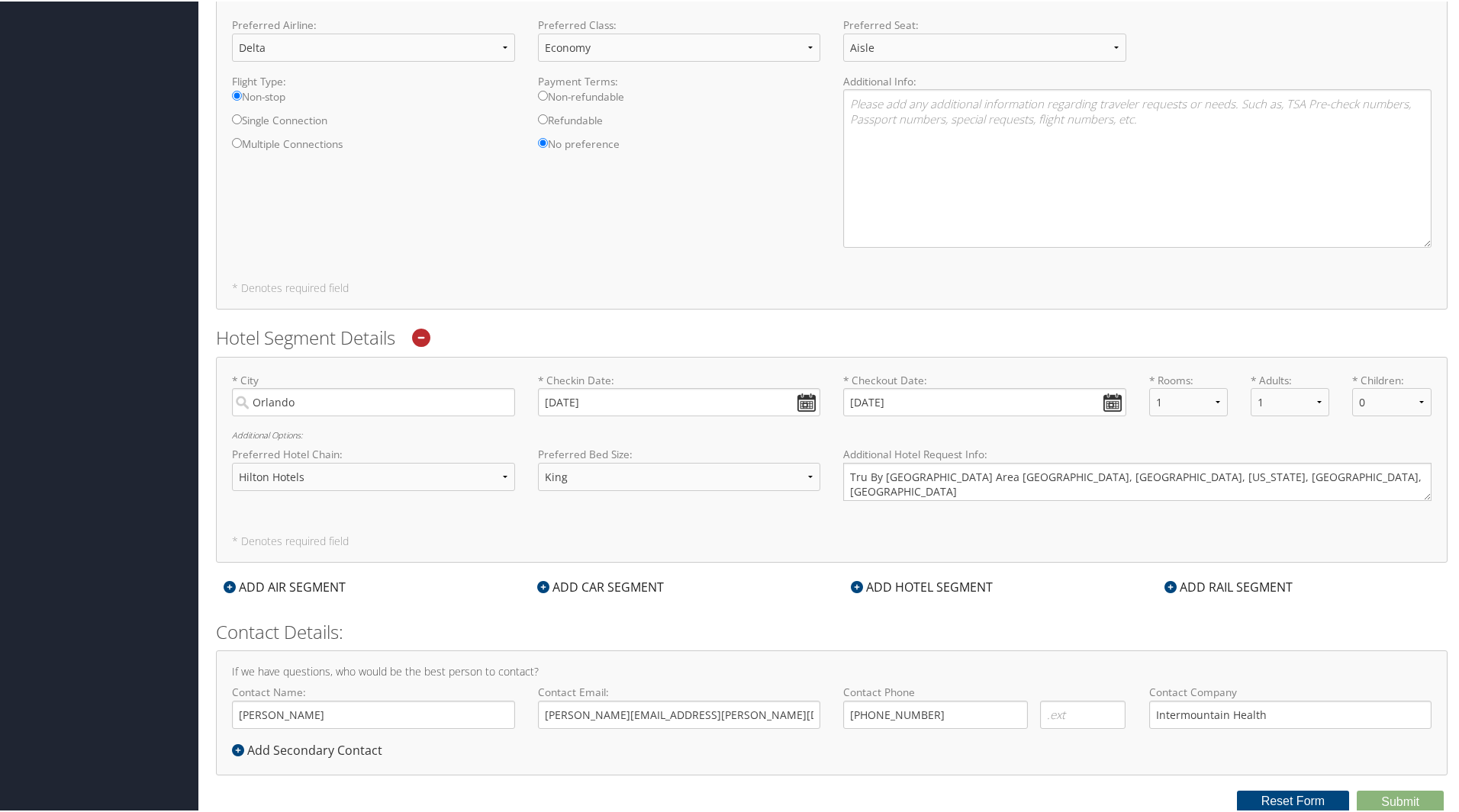
click at [542, 582] on icon at bounding box center [542, 585] width 12 height 12
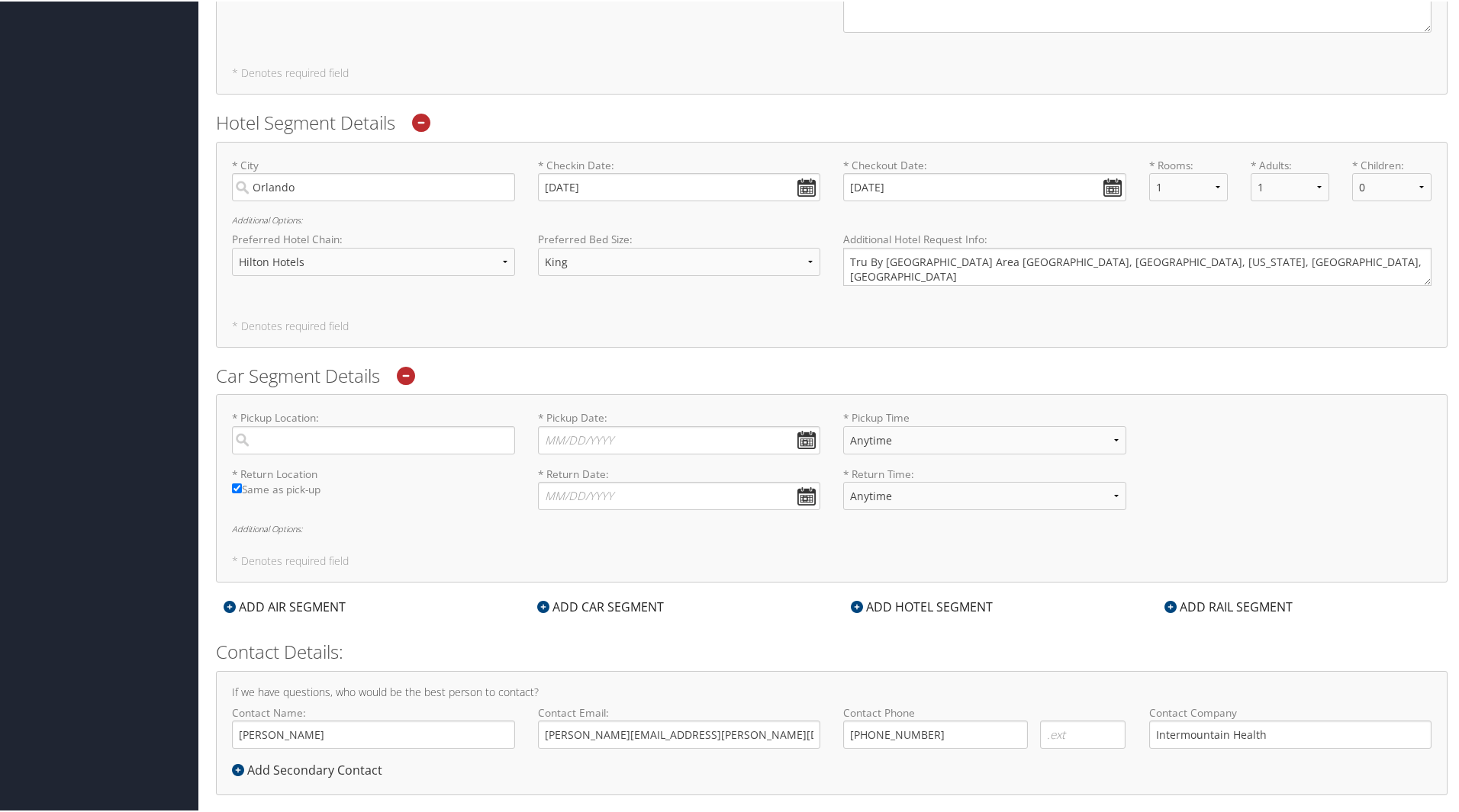
scroll to position [991, 0]
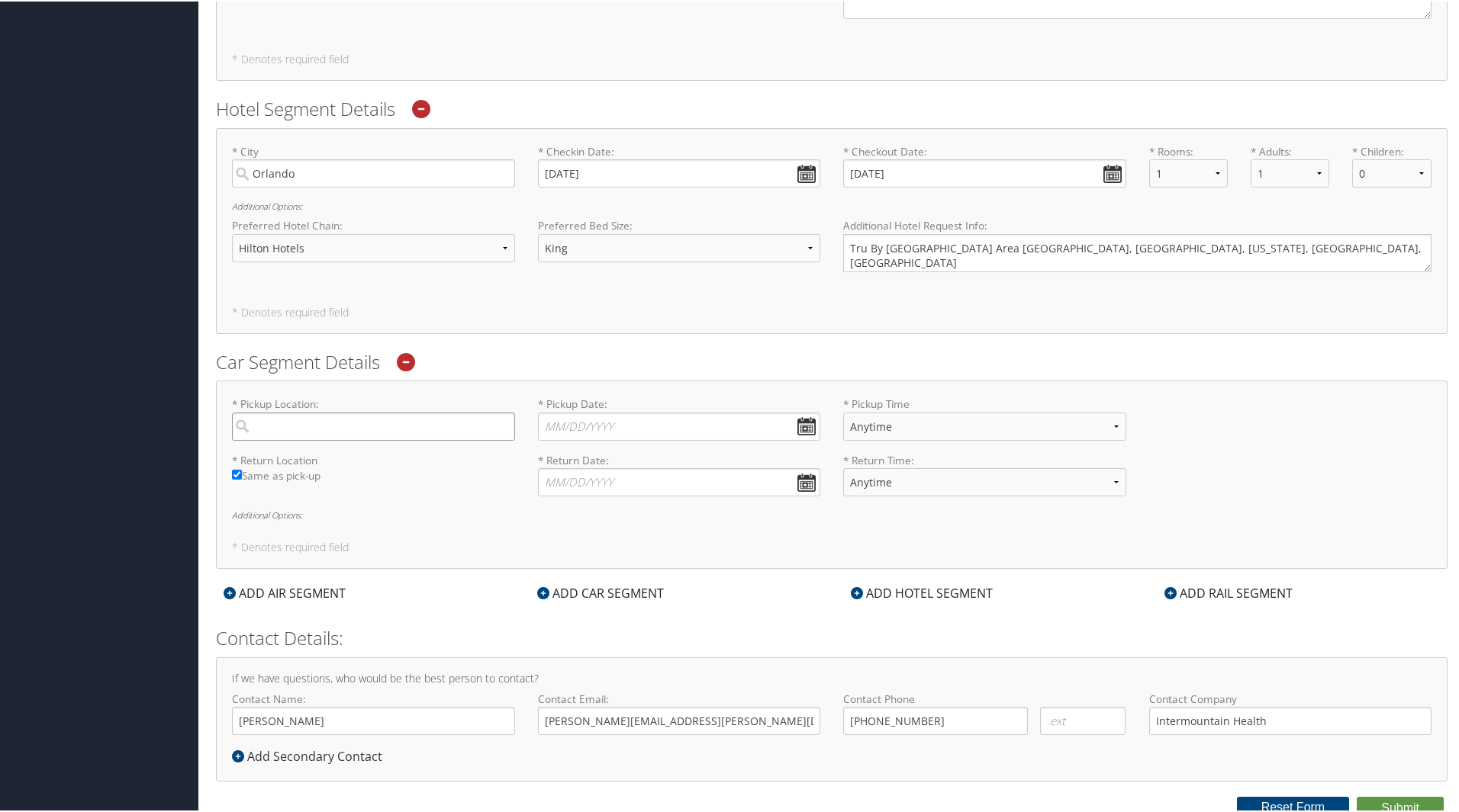
click at [319, 424] on input "search" at bounding box center [373, 425] width 283 height 29
click at [299, 463] on div "Orlando (MCO FL)" at bounding box center [375, 456] width 262 height 20
click at [299, 439] on input "mco" at bounding box center [373, 425] width 283 height 29
type input "Orlando"
click at [797, 421] on input "* Pickup Date: Dates must be valid" at bounding box center [679, 425] width 283 height 29
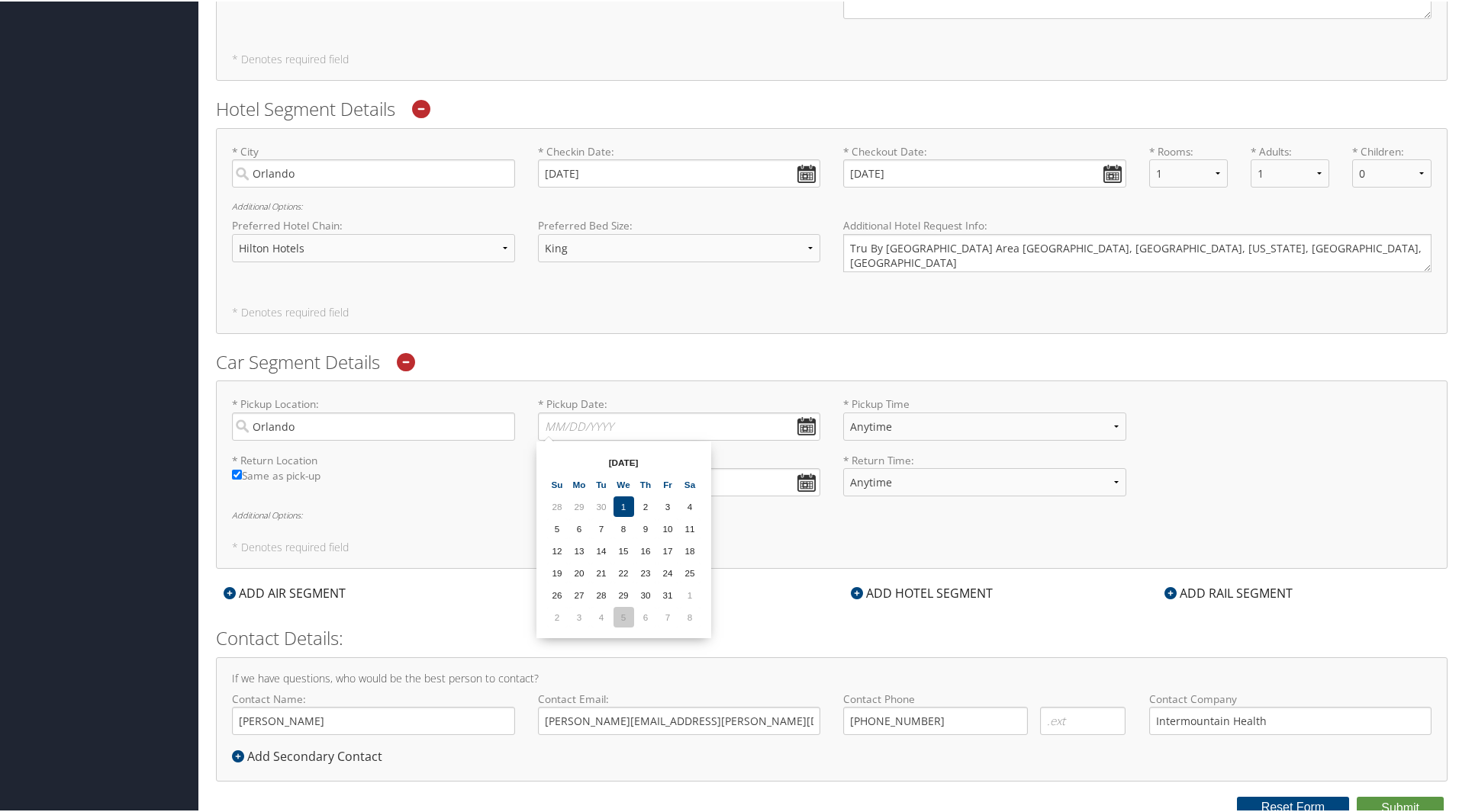
click at [622, 619] on td "5" at bounding box center [623, 616] width 21 height 21
type input "11/05/2025"
click at [943, 427] on select "Anytime 12:00 AM 1:00 AM 2:00 AM 3:00 AM 4:00 AM 5:00 AM 6:00 AM 7:00 AM 8:00 A…" at bounding box center [984, 425] width 283 height 29
select select "6:00 PM"
click at [843, 411] on select "Anytime 12:00 AM 1:00 AM 2:00 AM 3:00 AM 4:00 AM 5:00 AM 6:00 AM 7:00 AM 8:00 A…" at bounding box center [984, 425] width 283 height 29
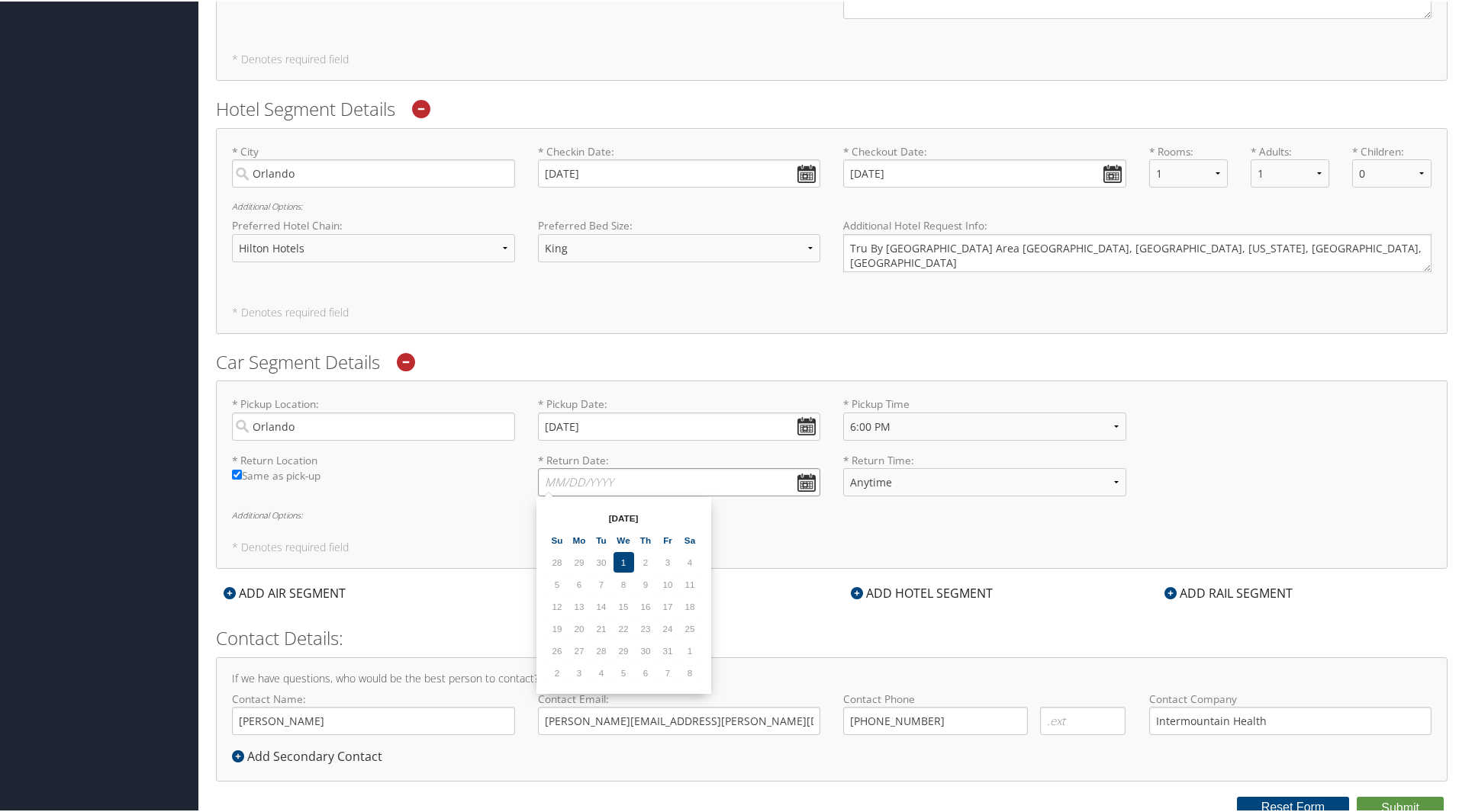
click at [638, 471] on input "* Return Date: Dates must be valid" at bounding box center [679, 481] width 283 height 29
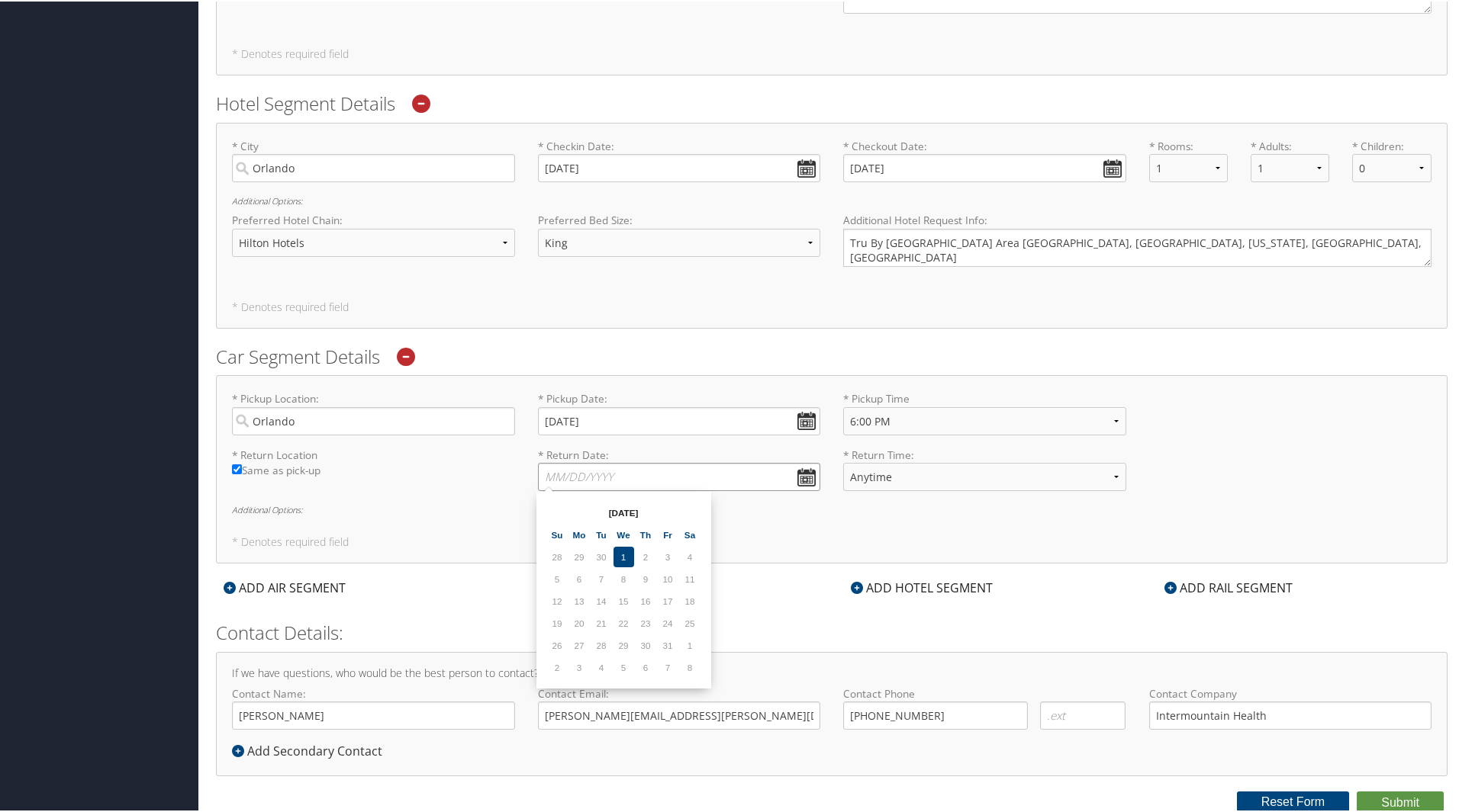
scroll to position [996, 0]
type input "11/10/2025"
click at [941, 471] on select "Anytime 12:00 AM 1:00 AM 2:00 AM 3:00 AM 4:00 AM 5:00 AM 6:00 AM 7:00 AM 8:00 A…" at bounding box center [984, 475] width 283 height 29
click at [843, 460] on select "Anytime 12:00 AM 1:00 AM 2:00 AM 3:00 AM 4:00 AM 5:00 AM 6:00 AM 7:00 AM 8:00 A…" at bounding box center [984, 475] width 283 height 29
click at [512, 547] on div "* Pickup Location: Orlando Required * Pickup Date: 11/05/2025 Dates must be val…" at bounding box center [832, 467] width 1231 height 188
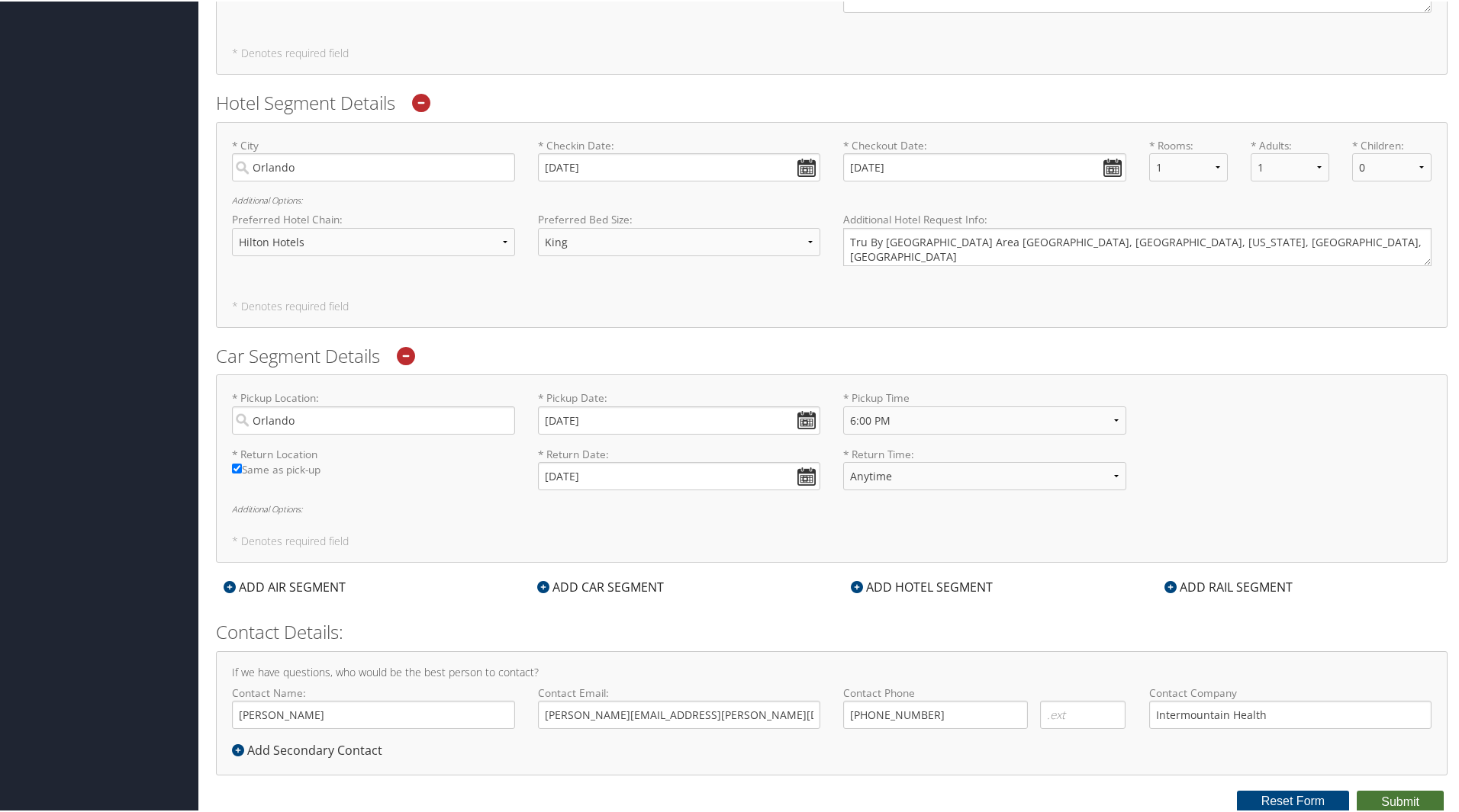
click at [1385, 799] on button "Submit" at bounding box center [1400, 800] width 87 height 23
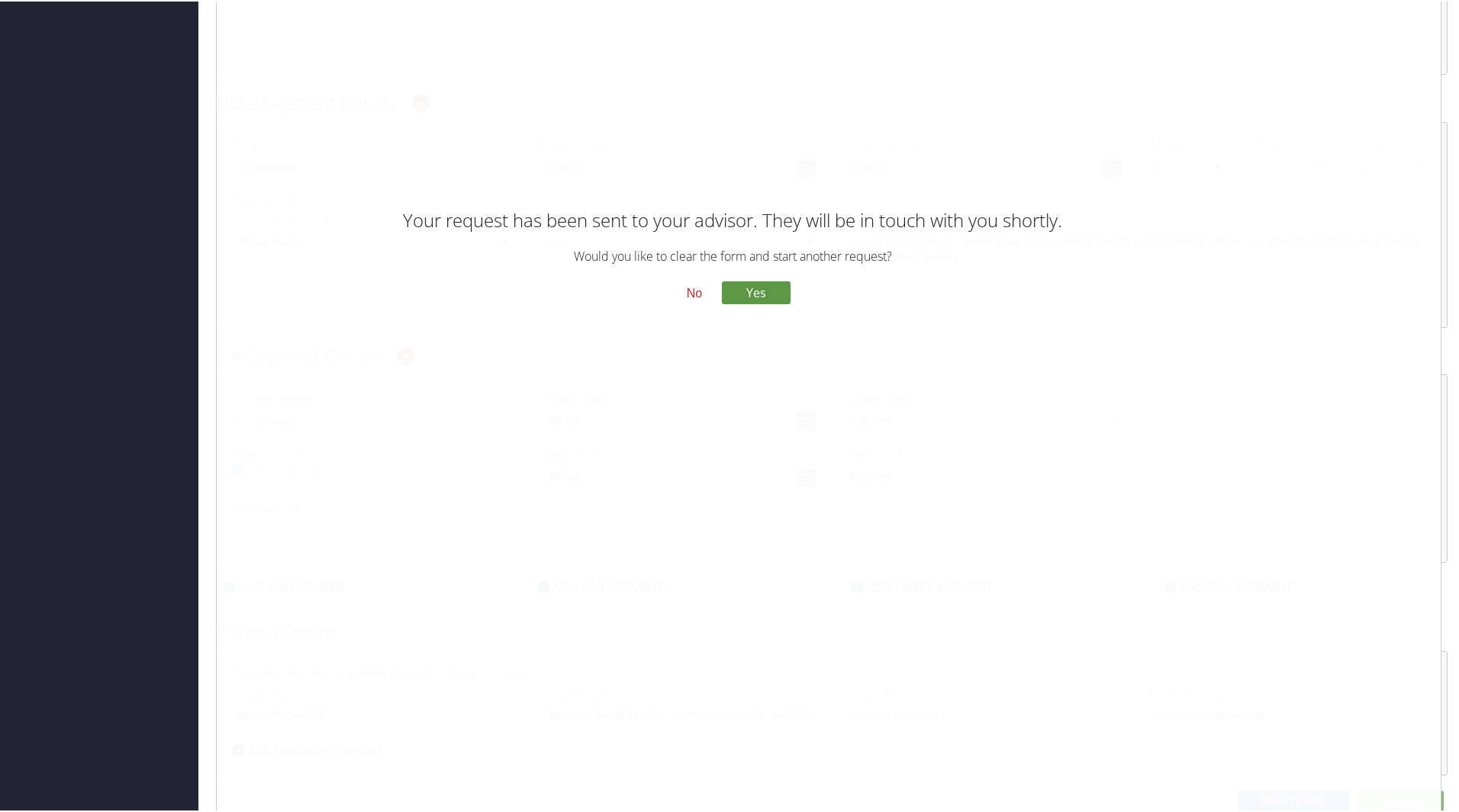
click at [692, 284] on button "No" at bounding box center [694, 291] width 40 height 26
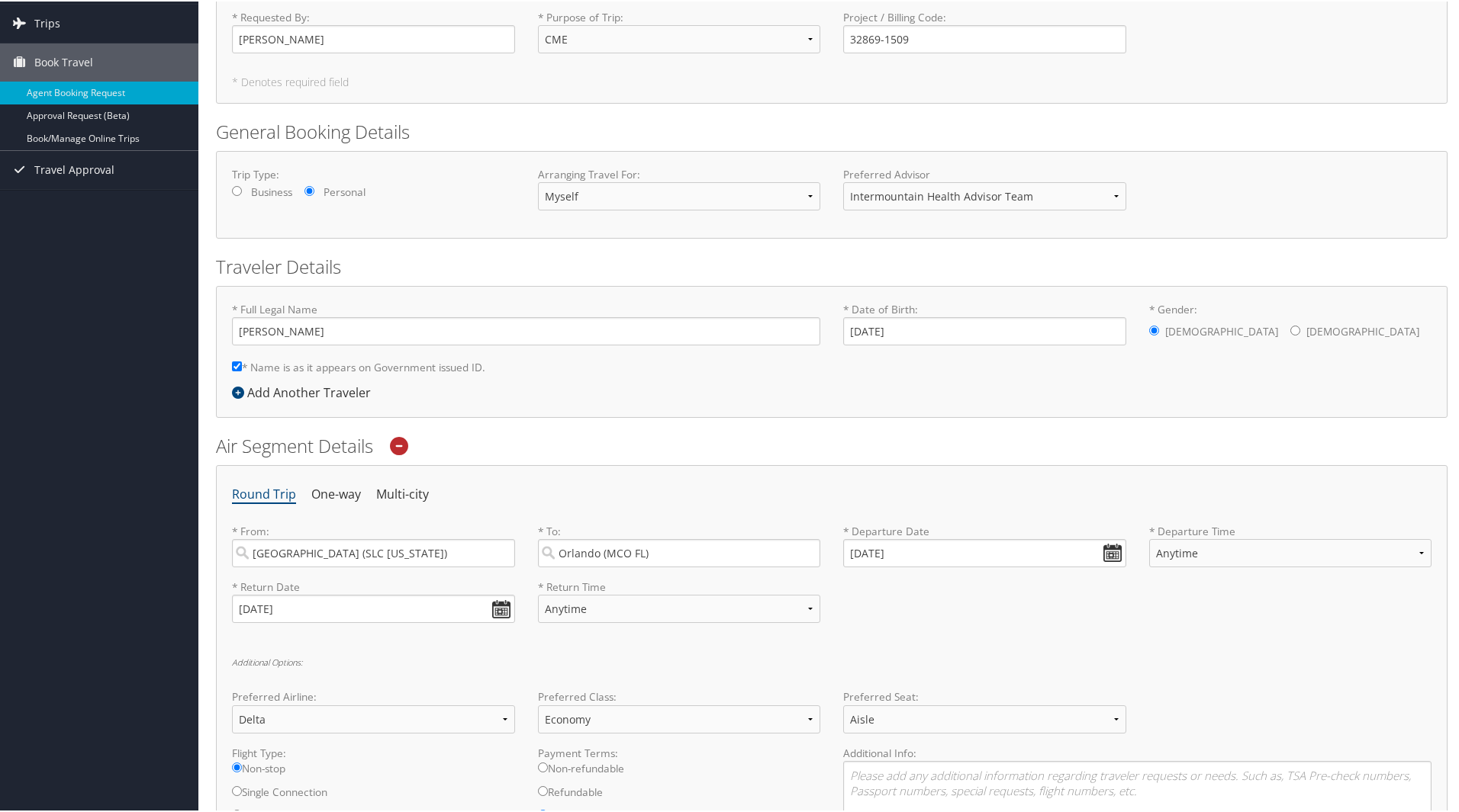
scroll to position [82, 0]
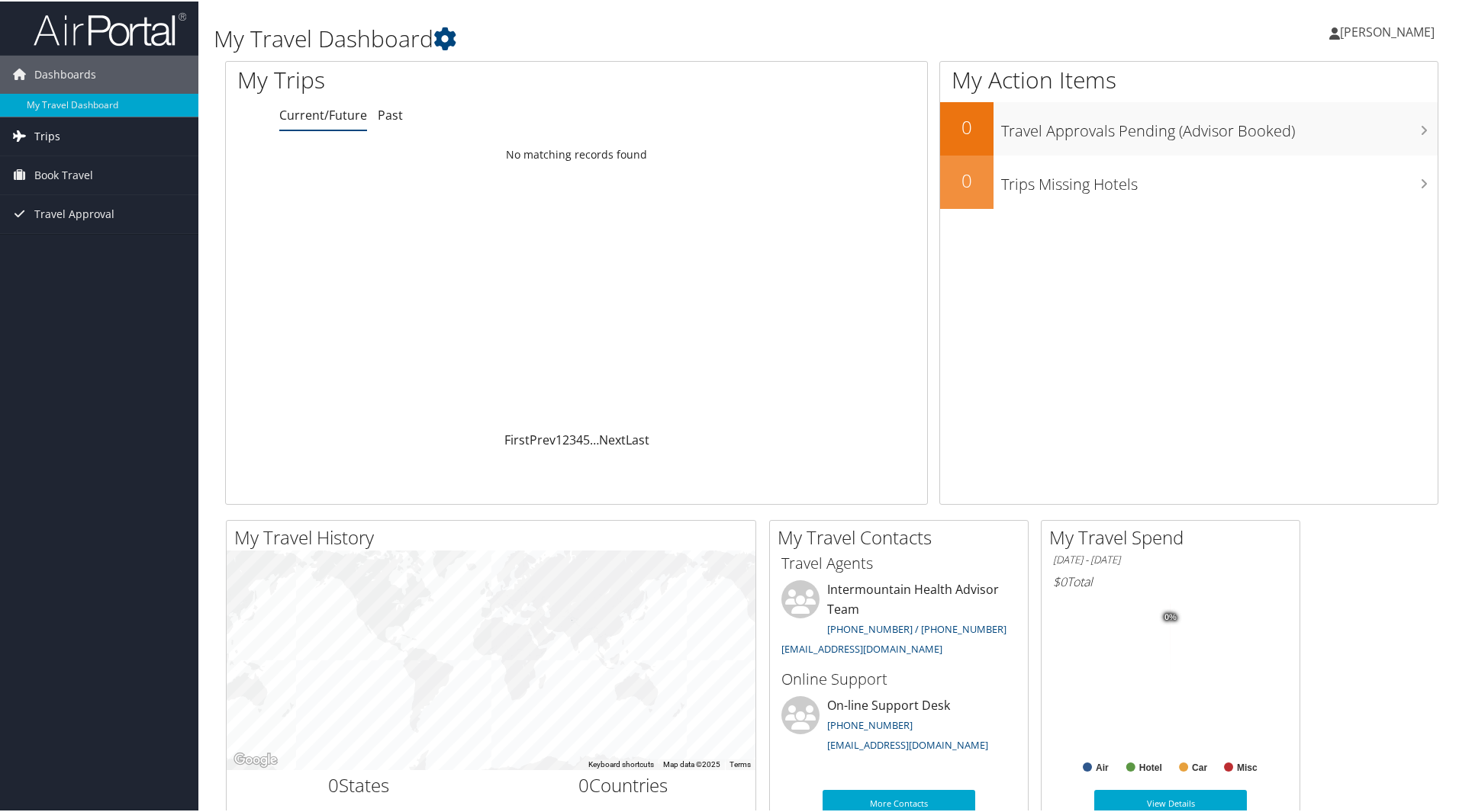
click at [52, 118] on span "Trips" at bounding box center [47, 135] width 26 height 38
click at [53, 239] on span "Book Travel" at bounding box center [64, 242] width 59 height 38
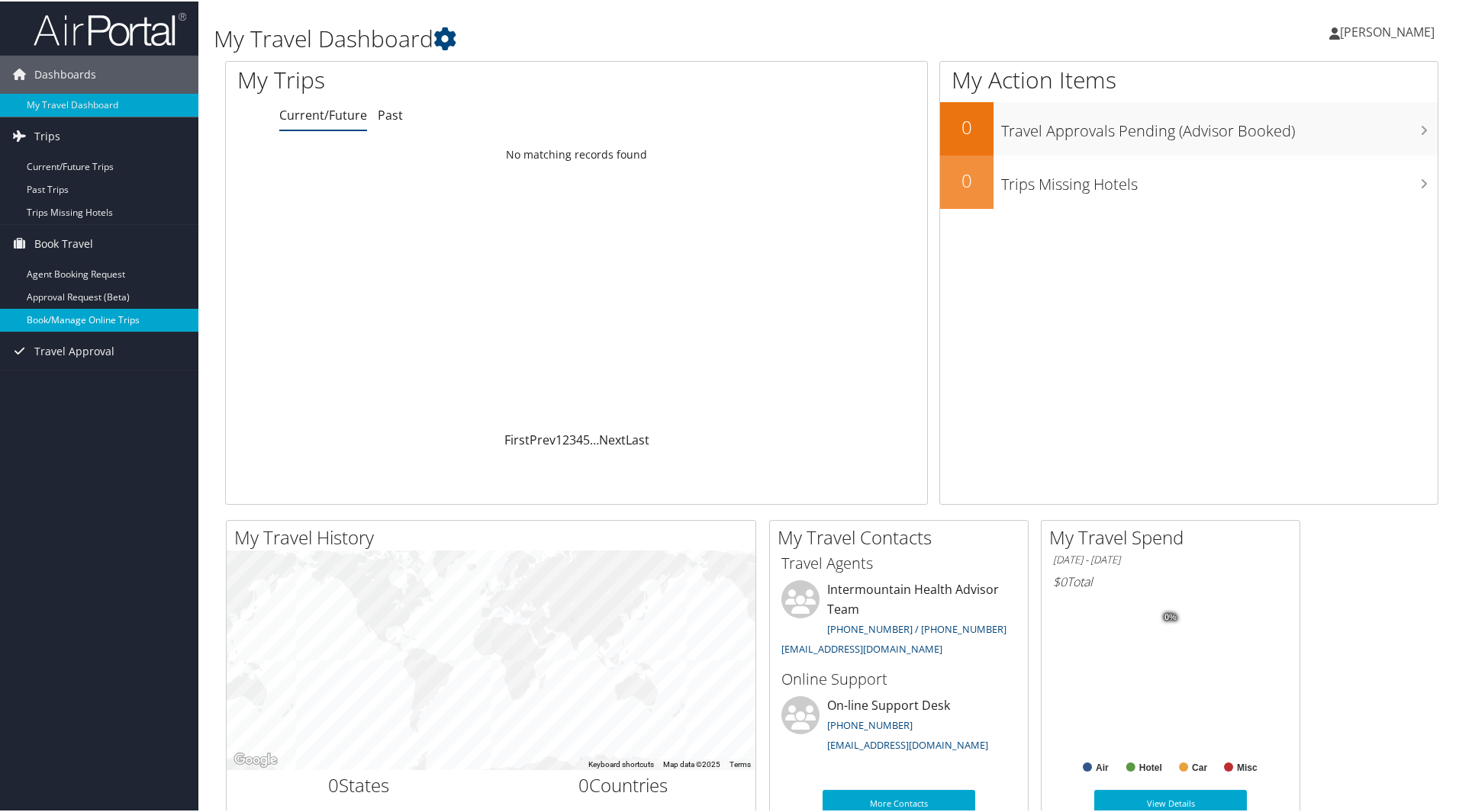
click at [64, 317] on link "Book/Manage Online Trips" at bounding box center [99, 318] width 199 height 23
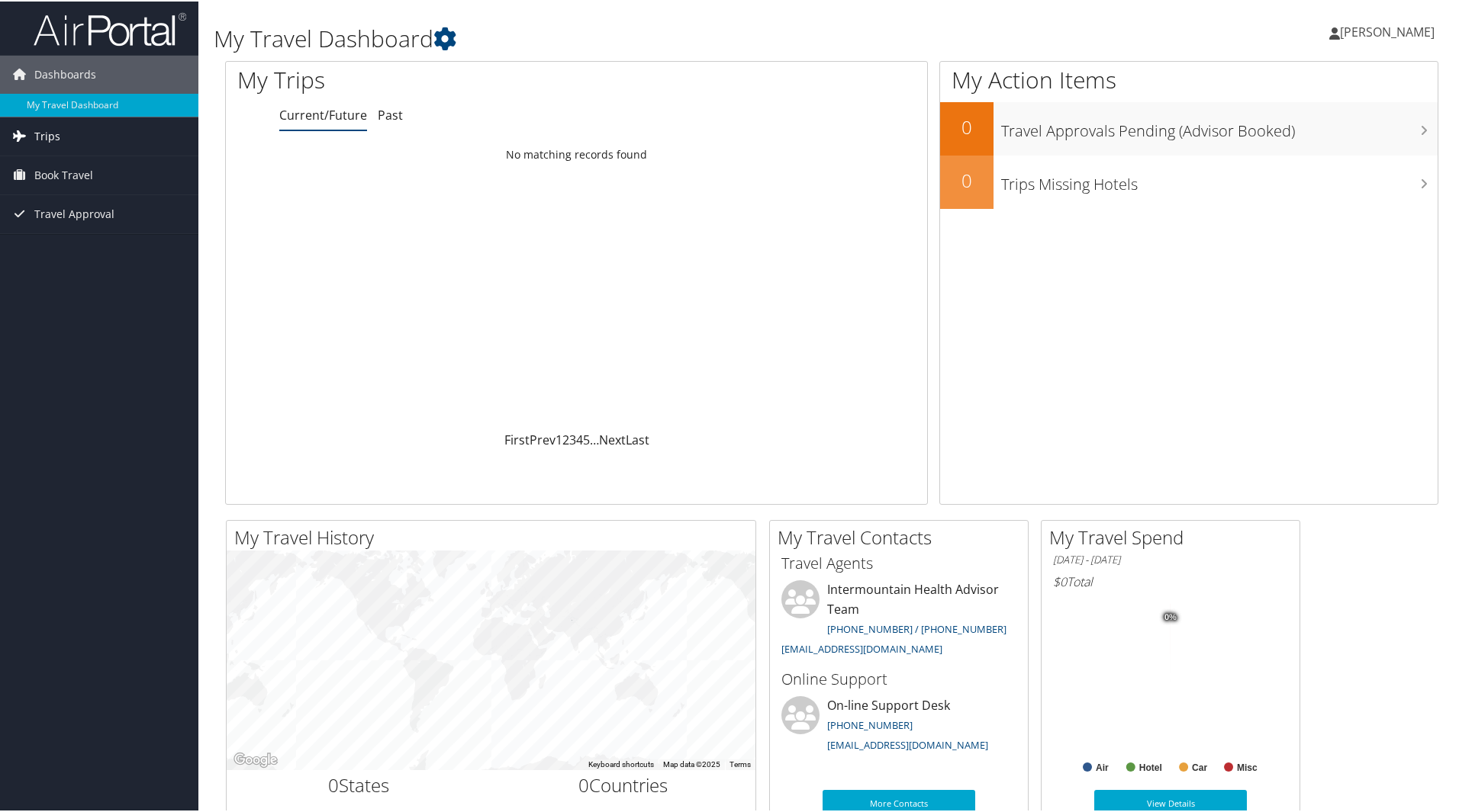
click at [34, 133] on span "Trips" at bounding box center [47, 135] width 26 height 38
click at [74, 158] on link "Current/Future Trips" at bounding box center [99, 165] width 199 height 23
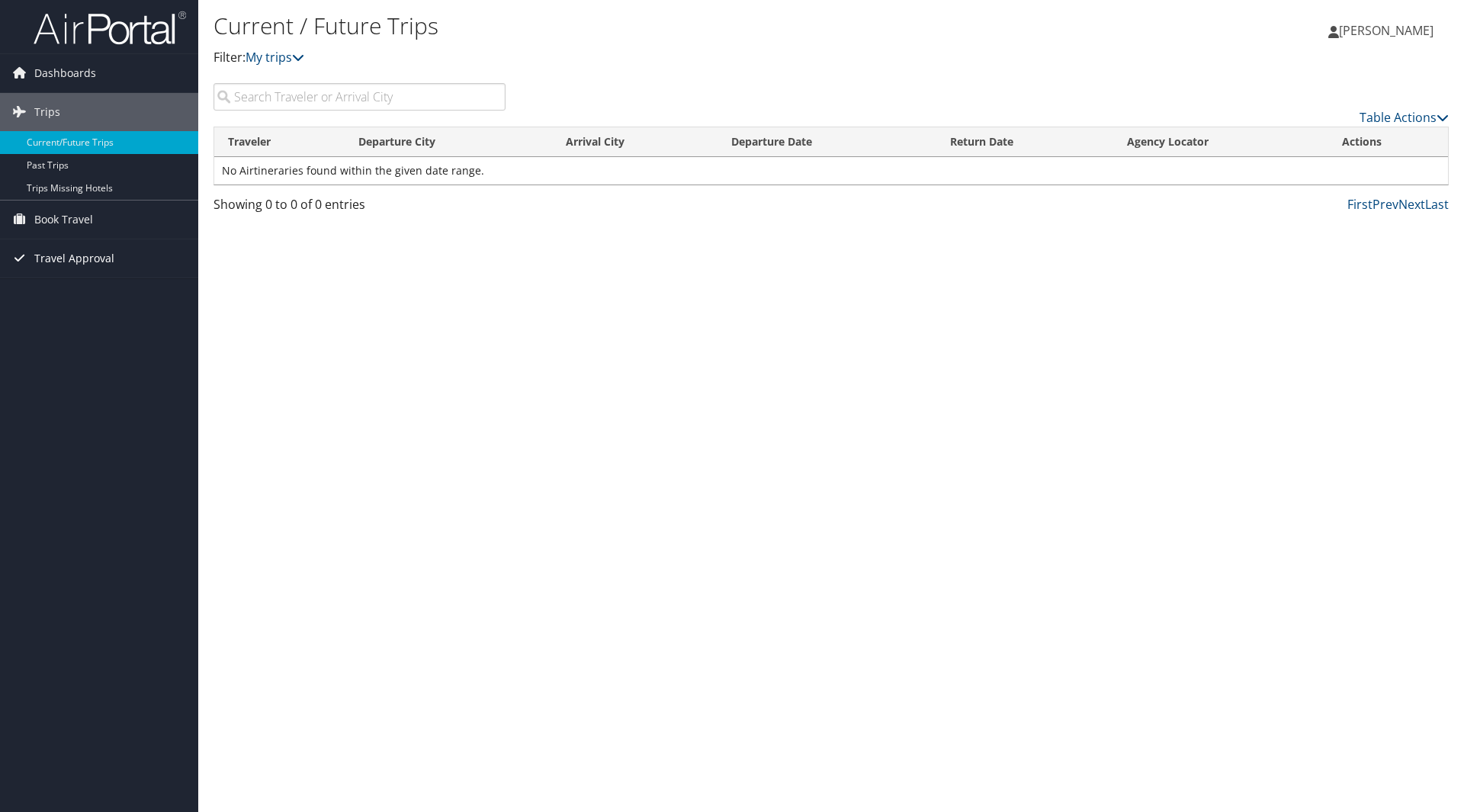
click at [41, 252] on span "Travel Approval" at bounding box center [74, 259] width 80 height 38
click at [56, 286] on link "Pending Trip Approvals" at bounding box center [99, 289] width 198 height 23
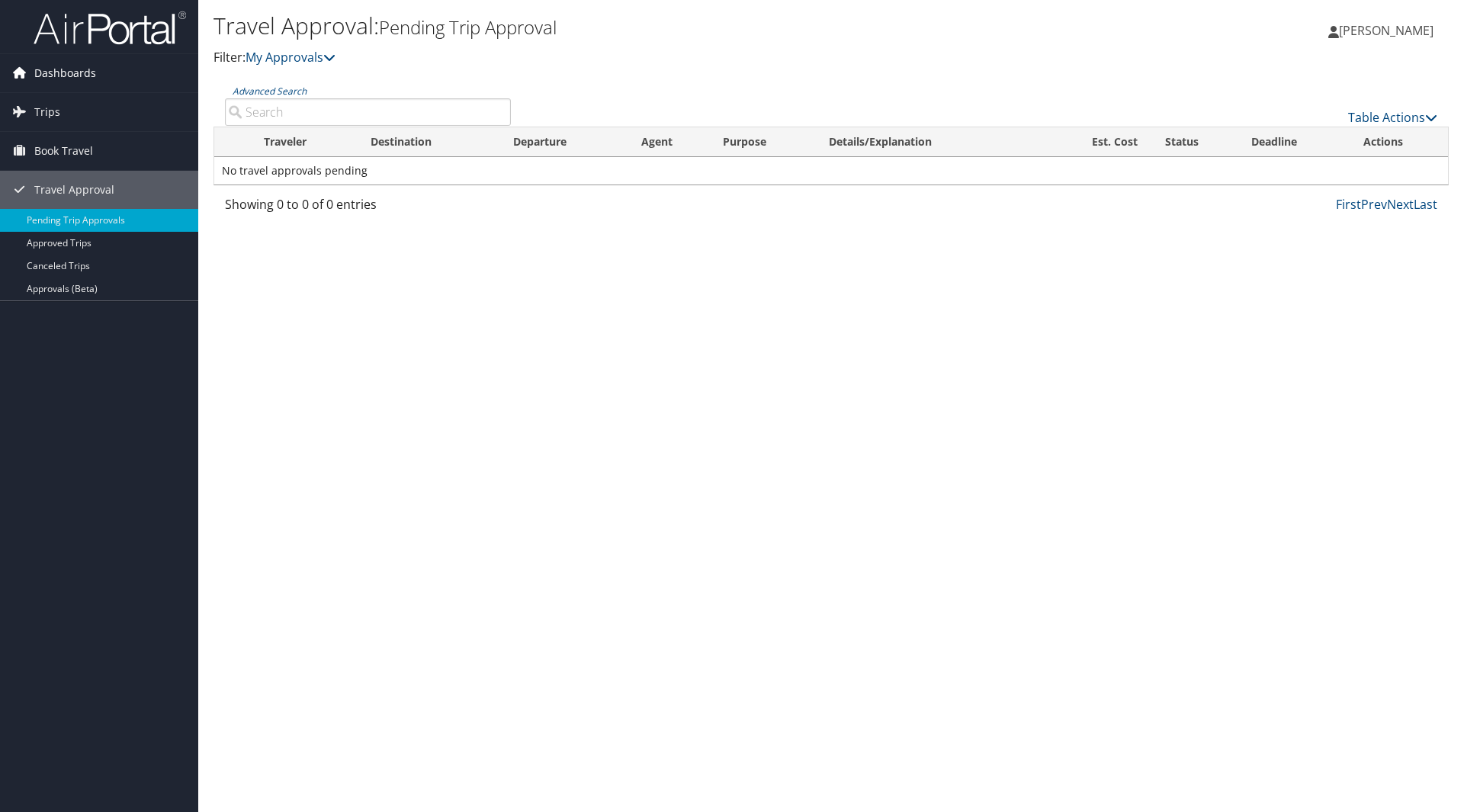
click at [61, 73] on span "Dashboards" at bounding box center [65, 73] width 62 height 38
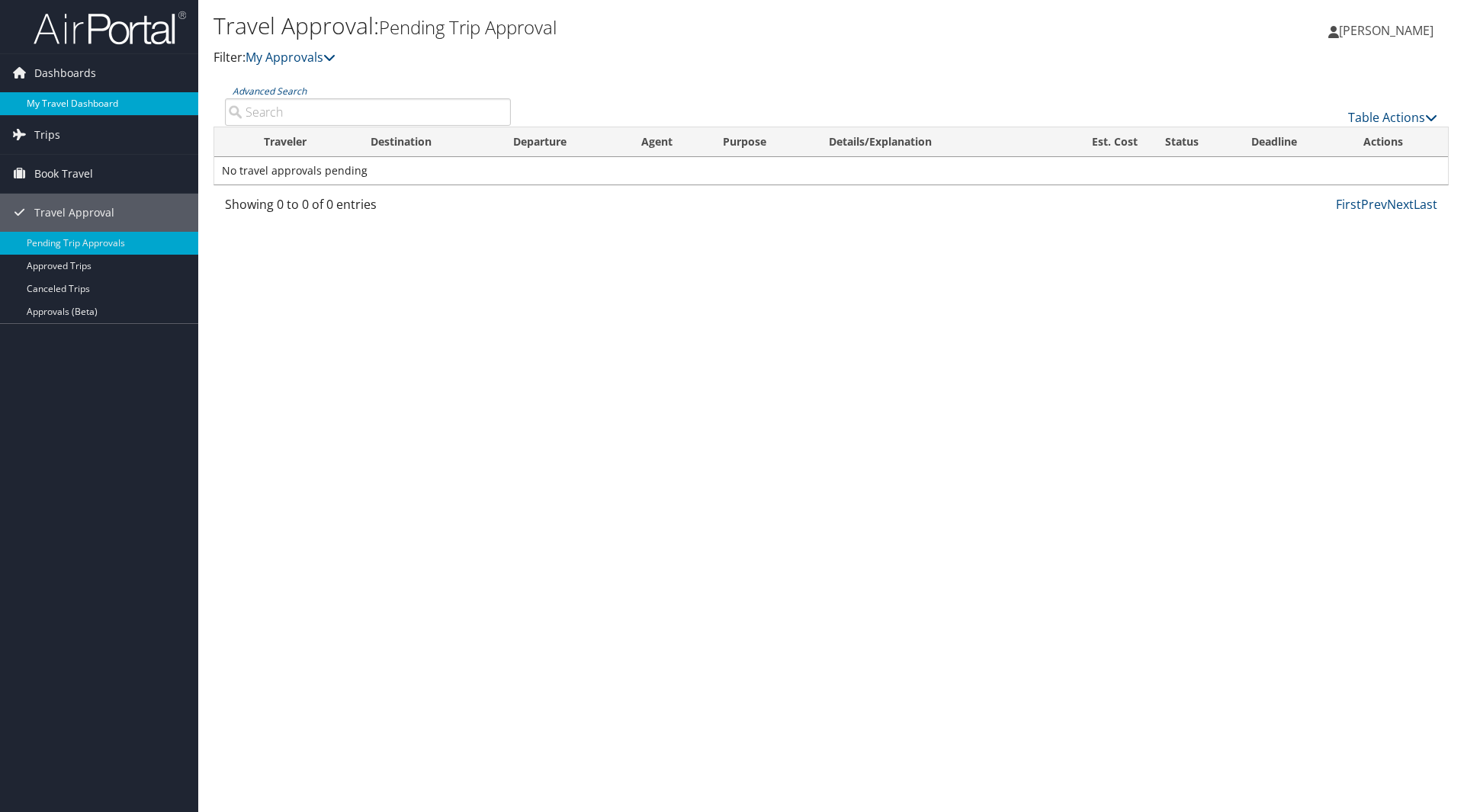
click at [61, 105] on link "My Travel Dashboard" at bounding box center [99, 103] width 198 height 23
